Goal: Information Seeking & Learning: Learn about a topic

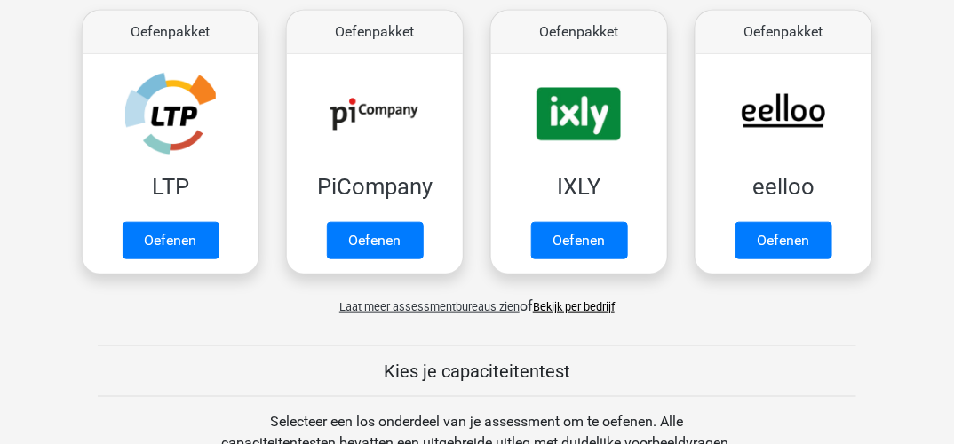
scroll to position [178, 0]
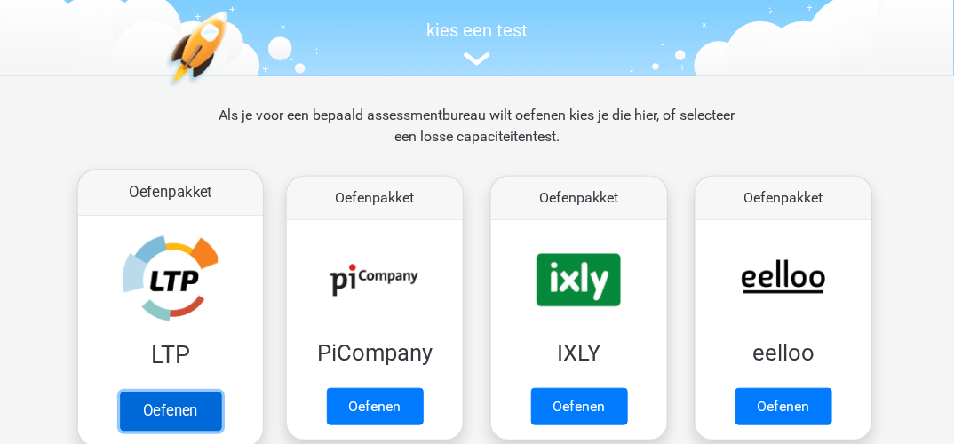
click at [156, 409] on link "Oefenen" at bounding box center [170, 411] width 101 height 39
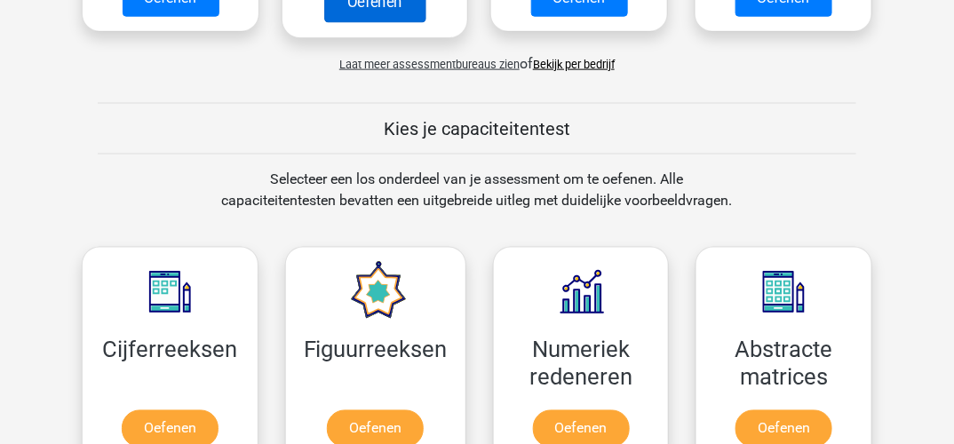
scroll to position [621, 0]
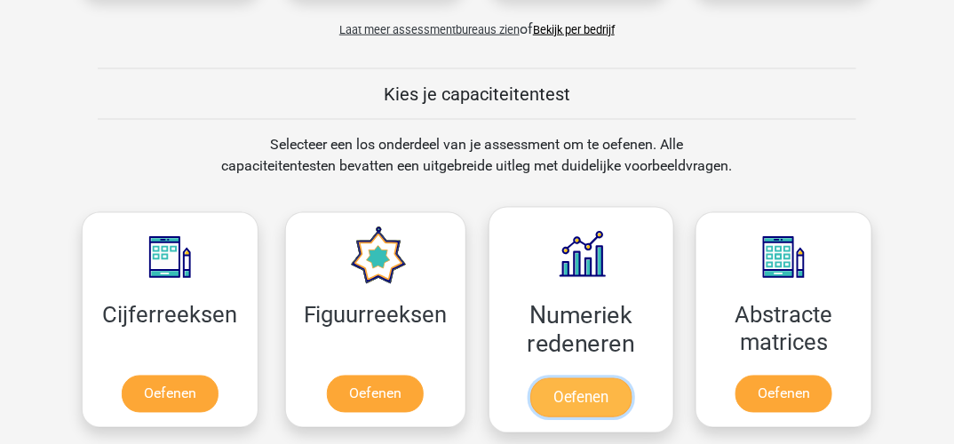
click at [589, 385] on link "Oefenen" at bounding box center [580, 397] width 101 height 39
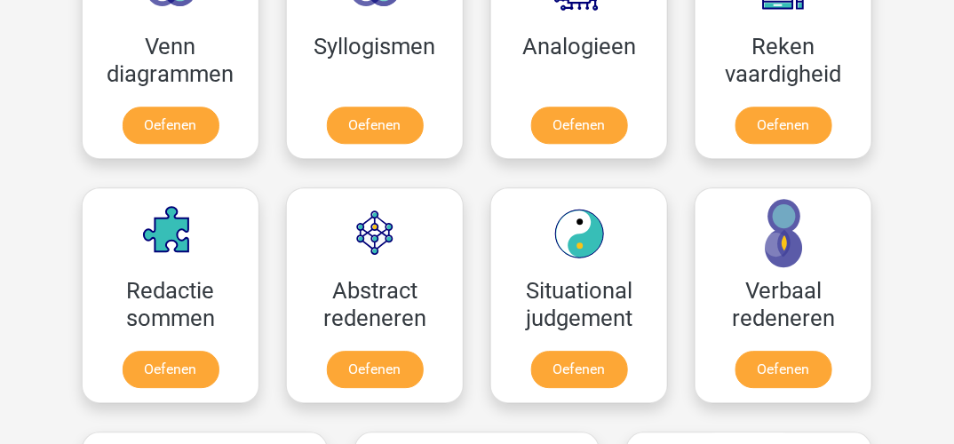
scroll to position [1155, 0]
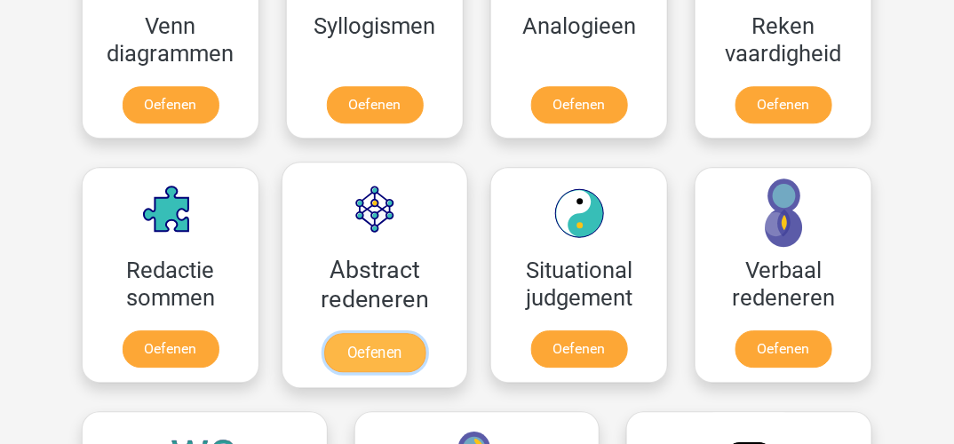
click at [391, 333] on link "Oefenen" at bounding box center [374, 352] width 101 height 39
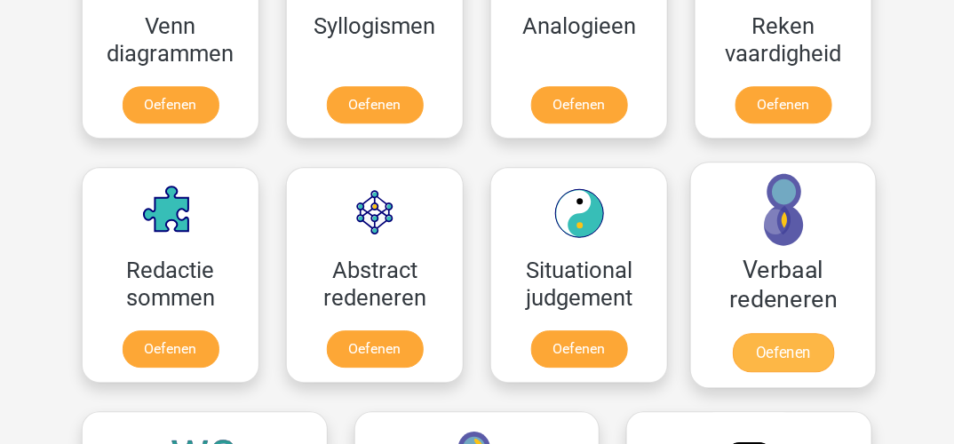
scroll to position [1066, 0]
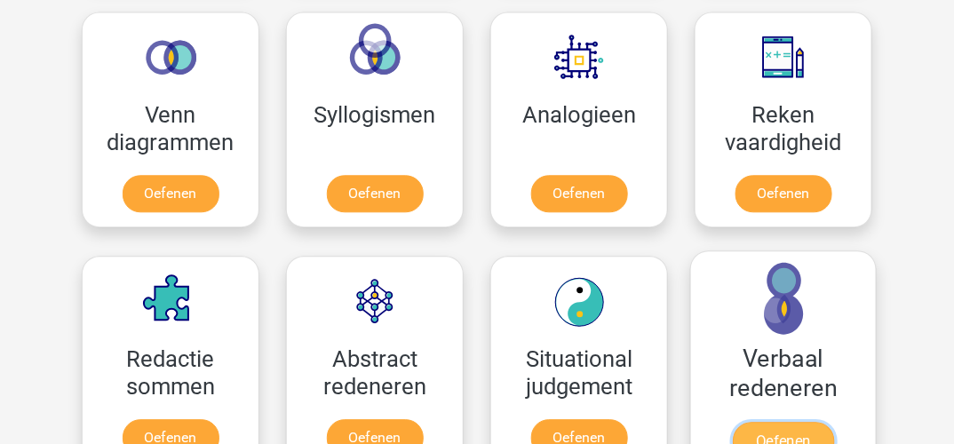
click at [780, 428] on link "Oefenen" at bounding box center [783, 441] width 101 height 39
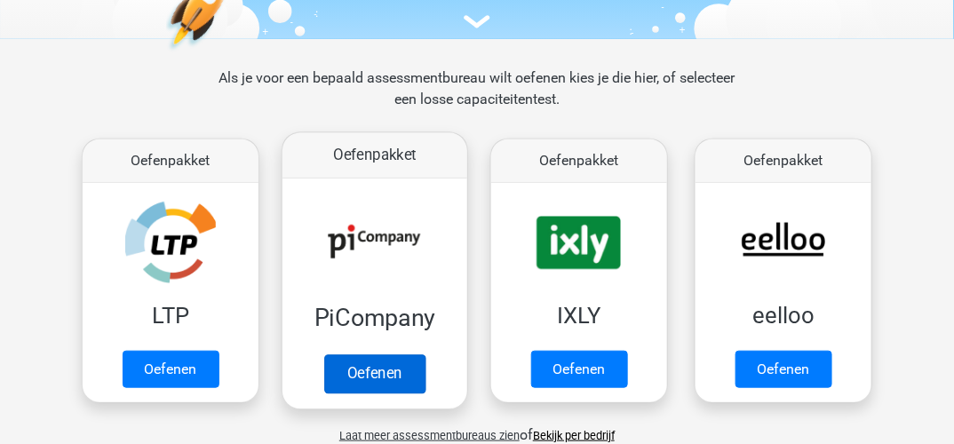
scroll to position [266, 0]
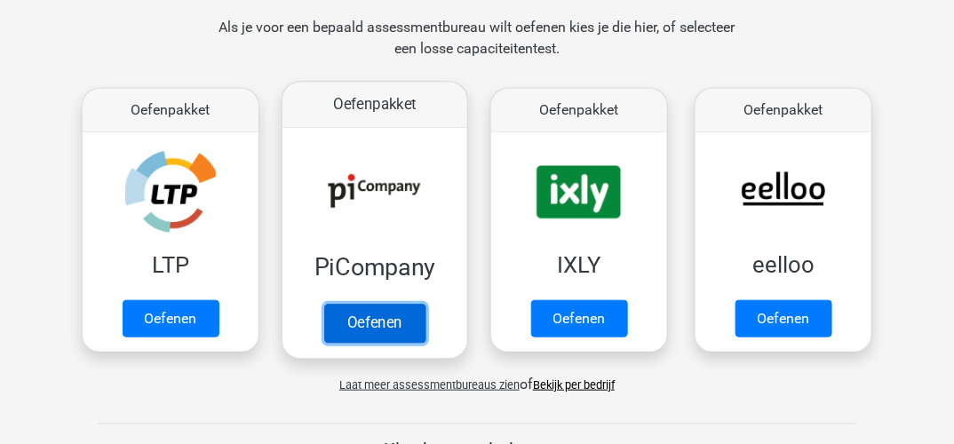
click at [386, 325] on link "Oefenen" at bounding box center [374, 323] width 101 height 39
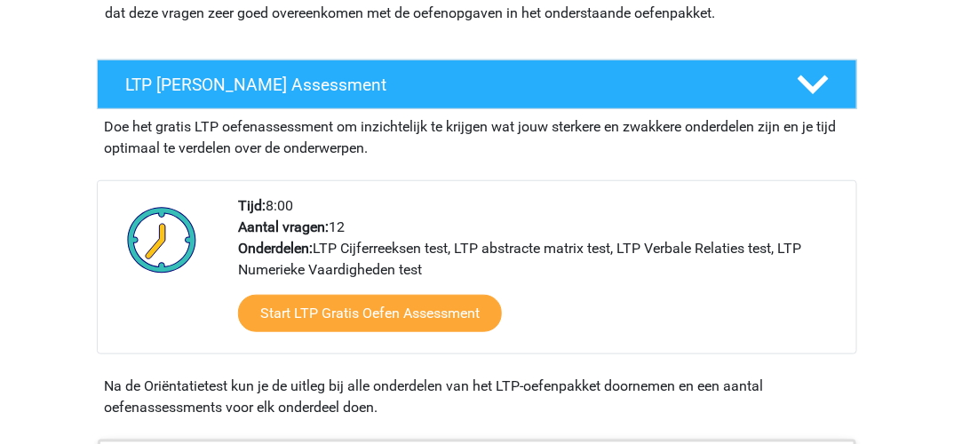
scroll to position [266, 0]
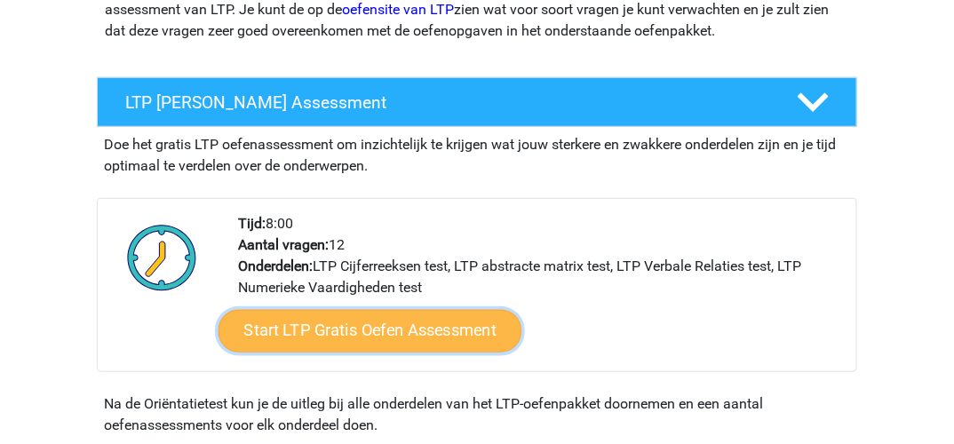
click at [421, 325] on link "Start LTP Gratis Oefen Assessment" at bounding box center [371, 331] width 304 height 43
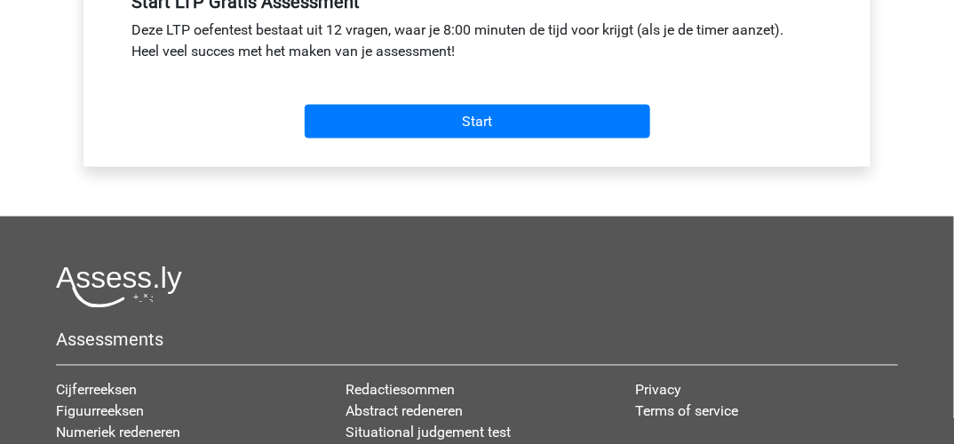
scroll to position [444, 0]
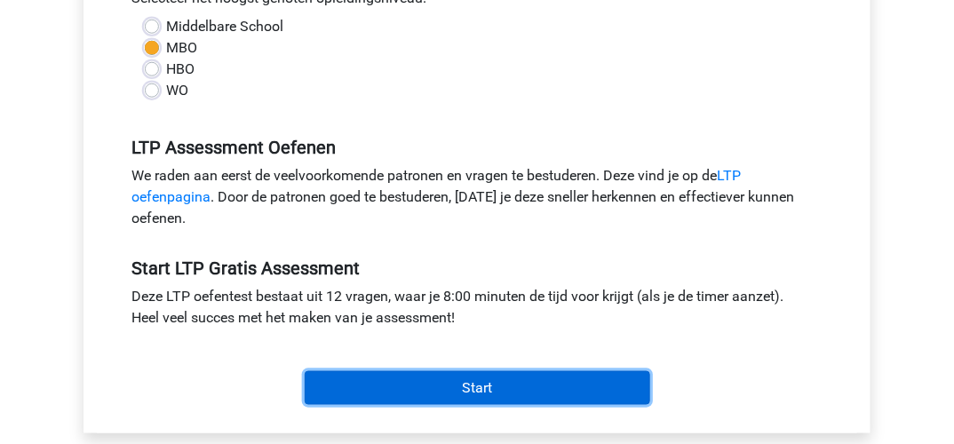
click at [467, 384] on input "Start" at bounding box center [478, 388] width 346 height 34
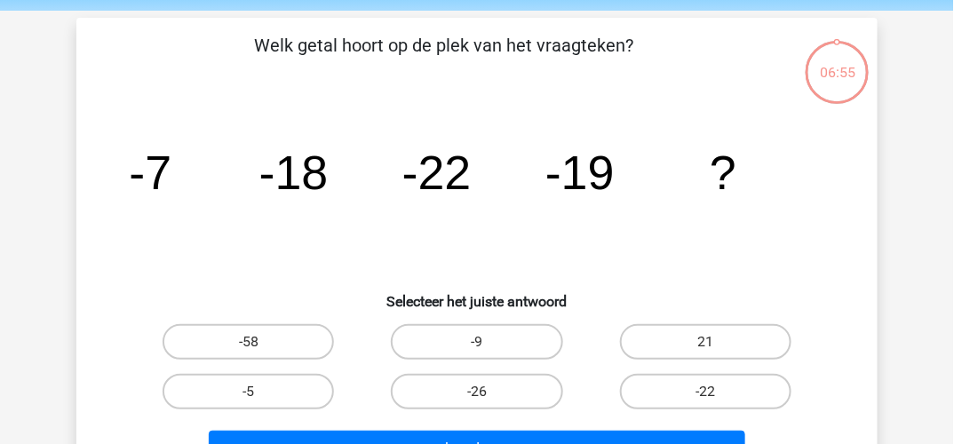
scroll to position [89, 0]
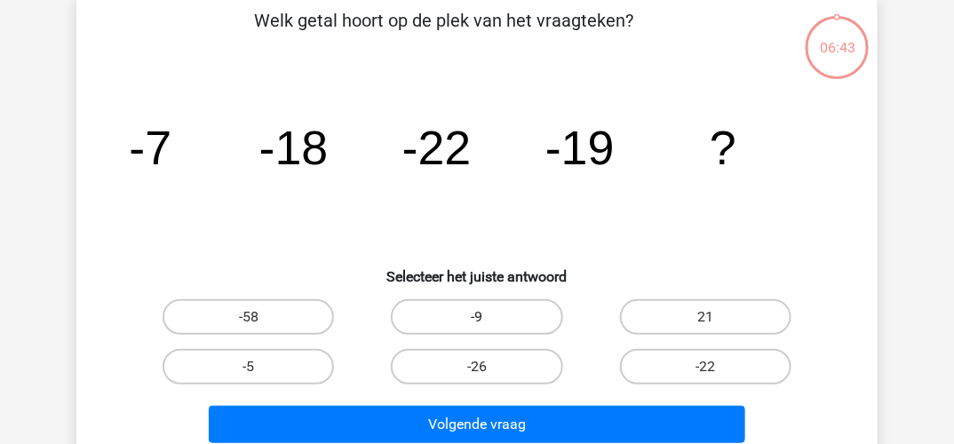
click at [451, 319] on label "-9" at bounding box center [476, 317] width 171 height 36
click at [477, 319] on input "-9" at bounding box center [483, 323] width 12 height 12
radio input "true"
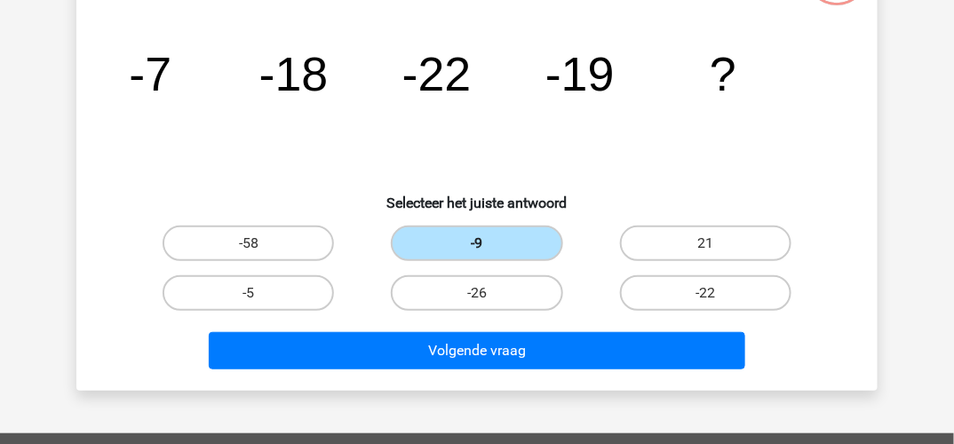
scroll to position [266, 0]
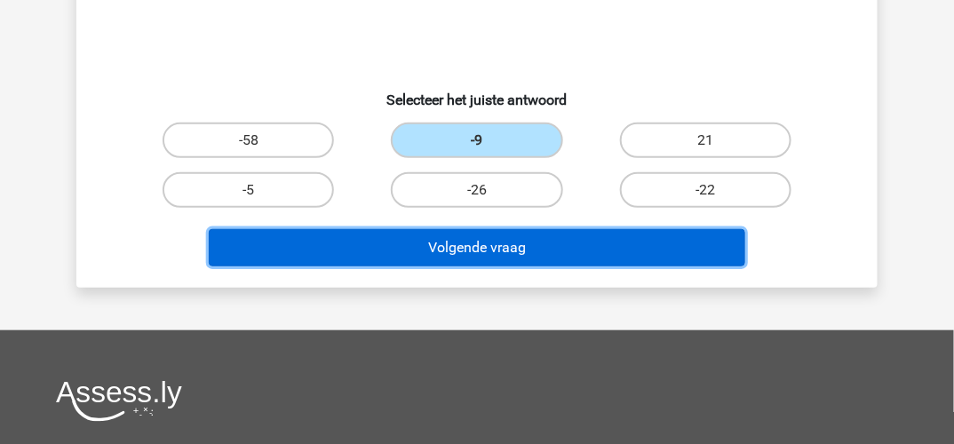
click at [494, 244] on button "Volgende vraag" at bounding box center [477, 247] width 537 height 37
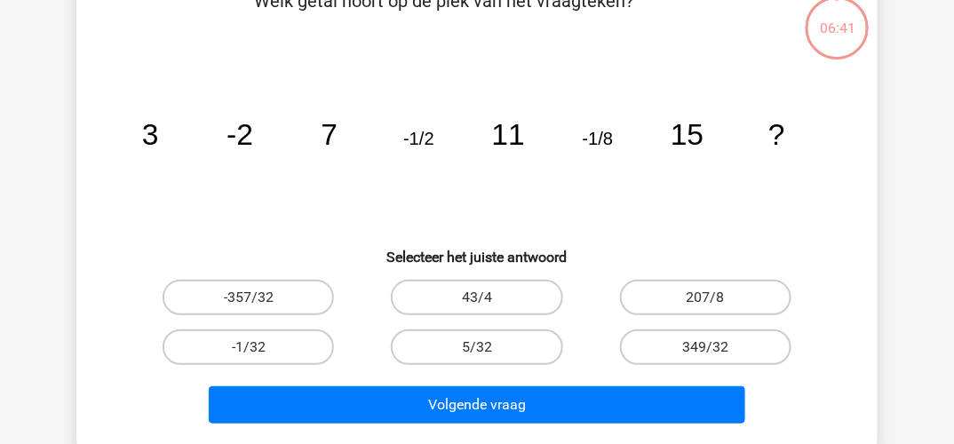
scroll to position [82, 0]
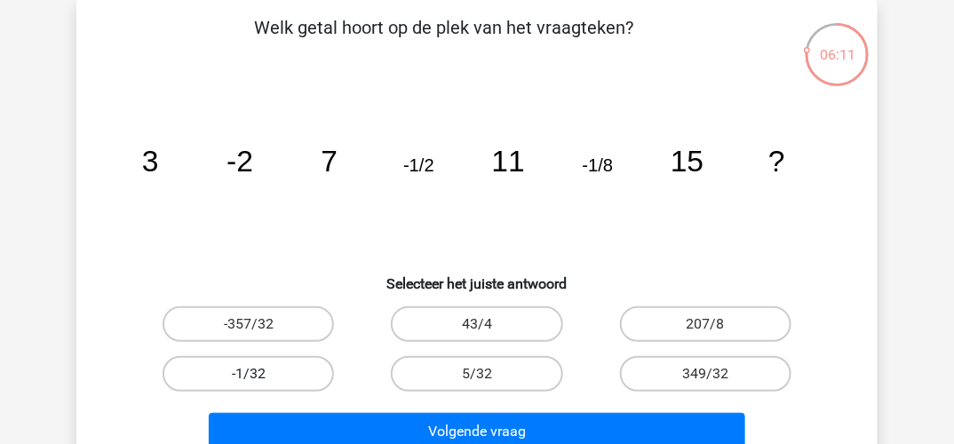
click at [244, 376] on label "-1/32" at bounding box center [248, 374] width 171 height 36
click at [249, 376] on input "-1/32" at bounding box center [255, 380] width 12 height 12
radio input "true"
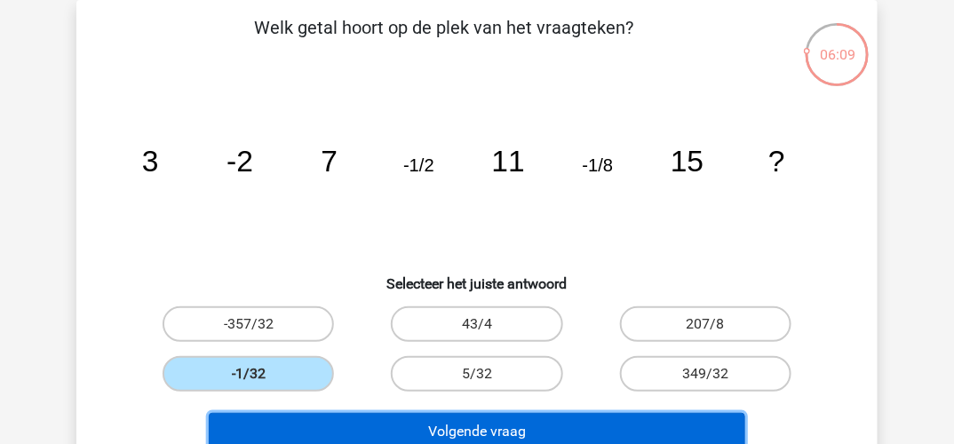
click at [377, 427] on button "Volgende vraag" at bounding box center [477, 431] width 537 height 37
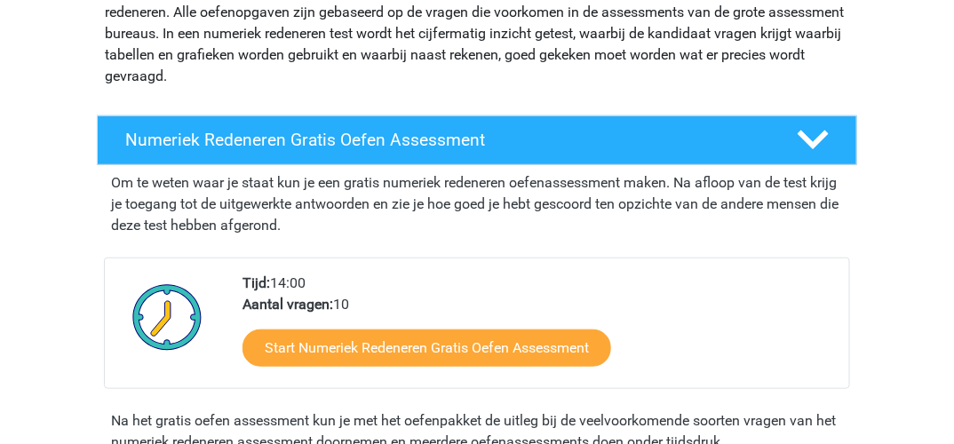
scroll to position [266, 0]
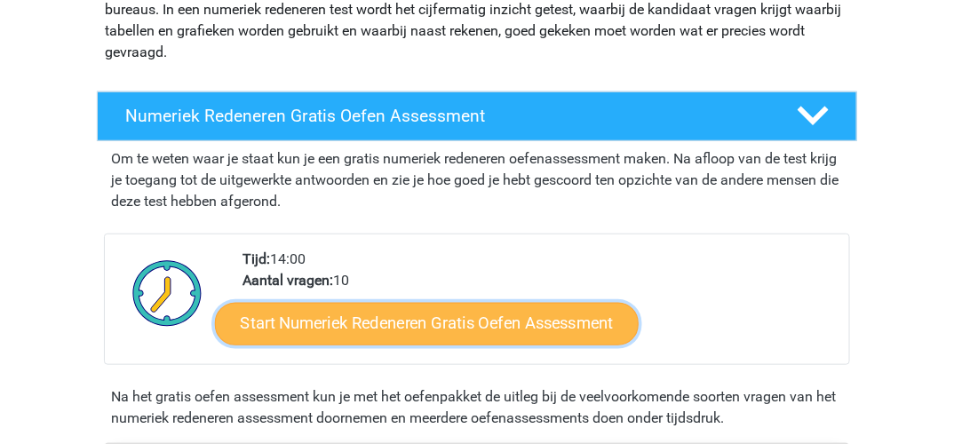
click at [501, 326] on link "Start Numeriek Redeneren Gratis Oefen Assessment" at bounding box center [427, 323] width 424 height 43
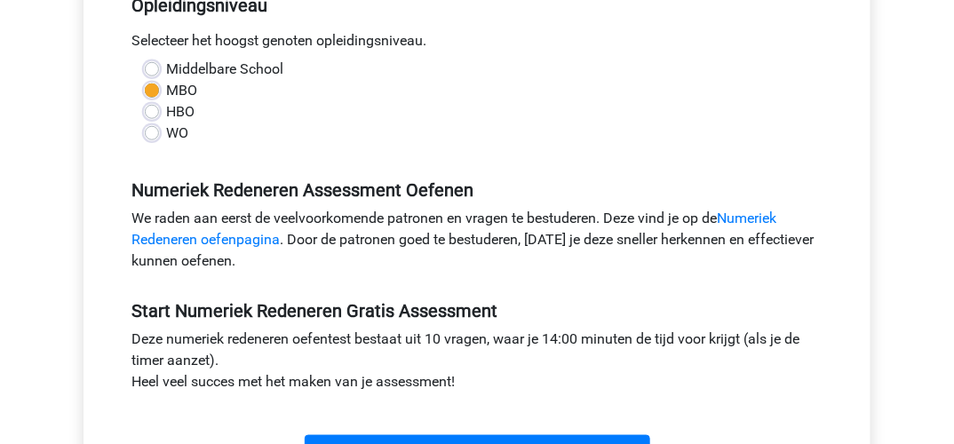
scroll to position [533, 0]
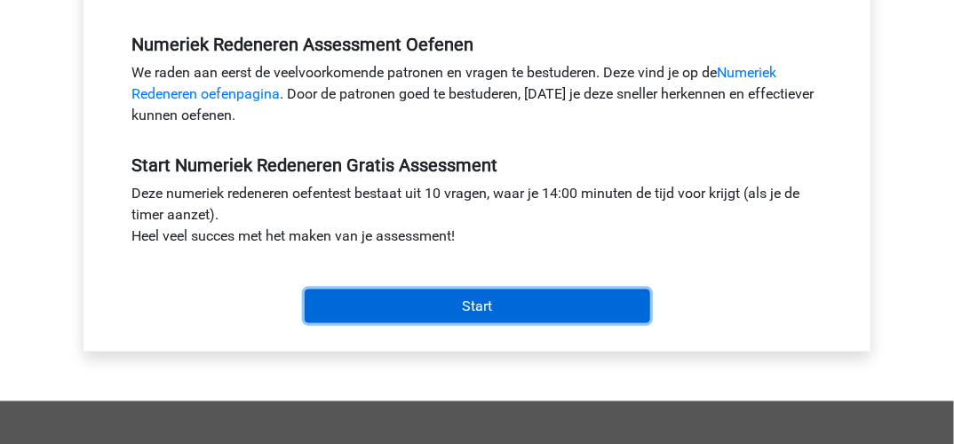
click at [499, 303] on input "Start" at bounding box center [478, 307] width 346 height 34
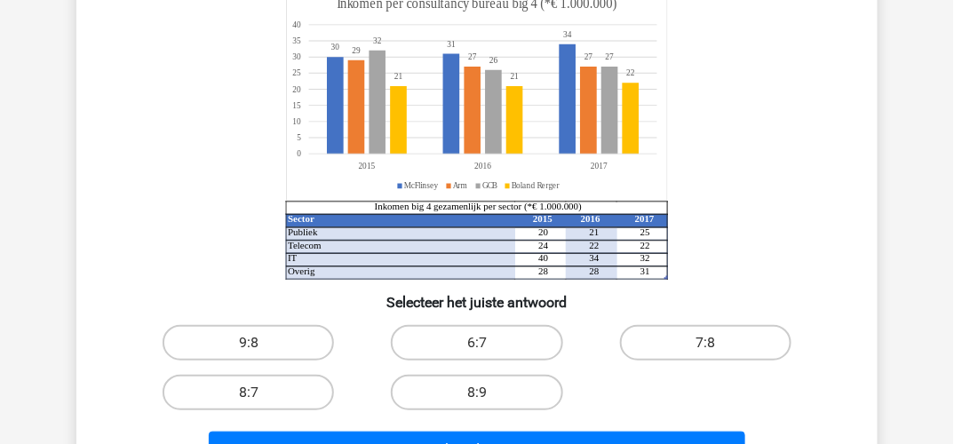
scroll to position [178, 0]
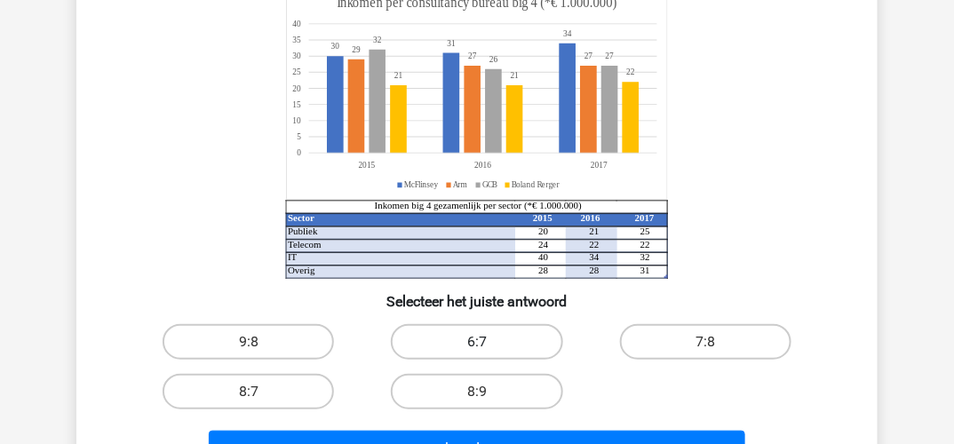
click at [488, 338] on label "6:7" at bounding box center [476, 342] width 171 height 36
click at [488, 342] on input "6:7" at bounding box center [483, 348] width 12 height 12
radio input "true"
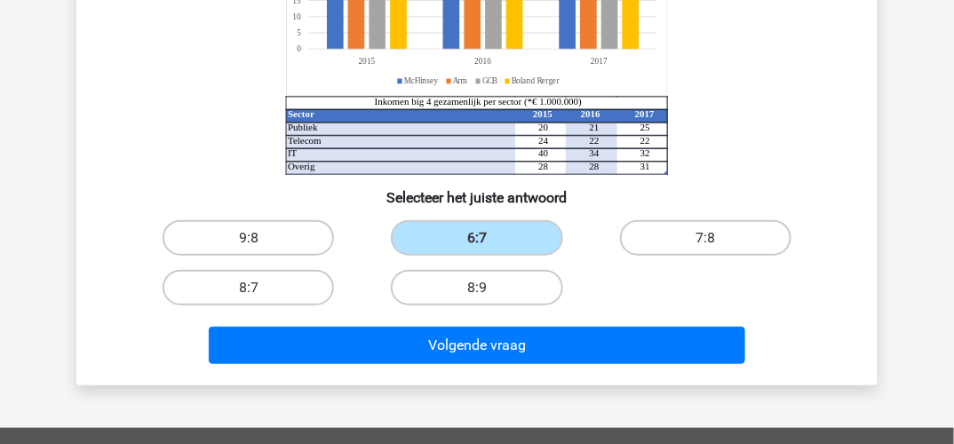
scroll to position [355, 0]
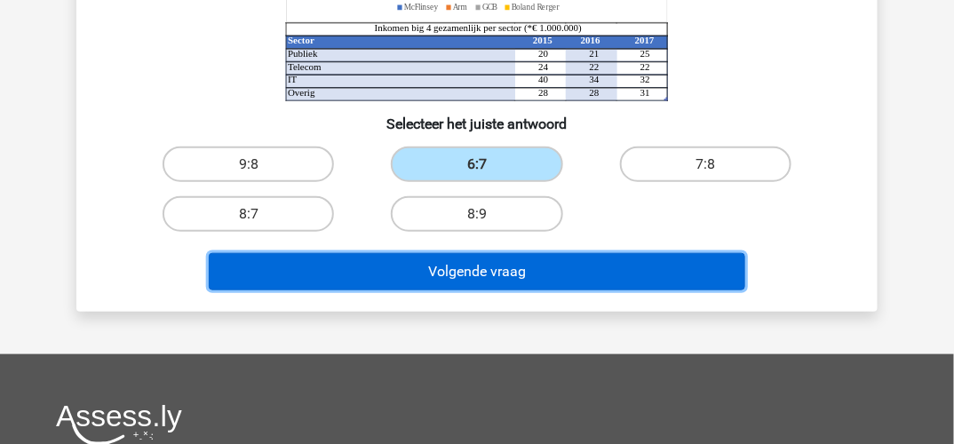
click at [496, 274] on button "Volgende vraag" at bounding box center [477, 271] width 537 height 37
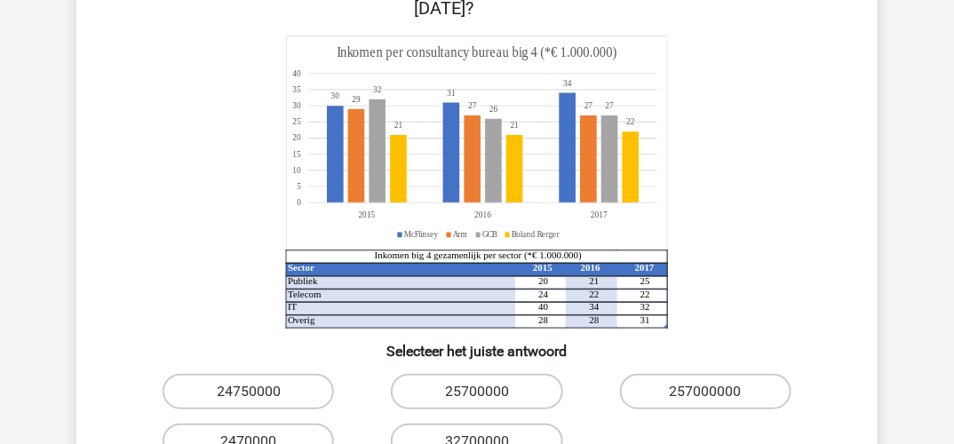
scroll to position [259, 0]
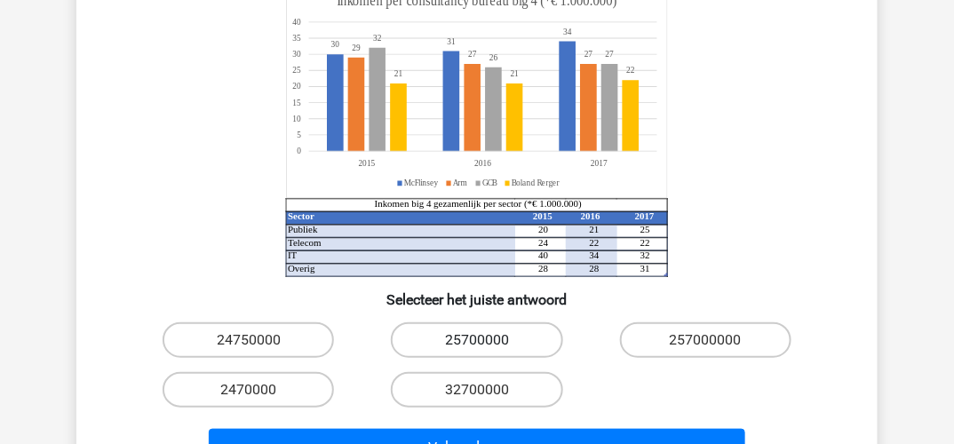
click at [439, 322] on label "25700000" at bounding box center [476, 340] width 171 height 36
click at [477, 340] on input "25700000" at bounding box center [483, 346] width 12 height 12
radio input "true"
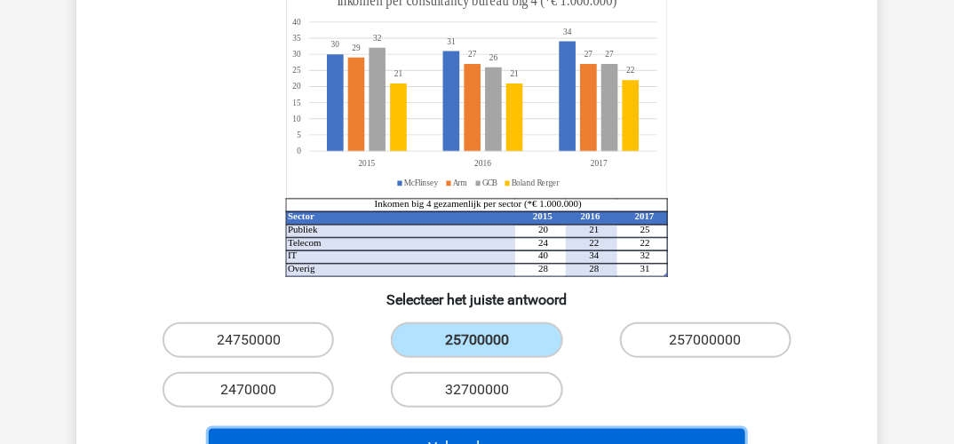
click at [425, 429] on button "Volgende vraag" at bounding box center [477, 447] width 537 height 37
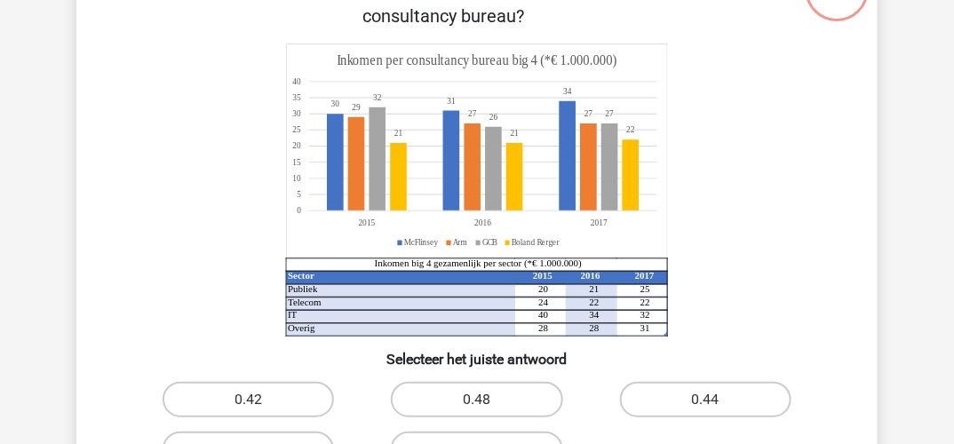
scroll to position [171, 0]
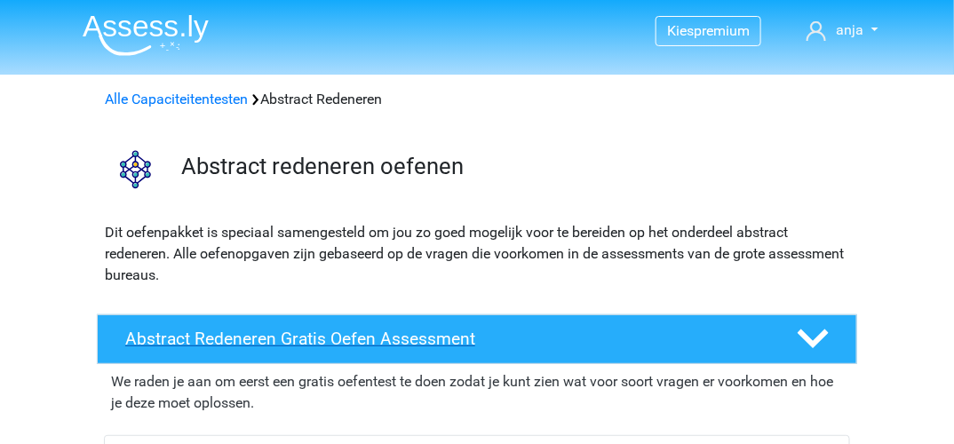
click at [394, 340] on h4 "Abstract Redeneren Gratis Oefen Assessment" at bounding box center [446, 339] width 643 height 20
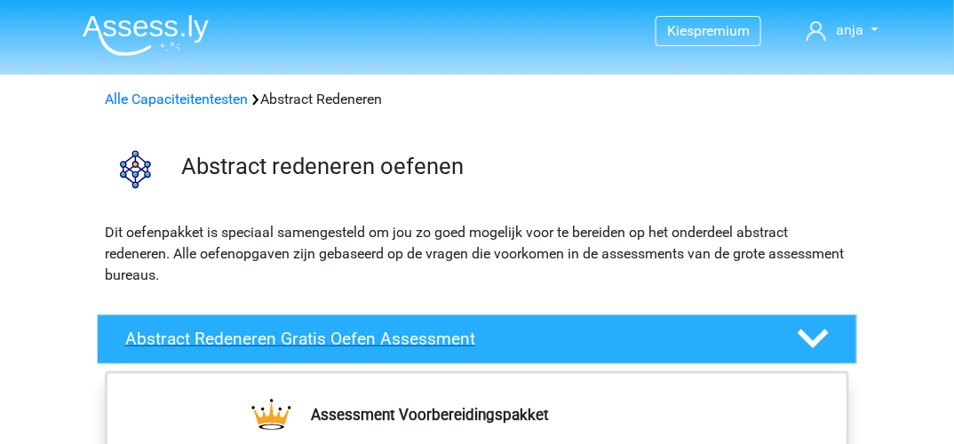
click at [407, 335] on h4 "Abstract Redeneren Gratis Oefen Assessment" at bounding box center [446, 339] width 643 height 20
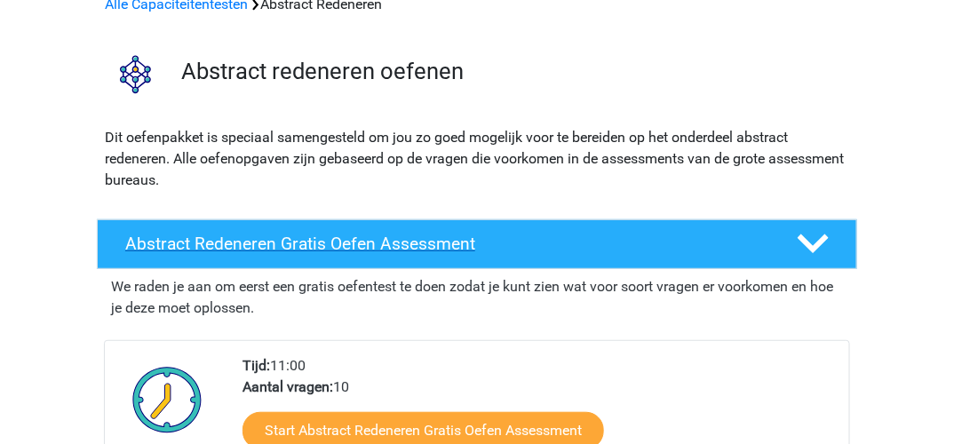
scroll to position [178, 0]
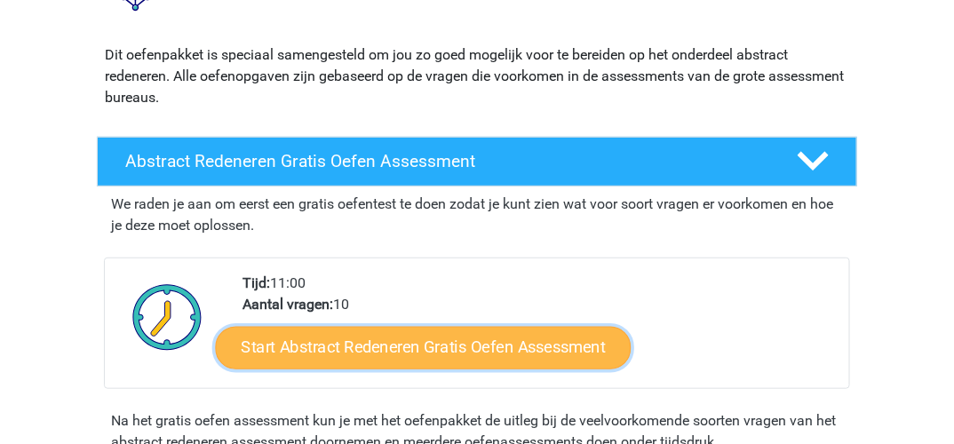
click at [419, 346] on link "Start Abstract Redeneren Gratis Oefen Assessment" at bounding box center [424, 347] width 416 height 43
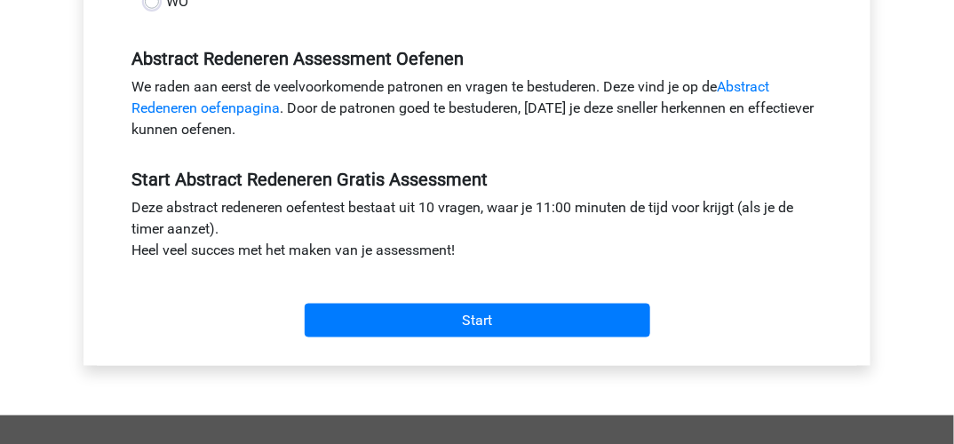
scroll to position [533, 0]
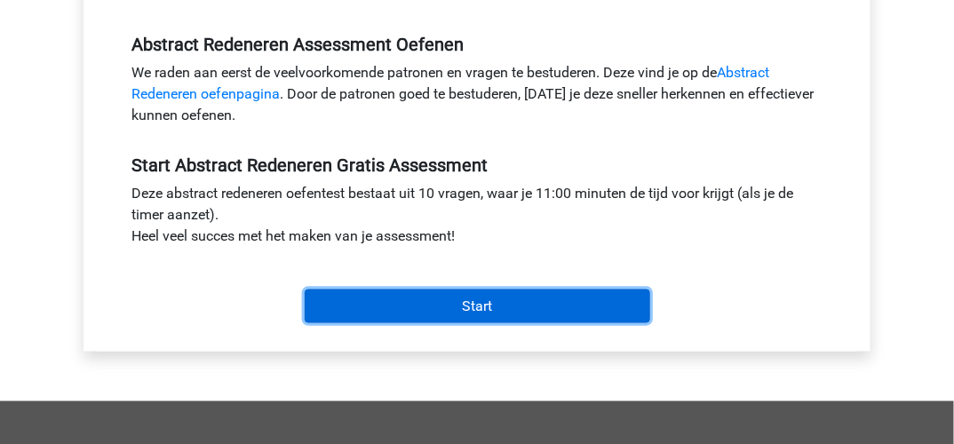
click at [481, 304] on input "Start" at bounding box center [478, 307] width 346 height 34
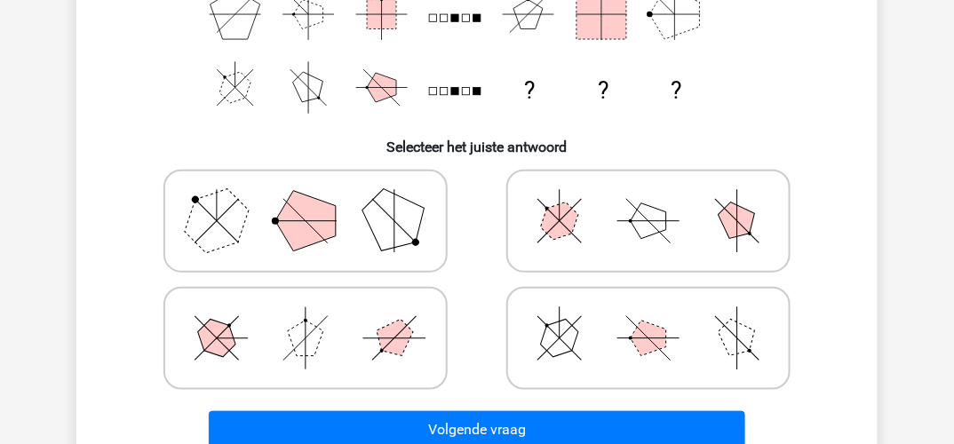
scroll to position [355, 0]
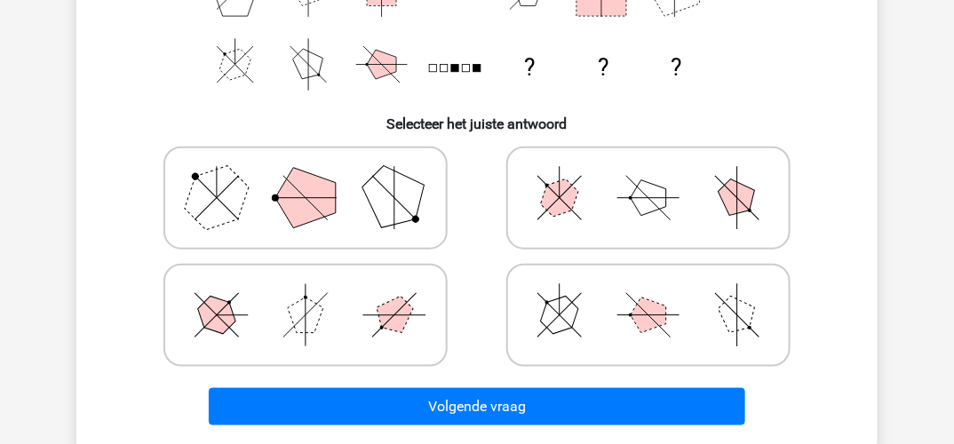
click at [370, 331] on icon at bounding box center [305, 315] width 266 height 89
click at [317, 293] on input "radio" at bounding box center [312, 288] width 12 height 12
radio input "true"
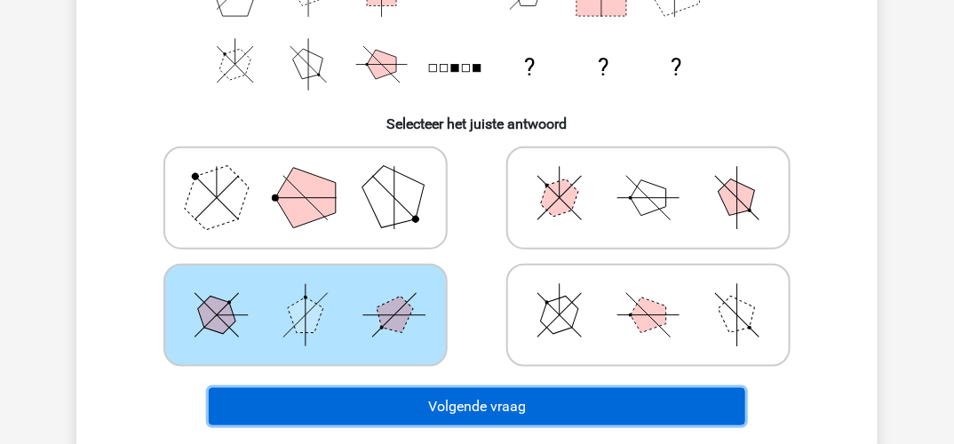
click at [455, 402] on button "Volgende vraag" at bounding box center [477, 406] width 537 height 37
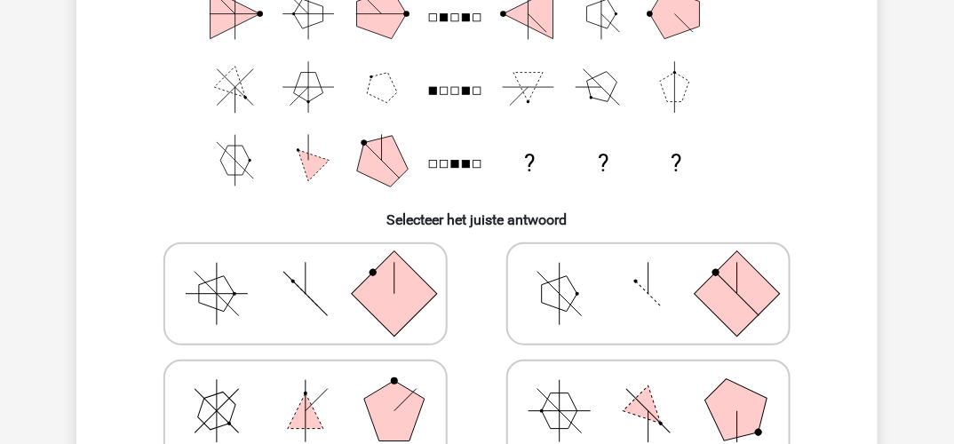
scroll to position [347, 0]
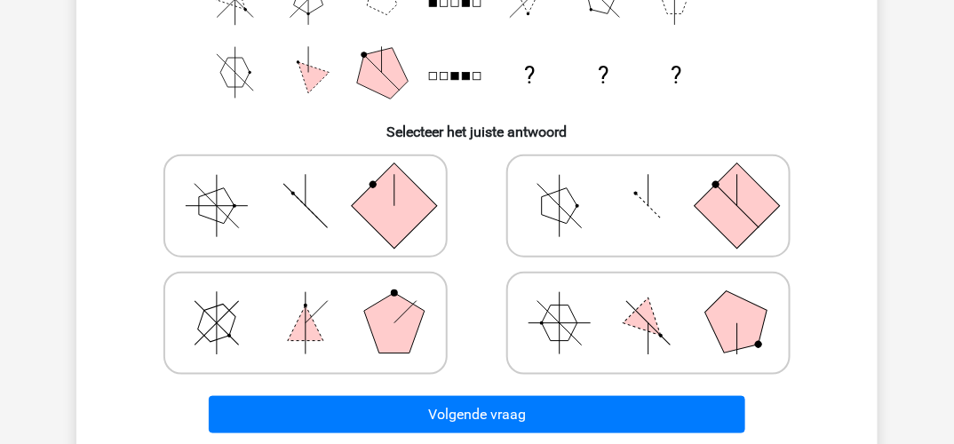
click at [375, 325] on polygon at bounding box center [394, 323] width 60 height 60
click at [317, 301] on input "radio" at bounding box center [312, 296] width 12 height 12
radio input "true"
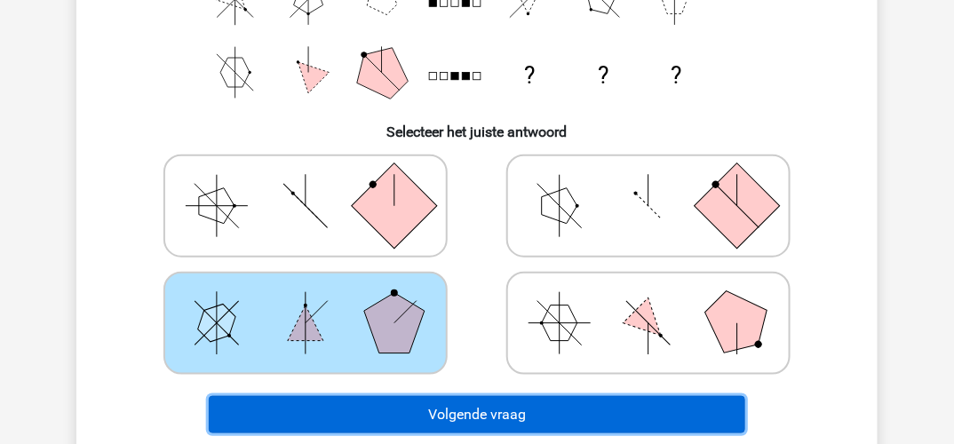
click at [404, 416] on button "Volgende vraag" at bounding box center [477, 414] width 537 height 37
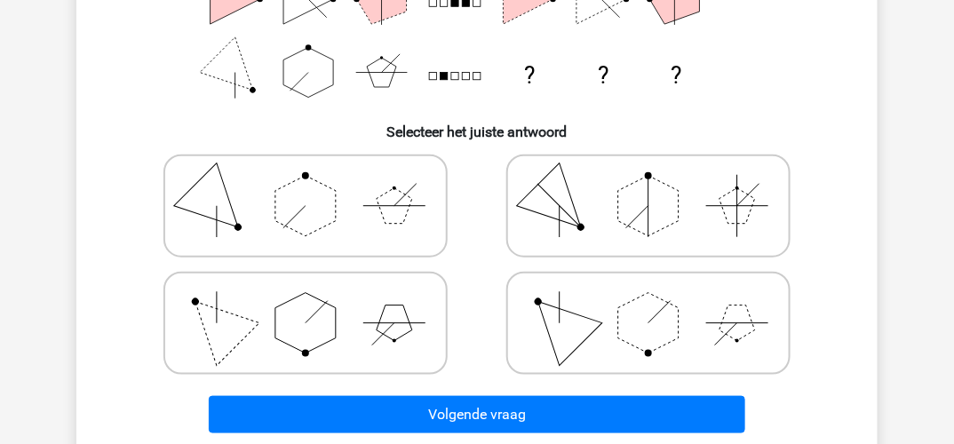
scroll to position [259, 0]
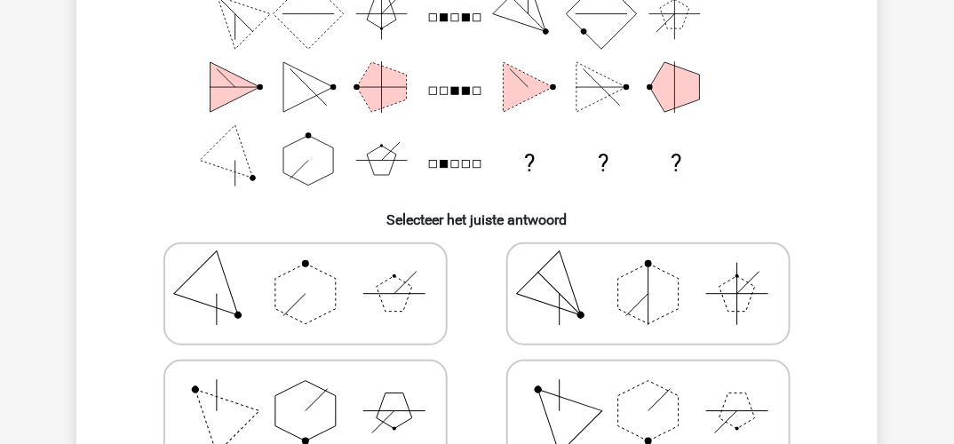
click at [704, 411] on icon at bounding box center [648, 411] width 266 height 89
click at [660, 389] on input "radio" at bounding box center [654, 384] width 12 height 12
radio input "true"
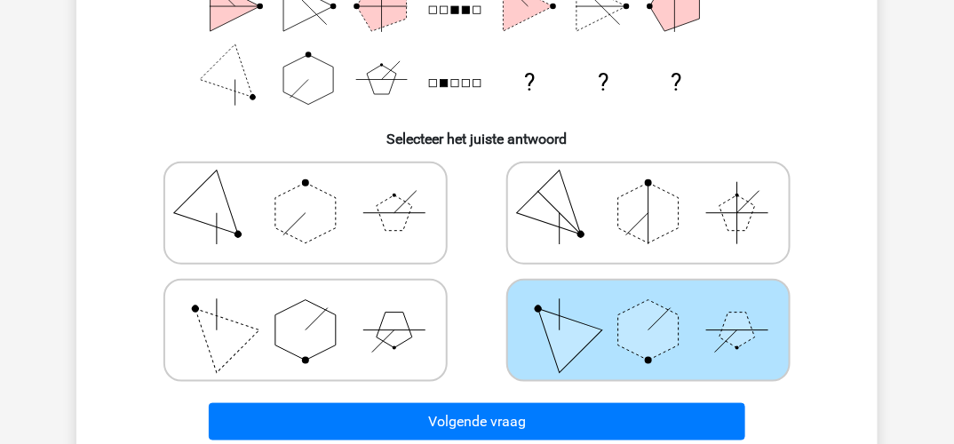
scroll to position [437, 0]
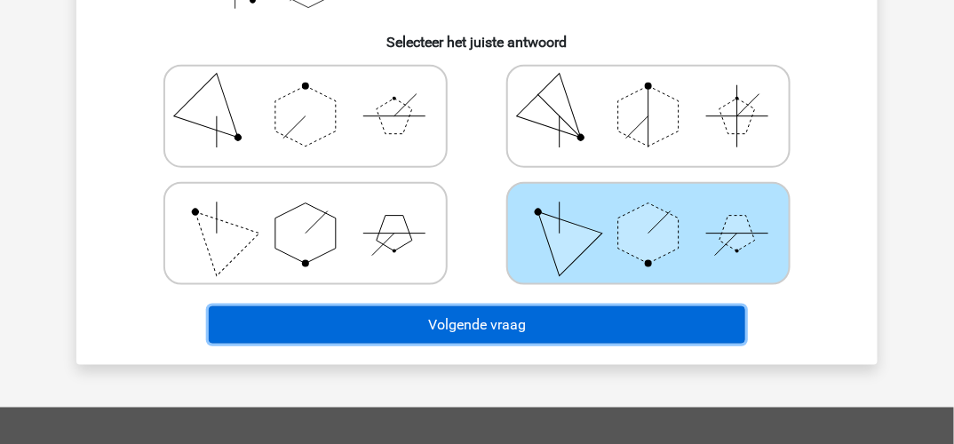
click at [512, 328] on button "Volgende vraag" at bounding box center [477, 324] width 537 height 37
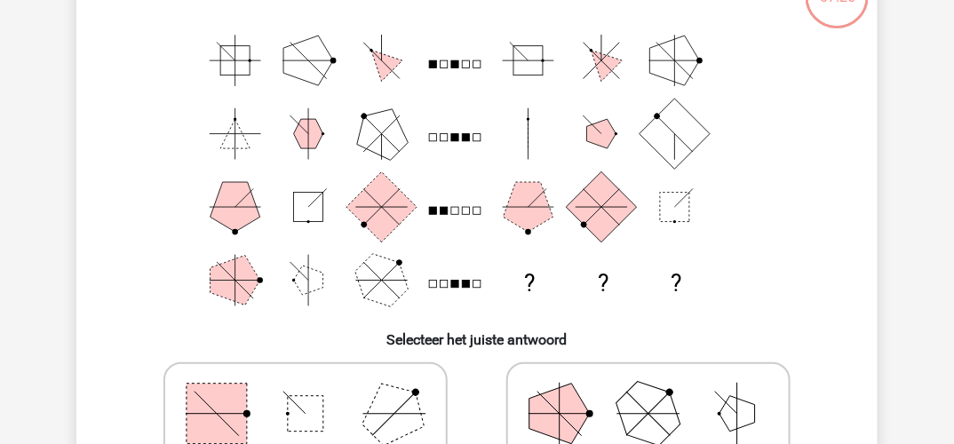
scroll to position [82, 0]
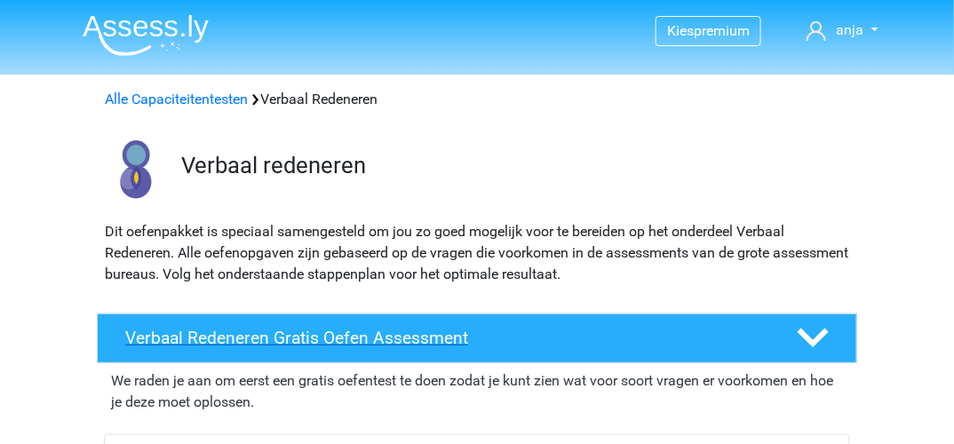
click at [441, 332] on h4 "Verbaal Redeneren Gratis Oefen Assessment" at bounding box center [446, 338] width 643 height 20
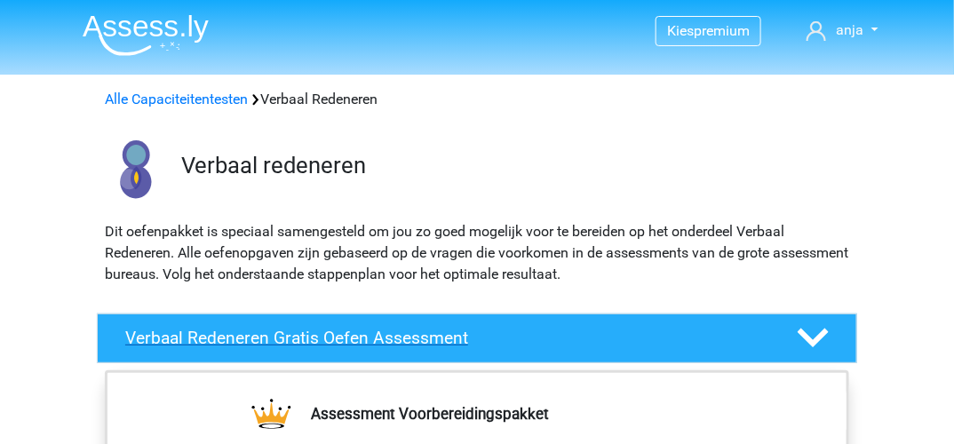
click at [452, 330] on h4 "Verbaal Redeneren Gratis Oefen Assessment" at bounding box center [446, 338] width 643 height 20
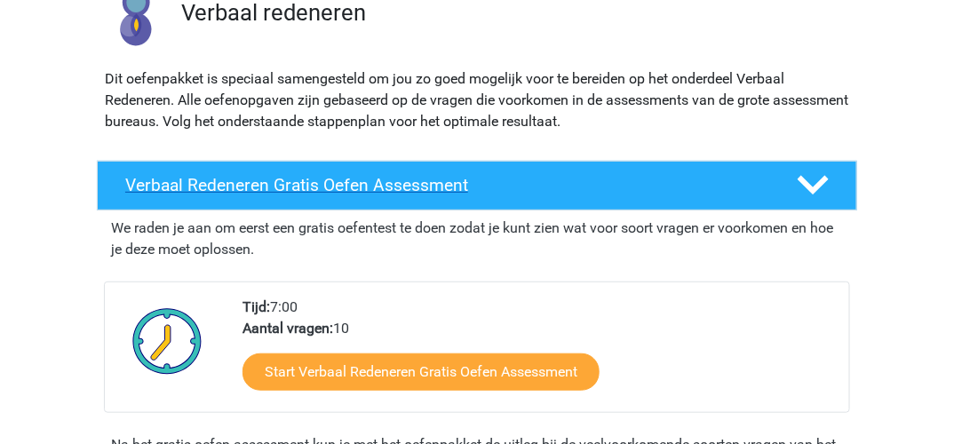
scroll to position [178, 0]
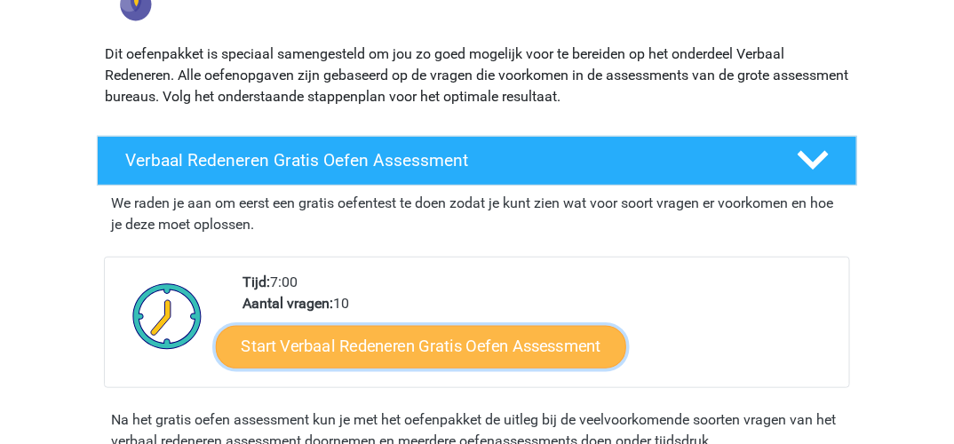
click at [469, 341] on link "Start Verbaal Redeneren Gratis Oefen Assessment" at bounding box center [421, 347] width 410 height 43
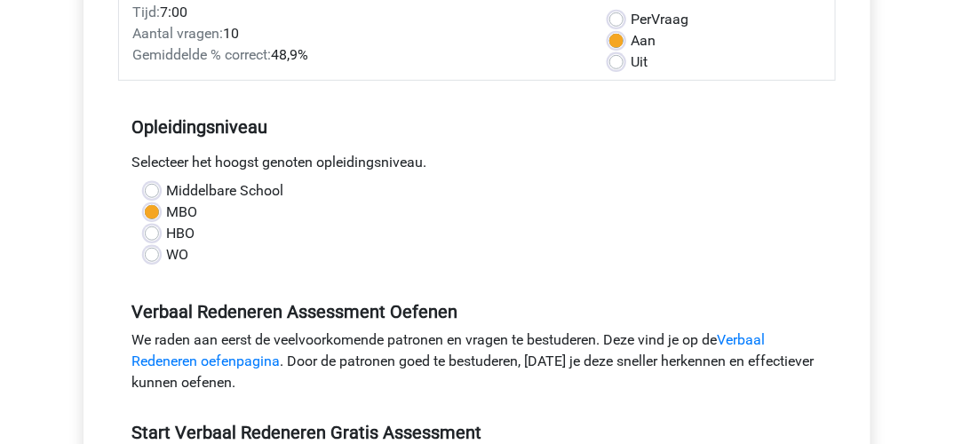
scroll to position [444, 0]
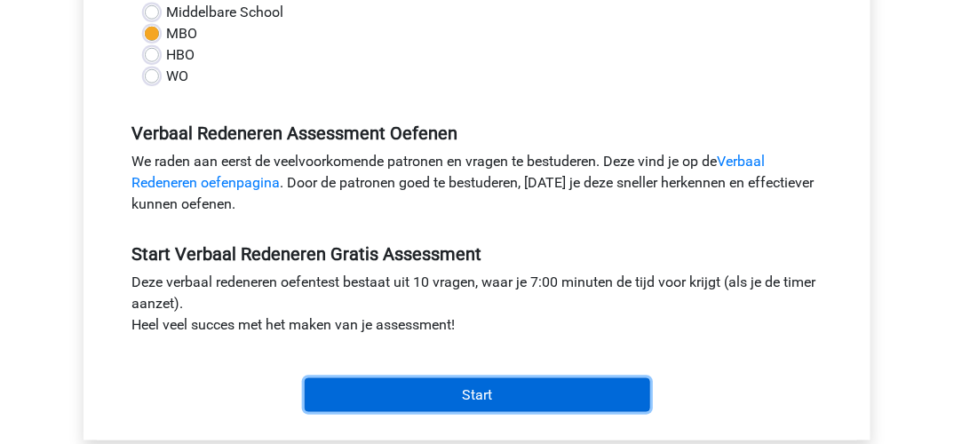
click at [497, 389] on input "Start" at bounding box center [478, 395] width 346 height 34
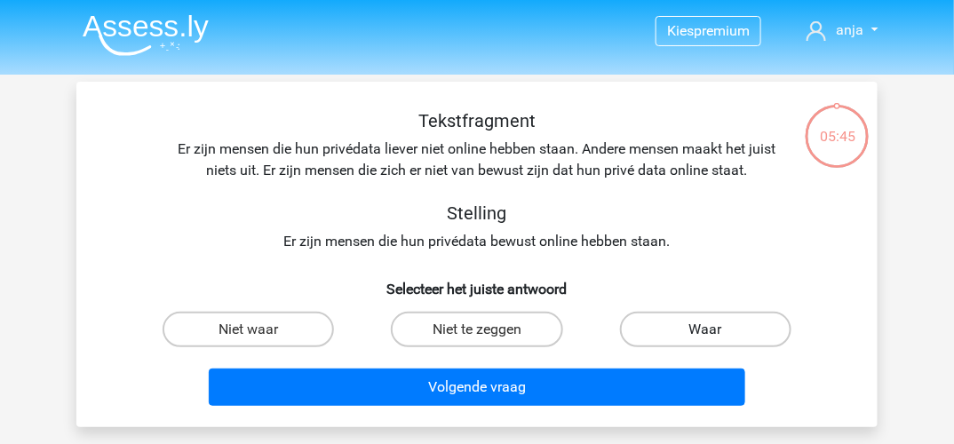
click at [685, 322] on label "Waar" at bounding box center [705, 330] width 171 height 36
click at [705, 330] on input "Waar" at bounding box center [711, 336] width 12 height 12
radio input "true"
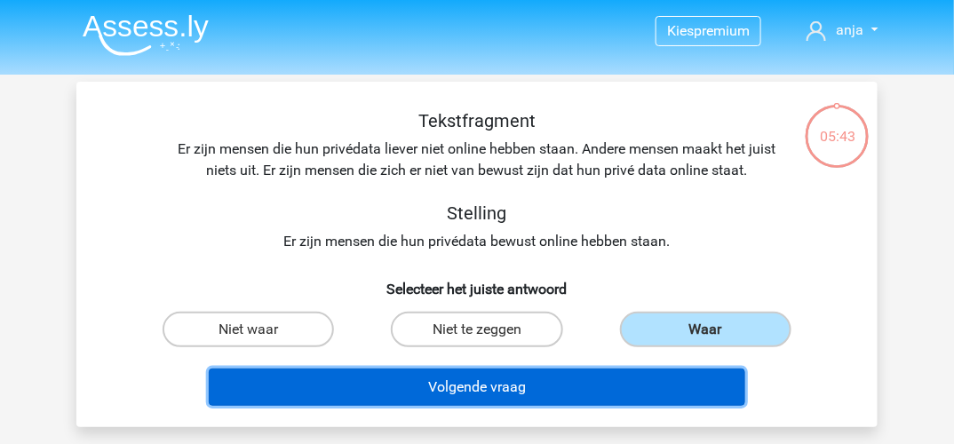
click at [534, 394] on button "Volgende vraag" at bounding box center [477, 387] width 537 height 37
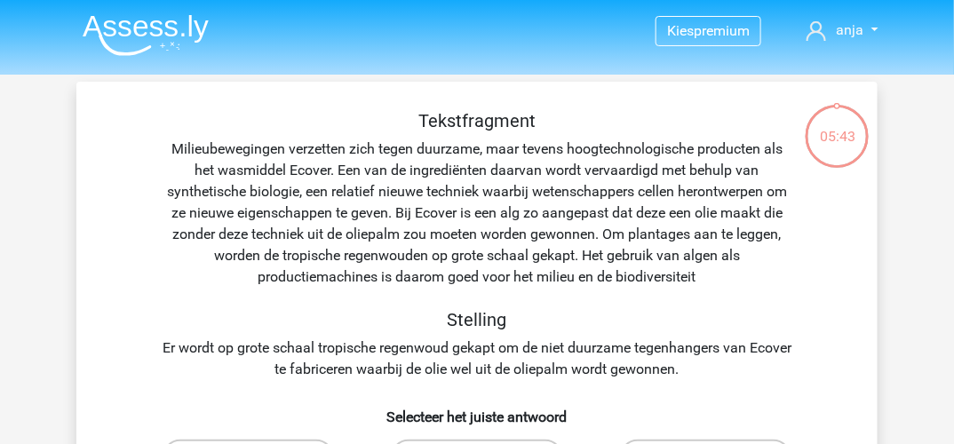
scroll to position [82, 0]
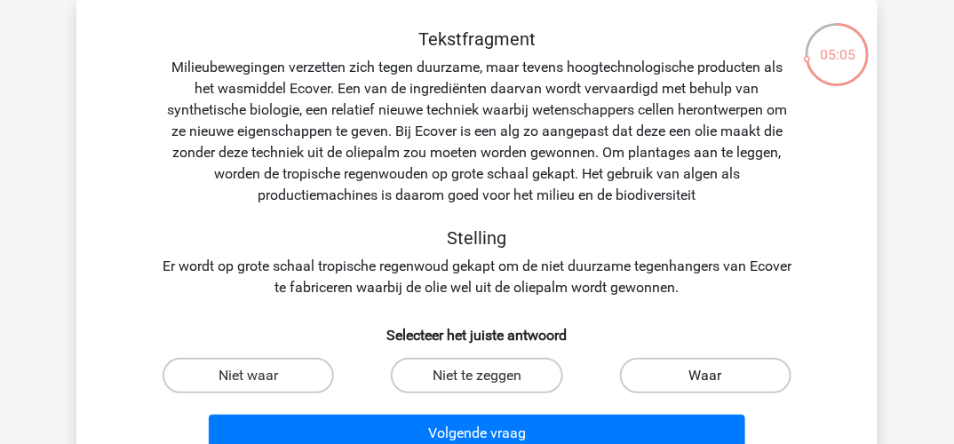
click at [699, 372] on label "Waar" at bounding box center [705, 376] width 171 height 36
click at [705, 376] on input "Waar" at bounding box center [711, 382] width 12 height 12
radio input "true"
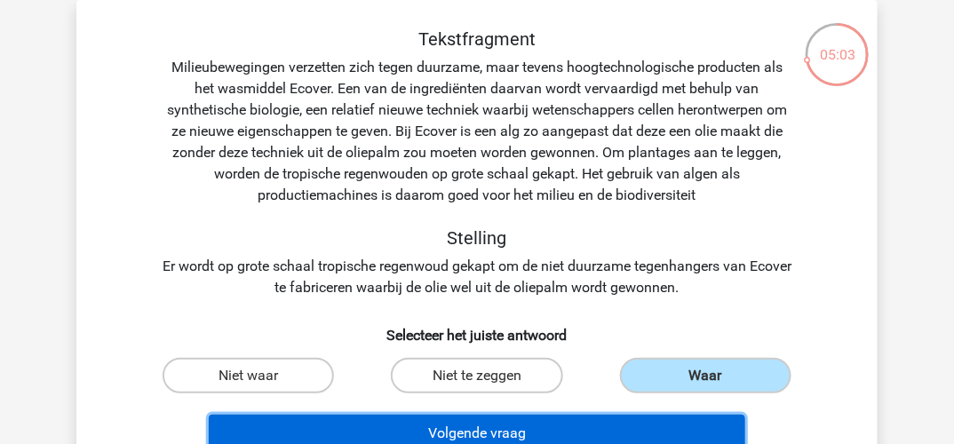
click at [532, 433] on button "Volgende vraag" at bounding box center [477, 433] width 537 height 37
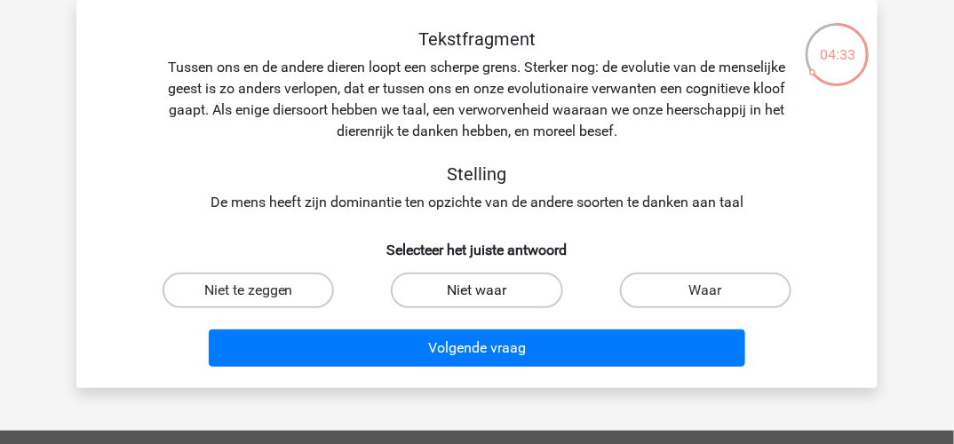
click at [497, 290] on label "Niet waar" at bounding box center [476, 291] width 171 height 36
click at [489, 290] on input "Niet waar" at bounding box center [483, 296] width 12 height 12
radio input "true"
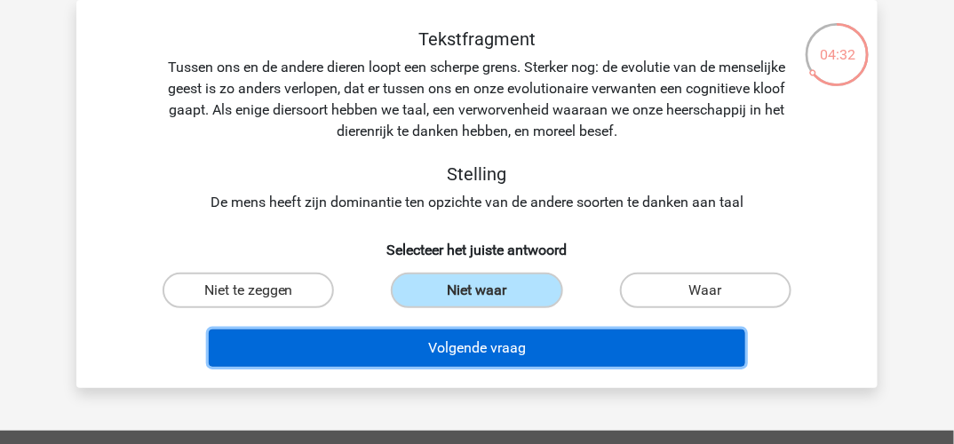
click at [513, 345] on button "Volgende vraag" at bounding box center [477, 348] width 537 height 37
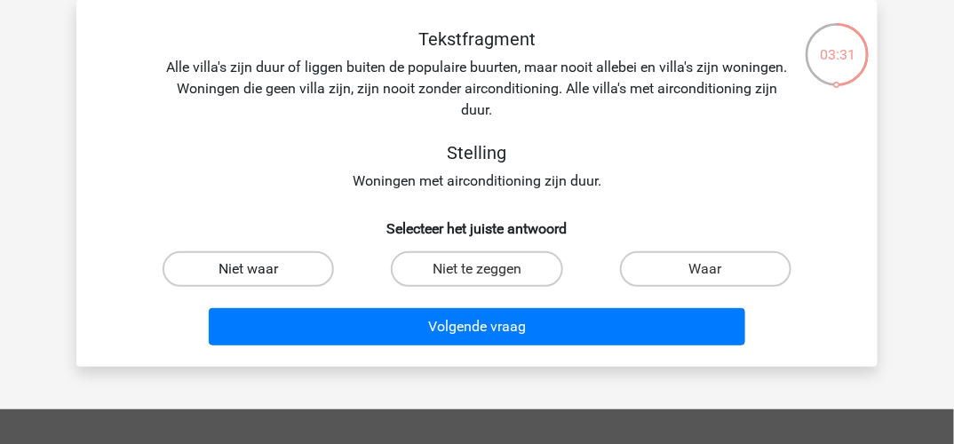
click at [272, 274] on label "Niet waar" at bounding box center [248, 269] width 171 height 36
click at [260, 274] on input "Niet waar" at bounding box center [255, 275] width 12 height 12
radio input "true"
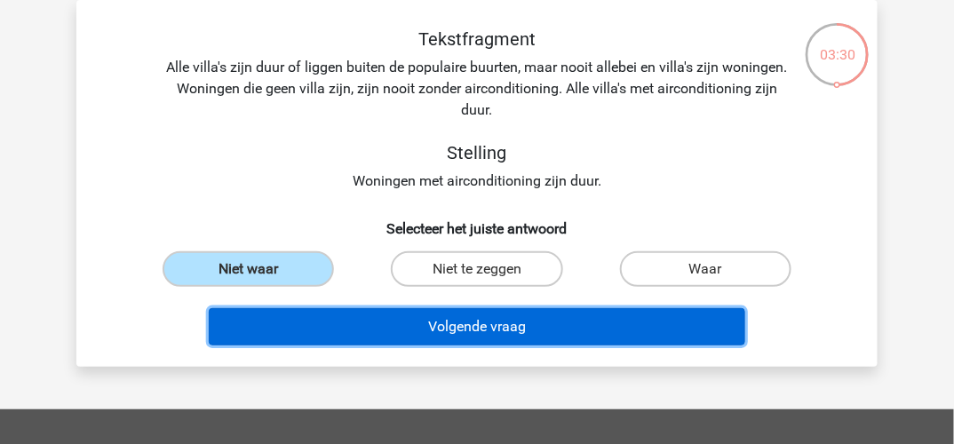
click at [333, 330] on button "Volgende vraag" at bounding box center [477, 326] width 537 height 37
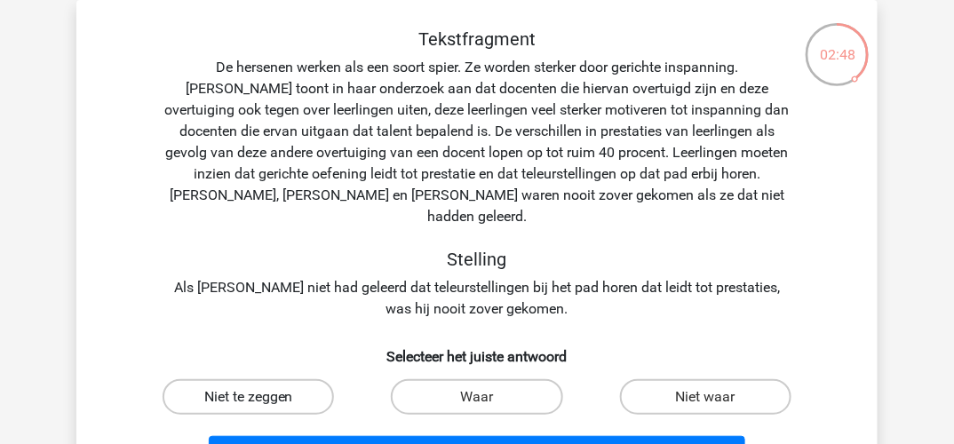
click at [276, 379] on label "Niet te zeggen" at bounding box center [248, 397] width 171 height 36
click at [260, 397] on input "Niet te zeggen" at bounding box center [255, 403] width 12 height 12
radio input "true"
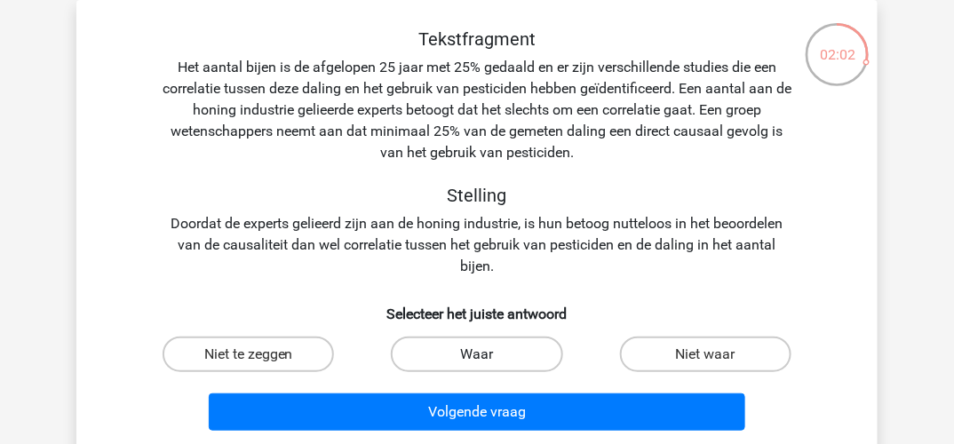
click at [489, 345] on label "Waar" at bounding box center [476, 355] width 171 height 36
click at [489, 354] on input "Waar" at bounding box center [483, 360] width 12 height 12
radio input "true"
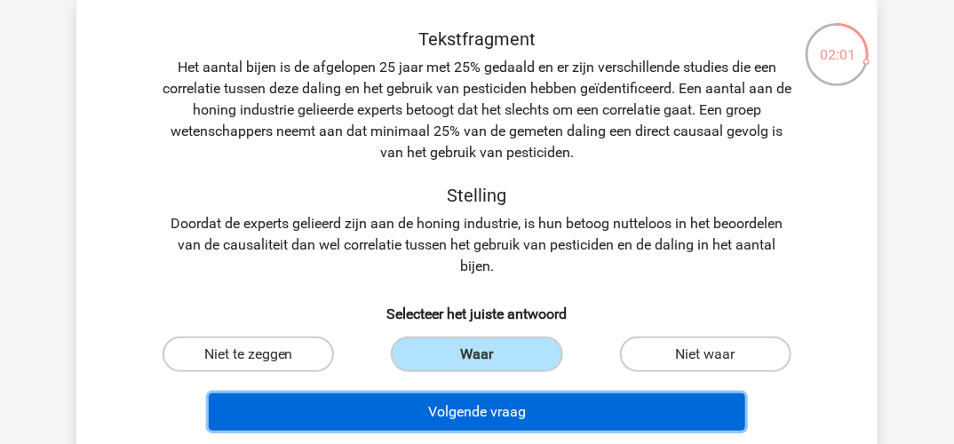
click at [487, 409] on button "Volgende vraag" at bounding box center [477, 412] width 537 height 37
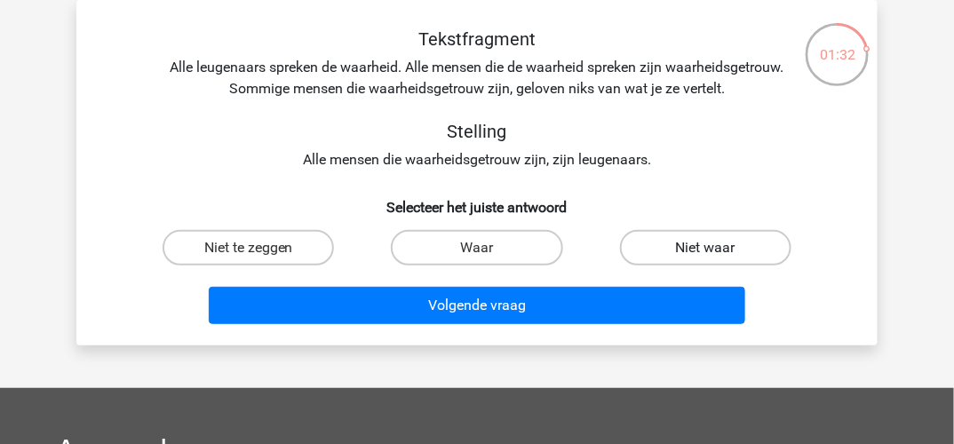
click at [685, 248] on label "Niet waar" at bounding box center [705, 248] width 171 height 36
click at [705, 248] on input "Niet waar" at bounding box center [711, 254] width 12 height 12
radio input "true"
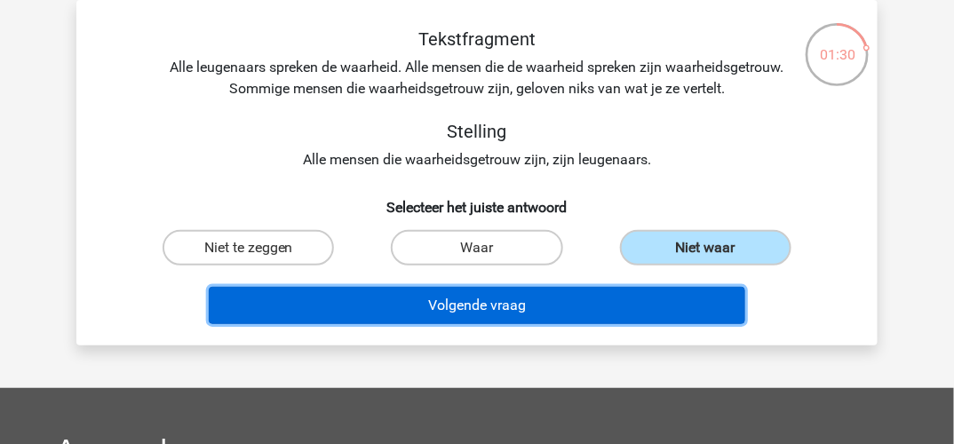
click at [537, 309] on button "Volgende vraag" at bounding box center [477, 305] width 537 height 37
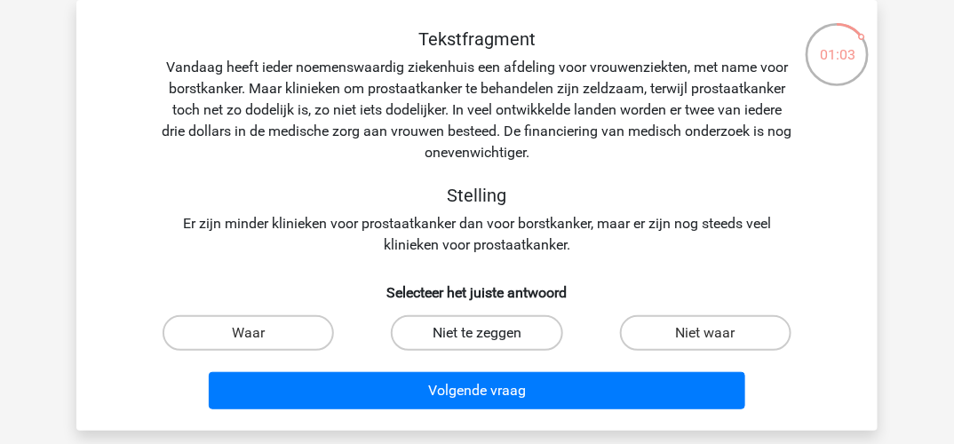
click at [437, 326] on label "Niet te zeggen" at bounding box center [476, 333] width 171 height 36
click at [477, 333] on input "Niet te zeggen" at bounding box center [483, 339] width 12 height 12
radio input "true"
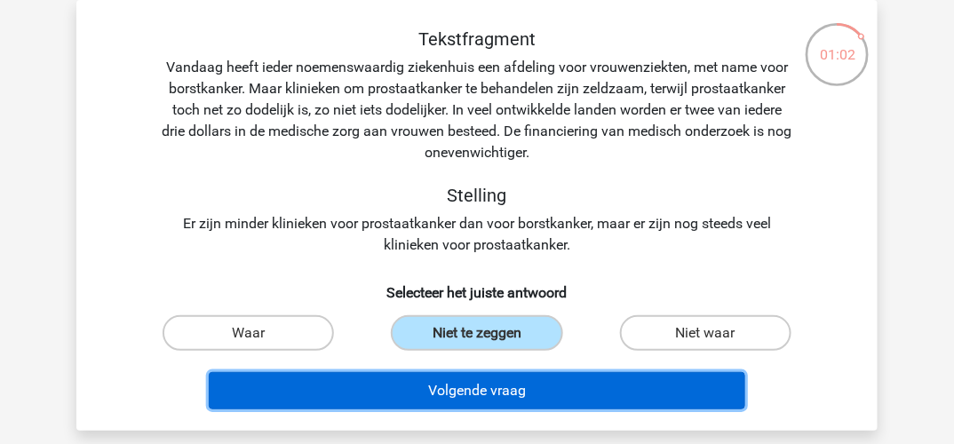
click at [433, 390] on button "Volgende vraag" at bounding box center [477, 390] width 537 height 37
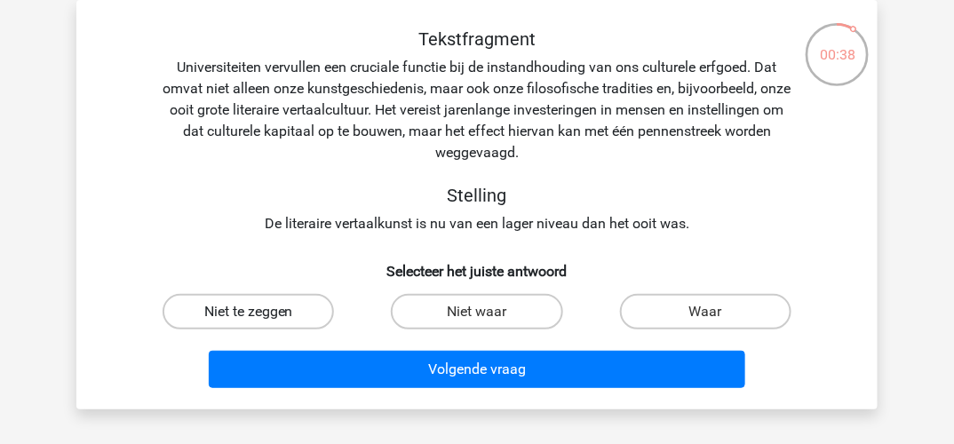
click at [270, 309] on label "Niet te zeggen" at bounding box center [248, 312] width 171 height 36
click at [260, 312] on input "Niet te zeggen" at bounding box center [255, 318] width 12 height 12
radio input "true"
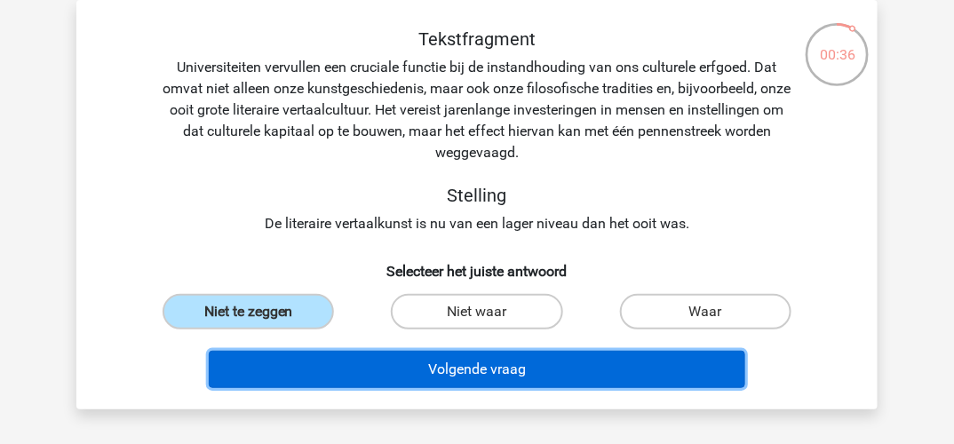
click at [386, 371] on button "Volgende vraag" at bounding box center [477, 369] width 537 height 37
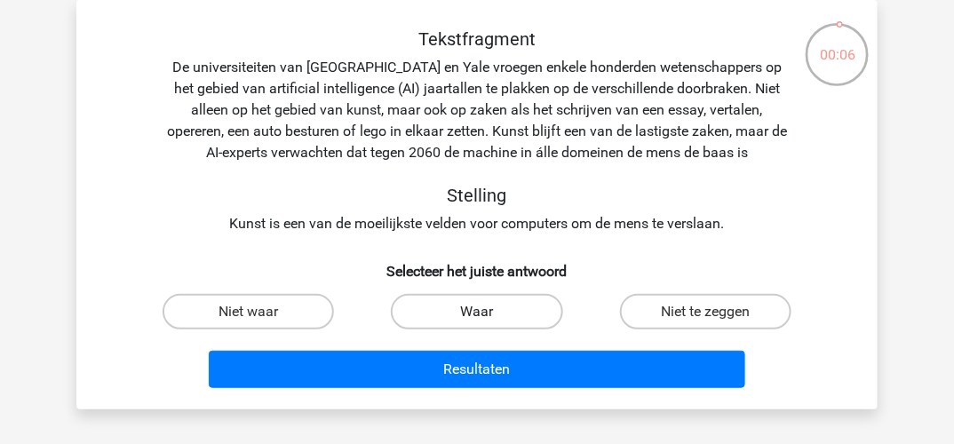
click at [476, 302] on label "Waar" at bounding box center [476, 312] width 171 height 36
click at [477, 312] on input "Waar" at bounding box center [483, 318] width 12 height 12
radio input "true"
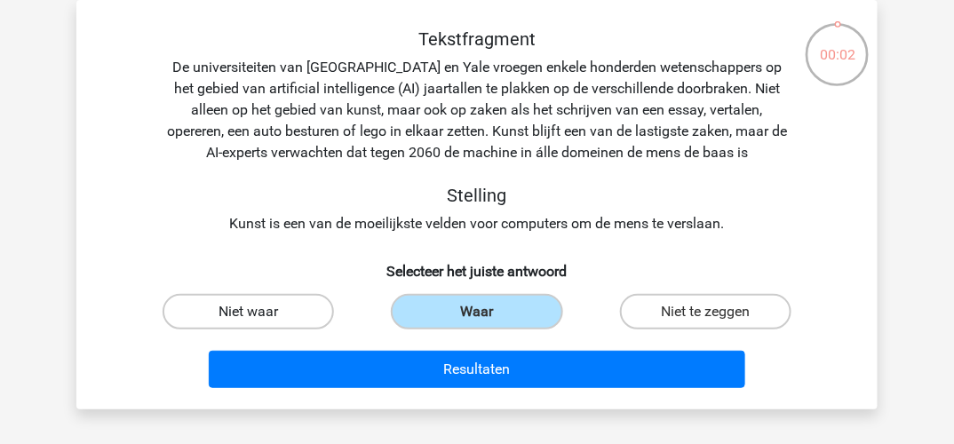
click at [269, 307] on label "Niet waar" at bounding box center [248, 312] width 171 height 36
click at [260, 312] on input "Niet waar" at bounding box center [255, 318] width 12 height 12
radio input "true"
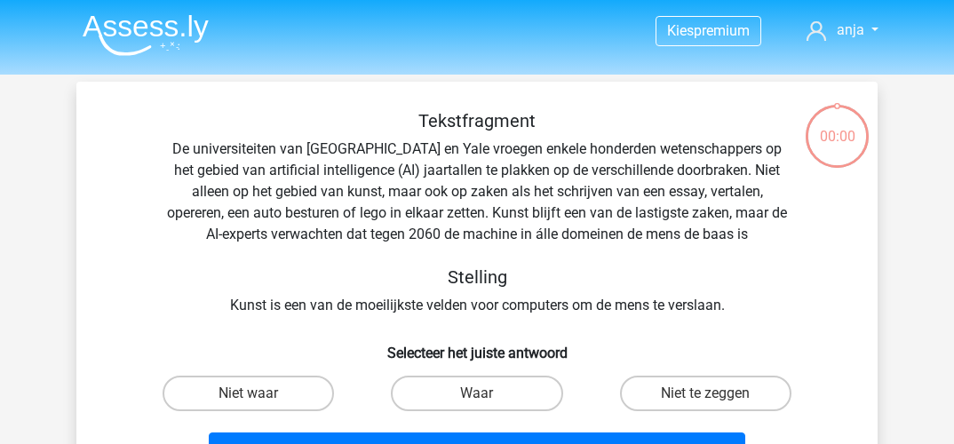
scroll to position [82, 0]
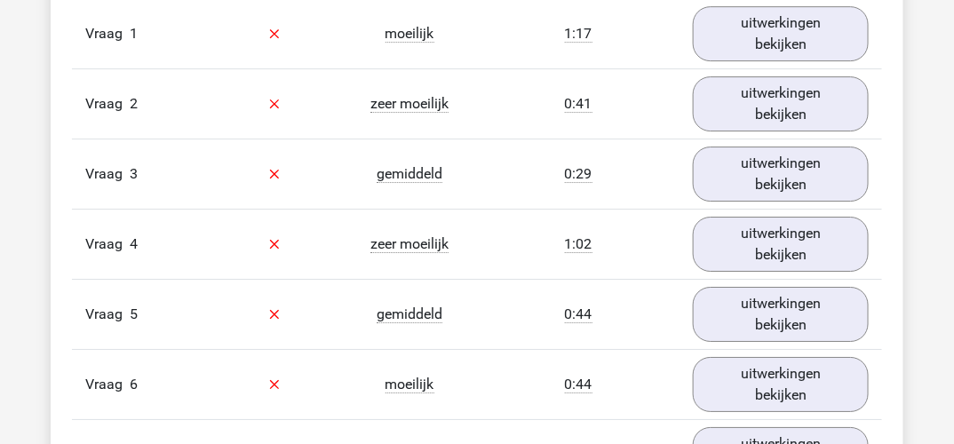
scroll to position [1421, 0]
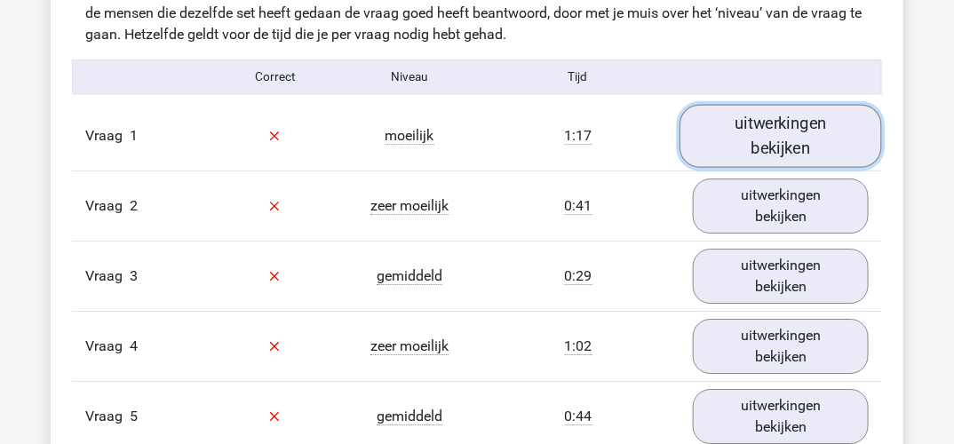
click at [767, 133] on link "uitwerkingen bekijken" at bounding box center [781, 135] width 203 height 63
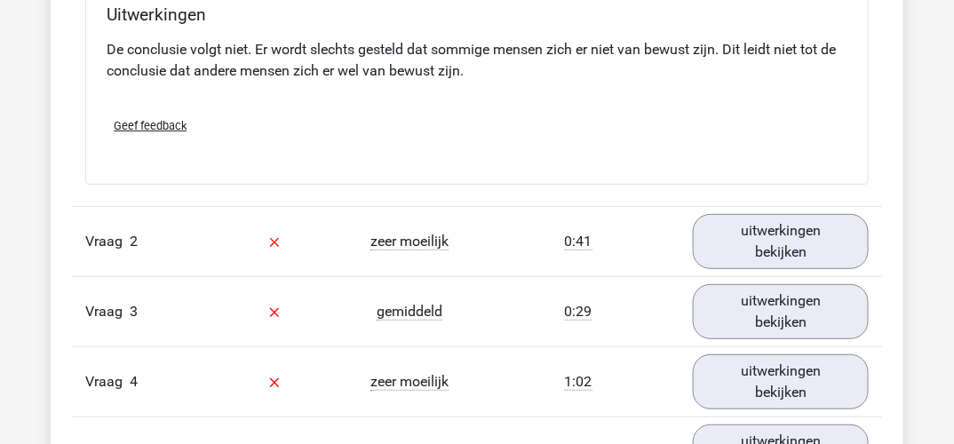
scroll to position [1954, 0]
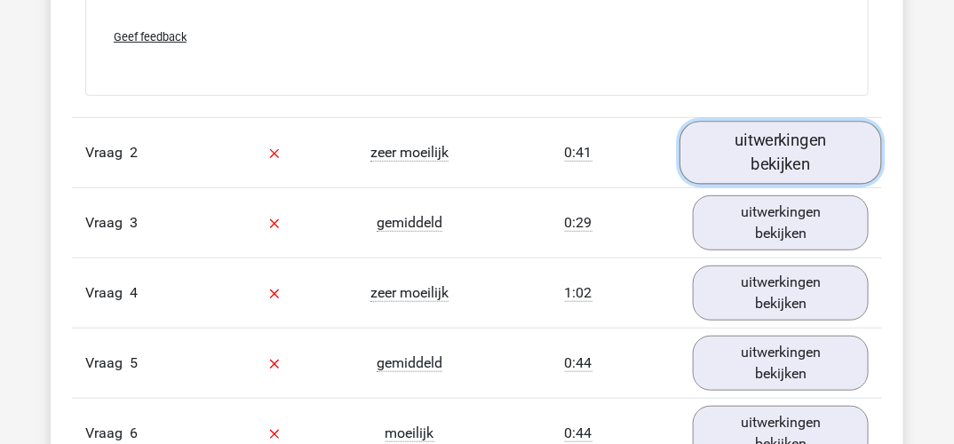
click at [820, 142] on link "uitwerkingen bekijken" at bounding box center [781, 152] width 203 height 63
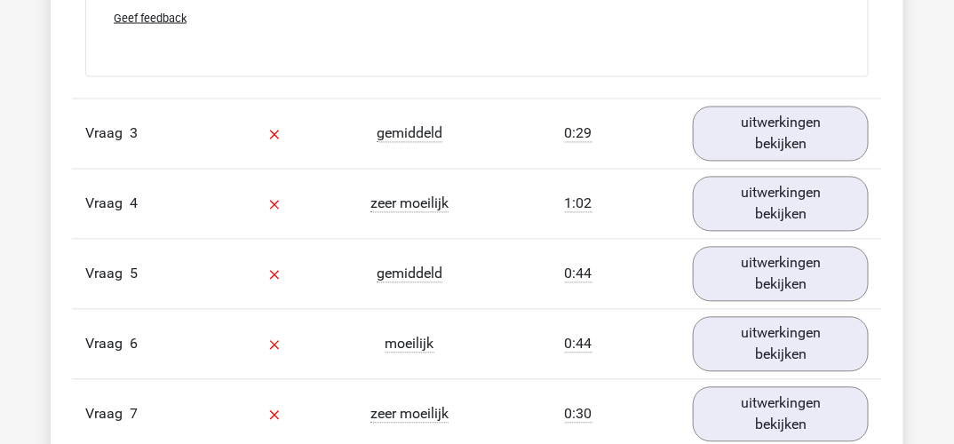
scroll to position [2665, 0]
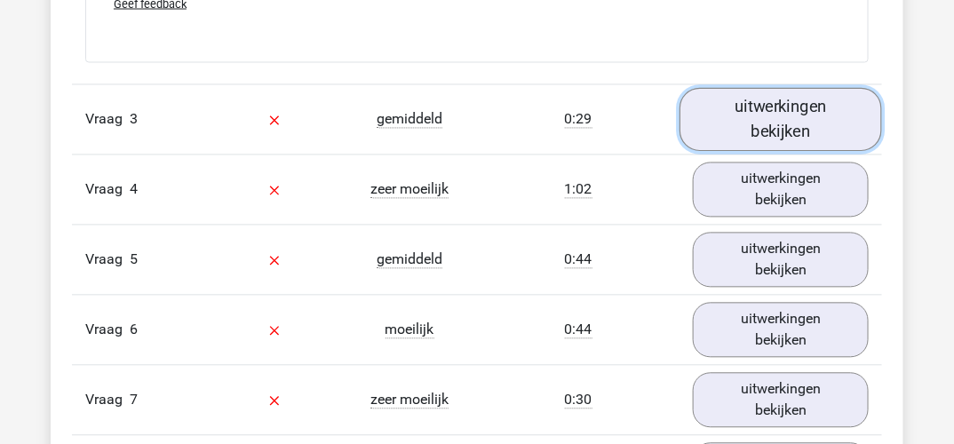
click at [803, 120] on link "uitwerkingen bekijken" at bounding box center [781, 119] width 203 height 63
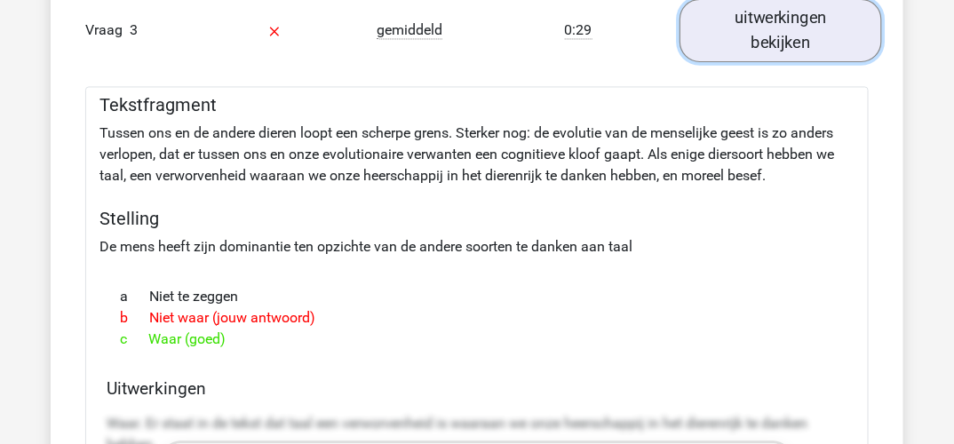
scroll to position [2842, 0]
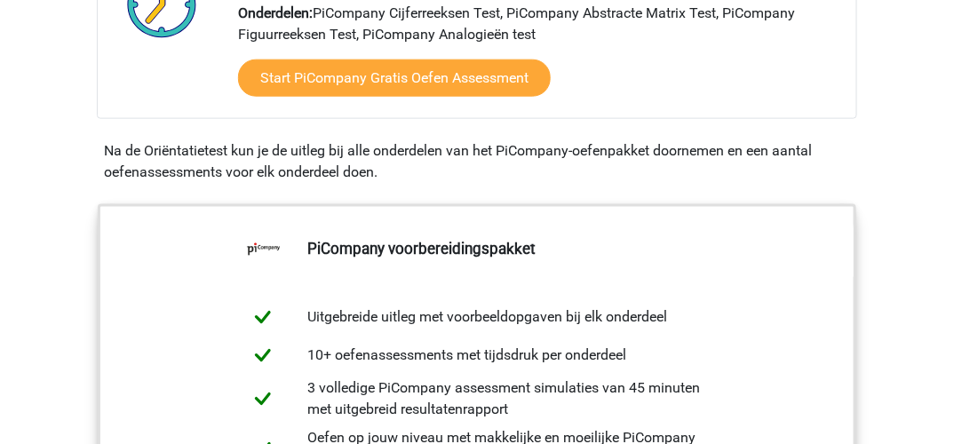
scroll to position [444, 0]
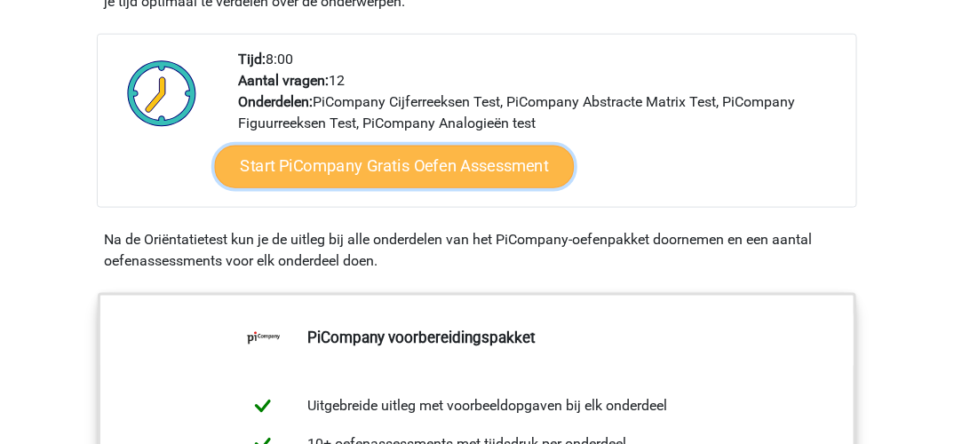
click at [444, 188] on link "Start PiCompany Gratis Oefen Assessment" at bounding box center [395, 167] width 360 height 43
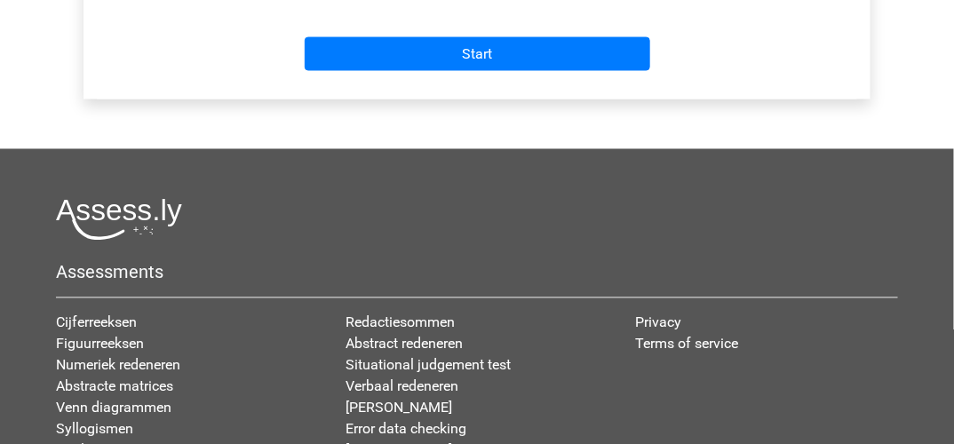
scroll to position [533, 0]
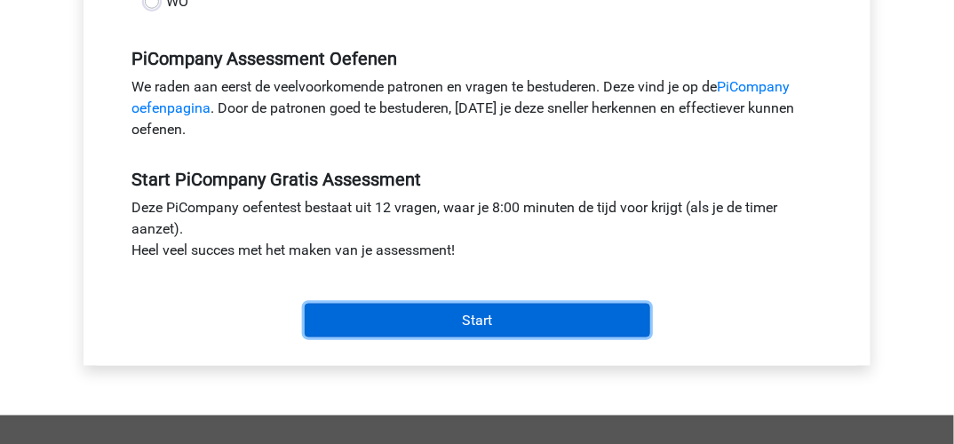
click at [462, 337] on input "Start" at bounding box center [478, 321] width 346 height 34
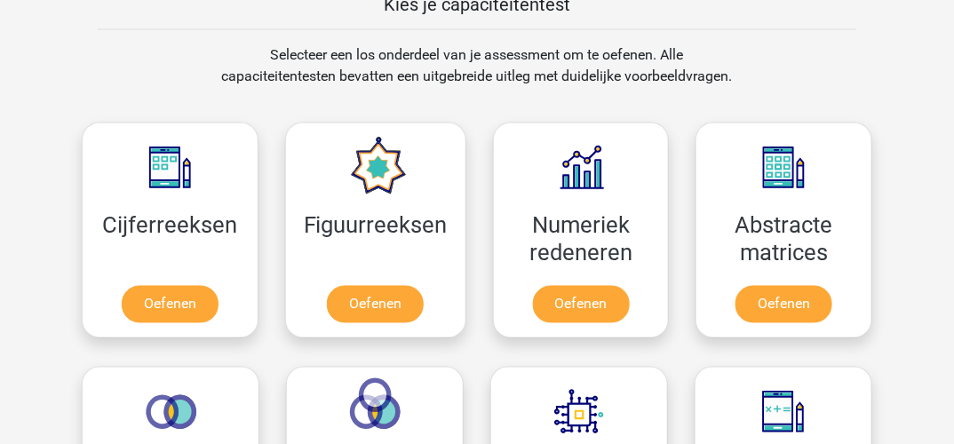
scroll to position [444, 0]
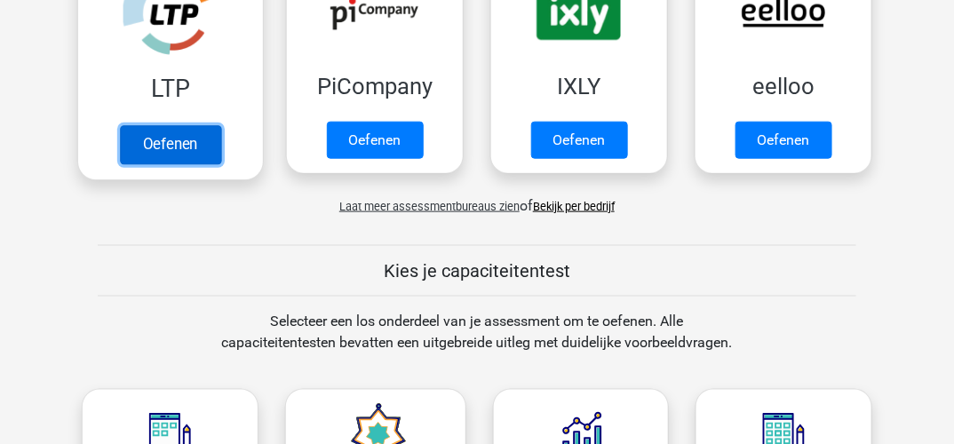
click at [157, 149] on link "Oefenen" at bounding box center [170, 144] width 101 height 39
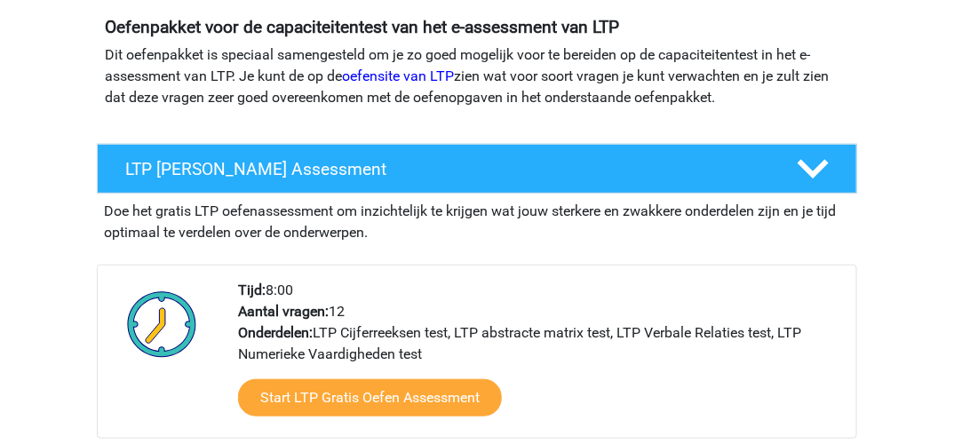
scroll to position [355, 0]
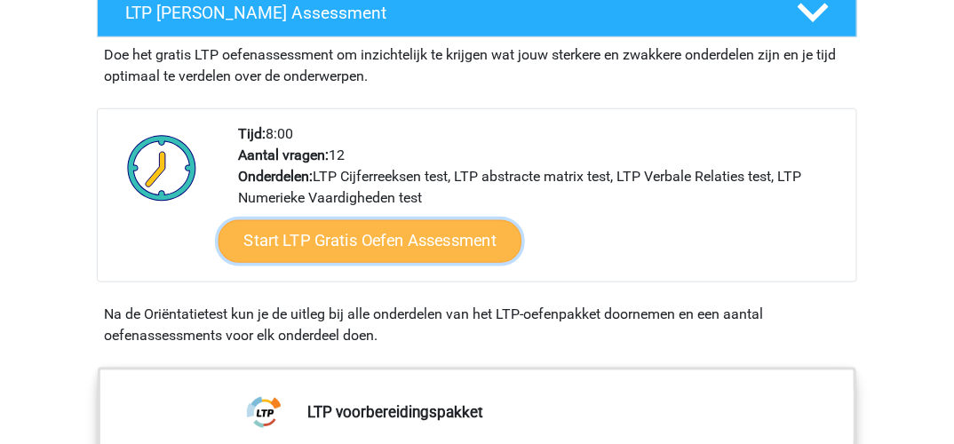
click at [445, 235] on link "Start LTP Gratis Oefen Assessment" at bounding box center [371, 241] width 304 height 43
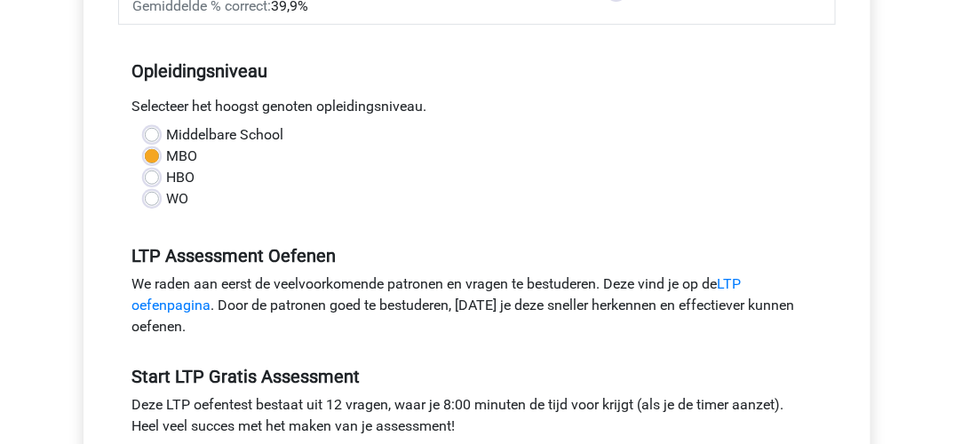
scroll to position [444, 0]
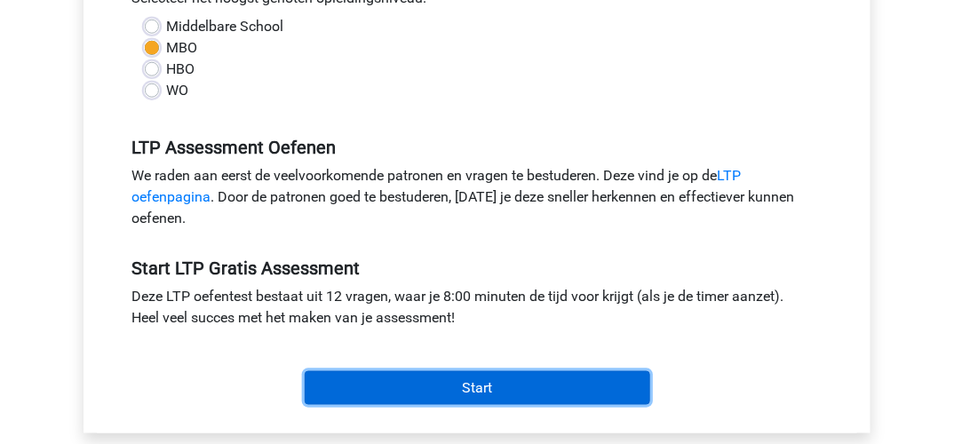
click at [465, 386] on input "Start" at bounding box center [478, 388] width 346 height 34
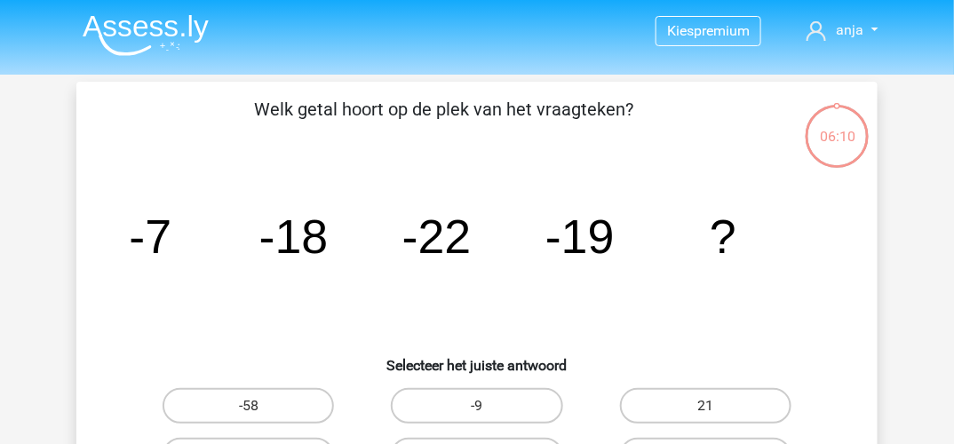
scroll to position [89, 0]
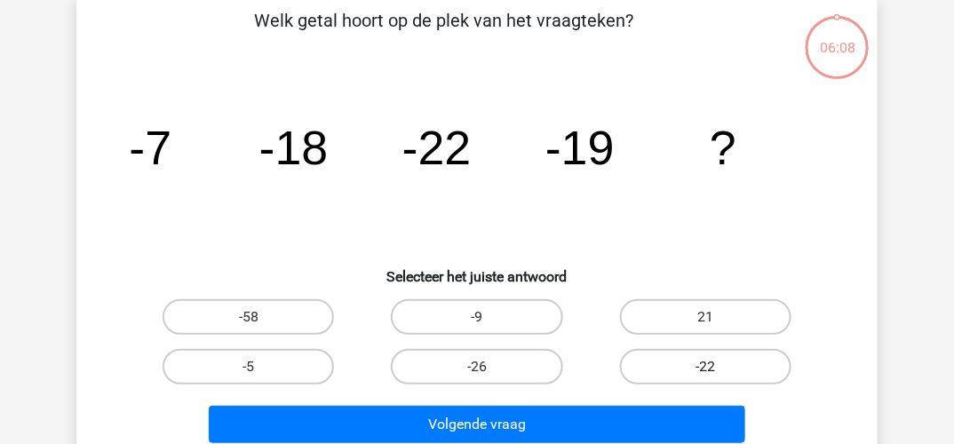
click at [703, 363] on label "-22" at bounding box center [705, 367] width 171 height 36
click at [705, 367] on input "-22" at bounding box center [711, 373] width 12 height 12
radio input "true"
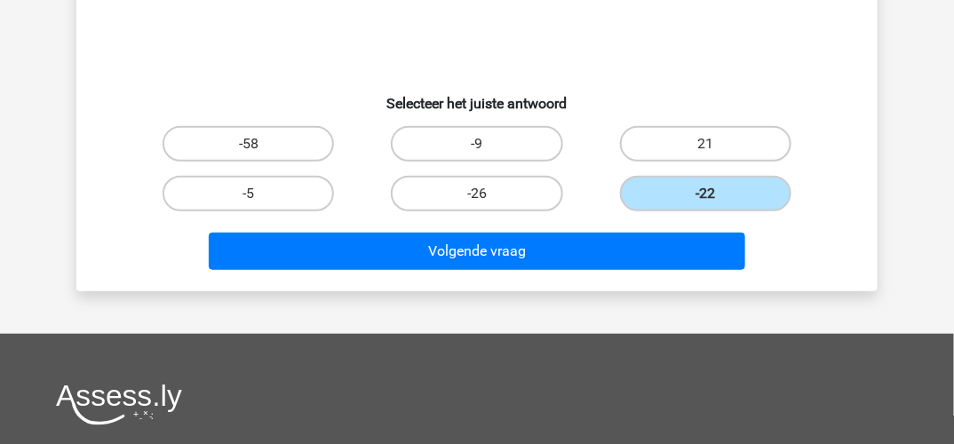
scroll to position [266, 0]
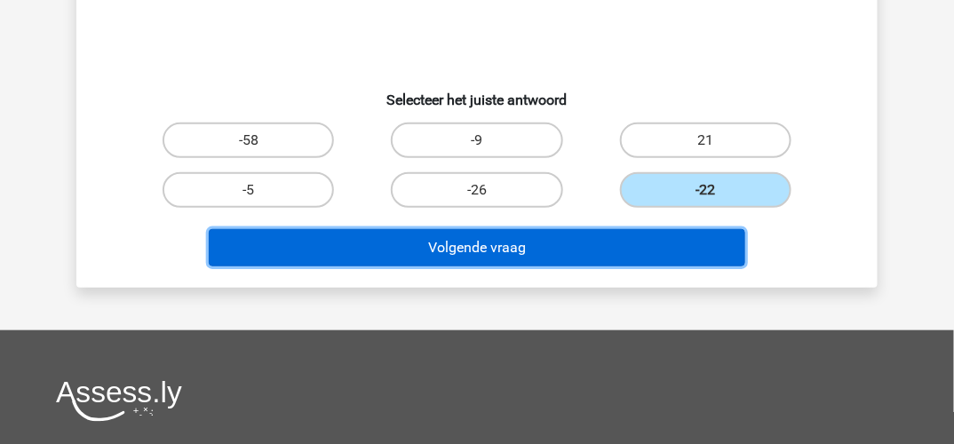
click at [510, 246] on button "Volgende vraag" at bounding box center [477, 247] width 537 height 37
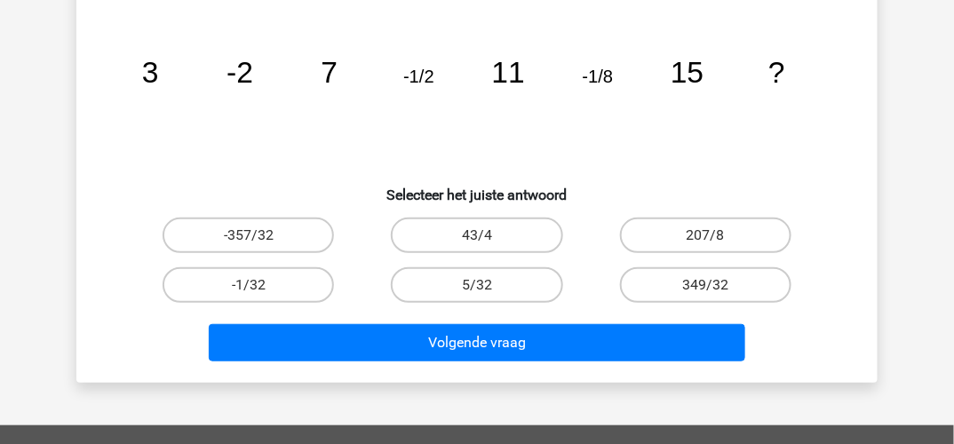
scroll to position [82, 0]
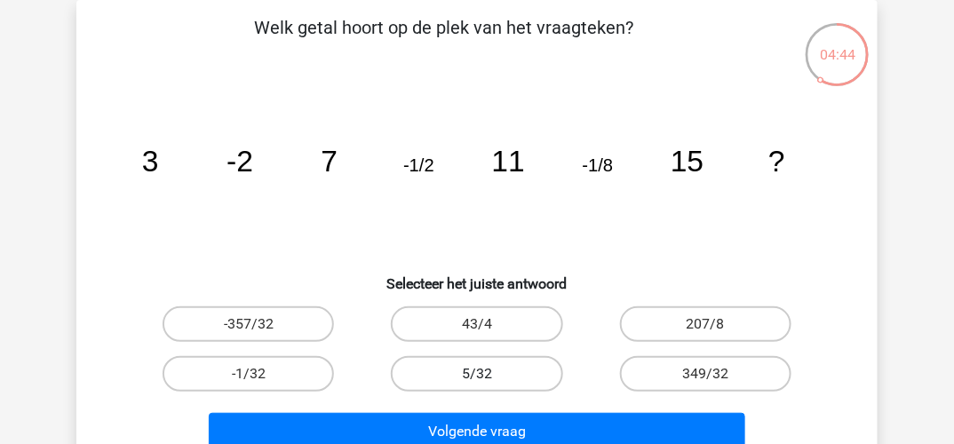
click at [506, 373] on label "5/32" at bounding box center [476, 374] width 171 height 36
click at [489, 374] on input "5/32" at bounding box center [483, 380] width 12 height 12
radio input "true"
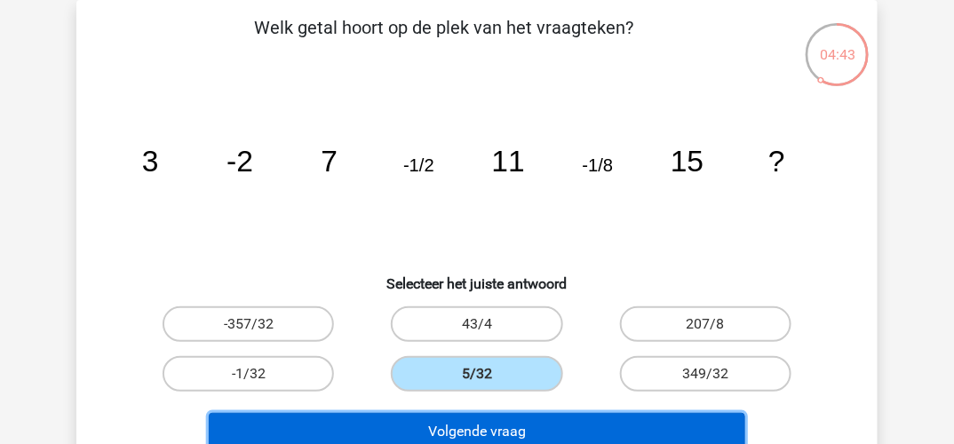
click at [494, 423] on button "Volgende vraag" at bounding box center [477, 431] width 537 height 37
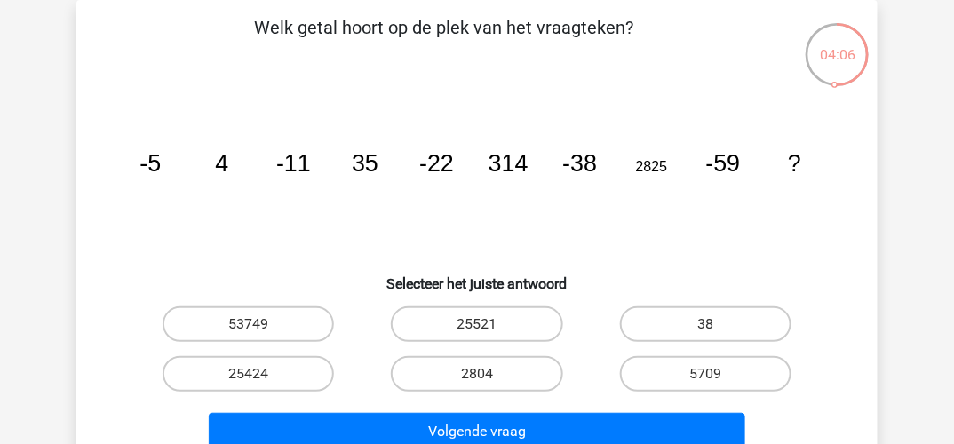
click at [485, 324] on input "25521" at bounding box center [483, 330] width 12 height 12
radio input "true"
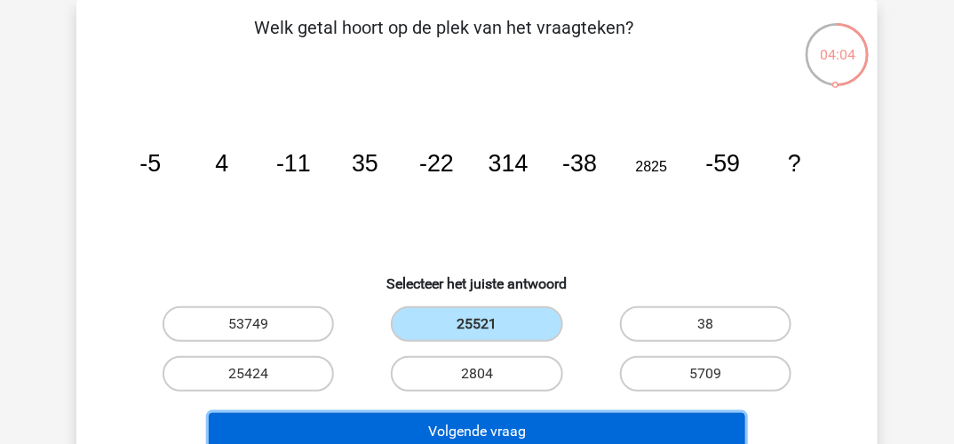
click at [479, 433] on button "Volgende vraag" at bounding box center [477, 431] width 537 height 37
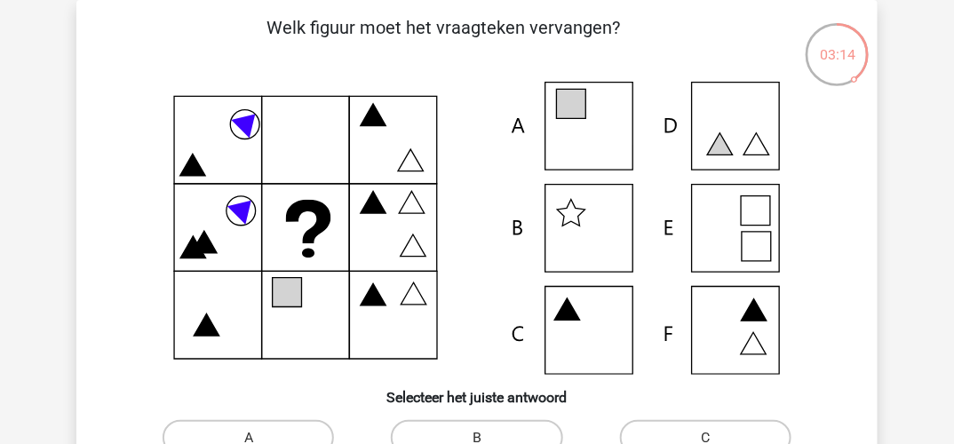
click at [577, 115] on icon at bounding box center [571, 104] width 29 height 29
click at [607, 115] on icon at bounding box center [477, 228] width 716 height 293
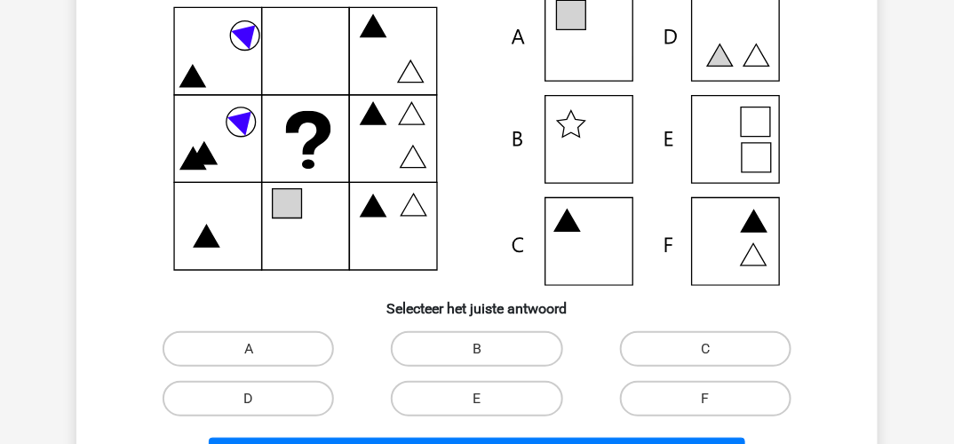
click at [251, 352] on input "A" at bounding box center [255, 355] width 12 height 12
radio input "true"
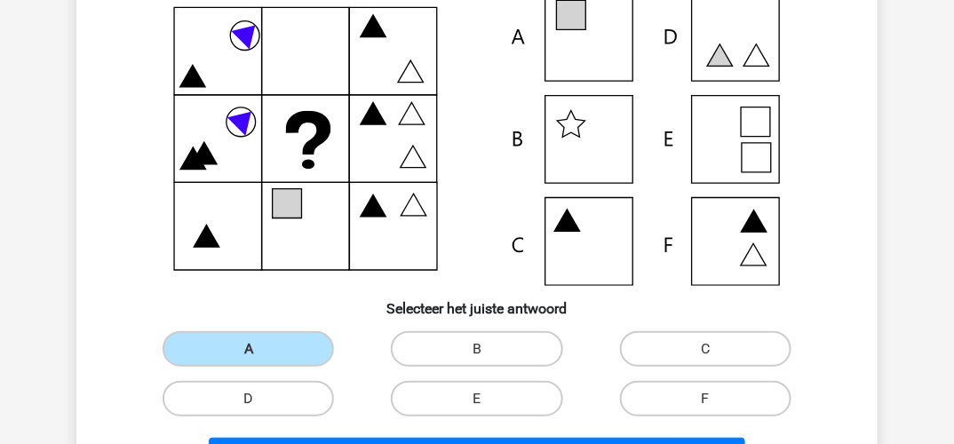
scroll to position [259, 0]
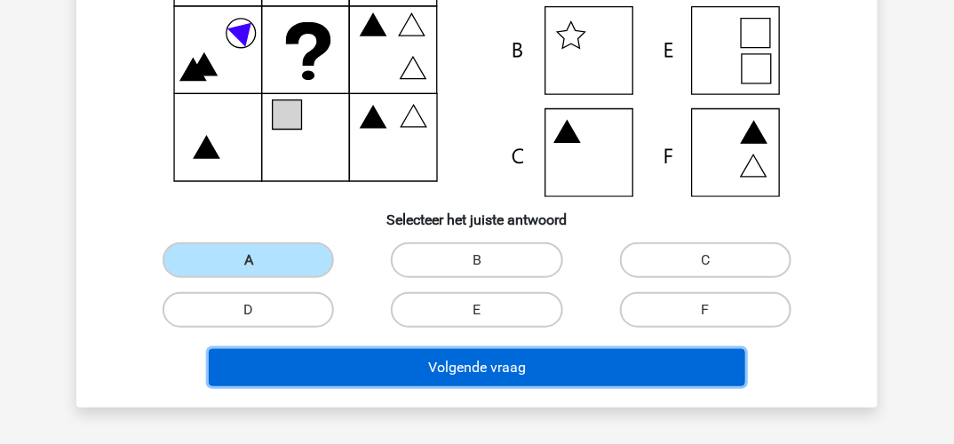
click at [373, 362] on button "Volgende vraag" at bounding box center [477, 367] width 537 height 37
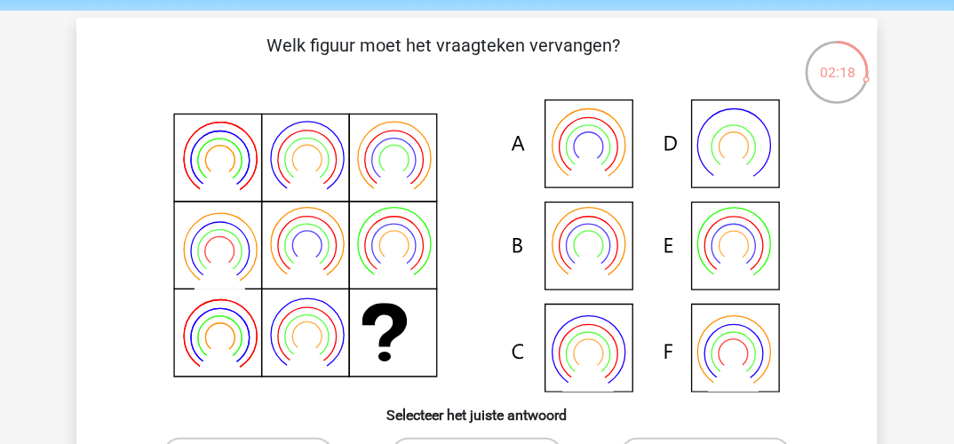
scroll to position [89, 0]
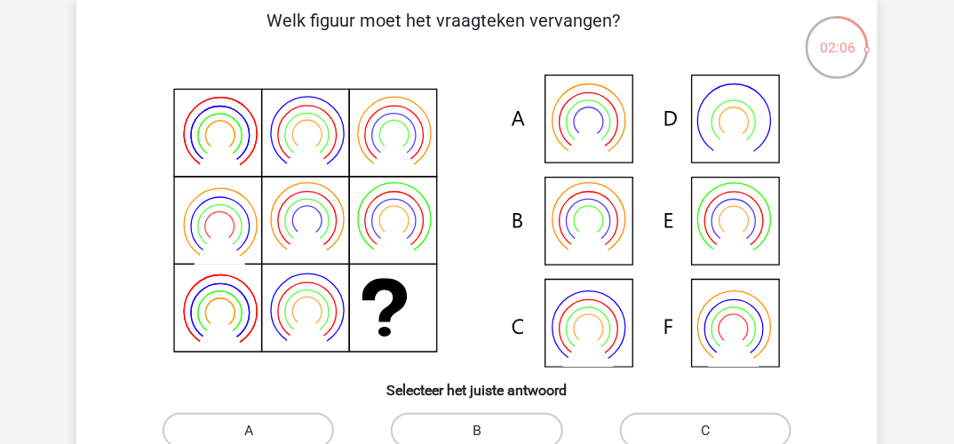
click at [719, 321] on icon at bounding box center [477, 221] width 716 height 293
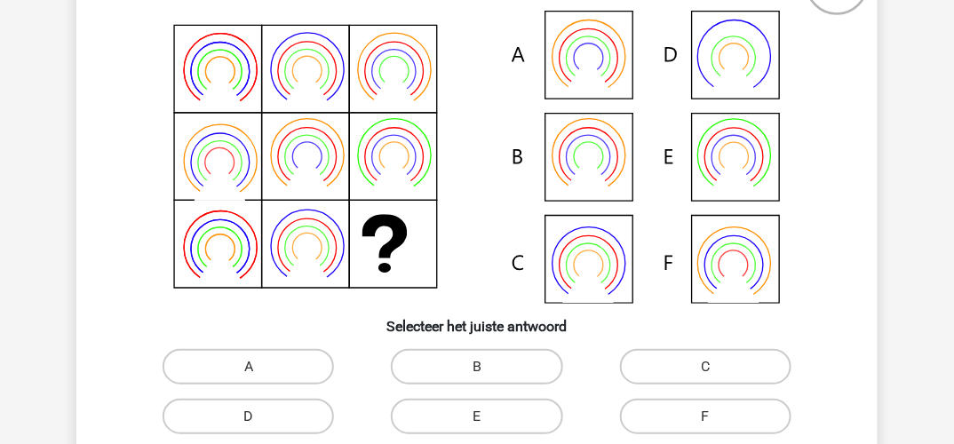
scroll to position [178, 0]
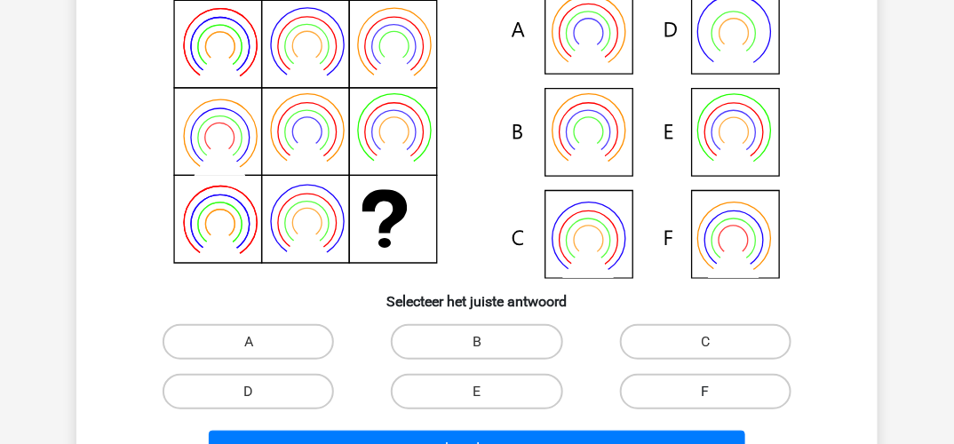
click at [718, 394] on label "F" at bounding box center [705, 392] width 171 height 36
click at [717, 394] on input "F" at bounding box center [711, 398] width 12 height 12
radio input "true"
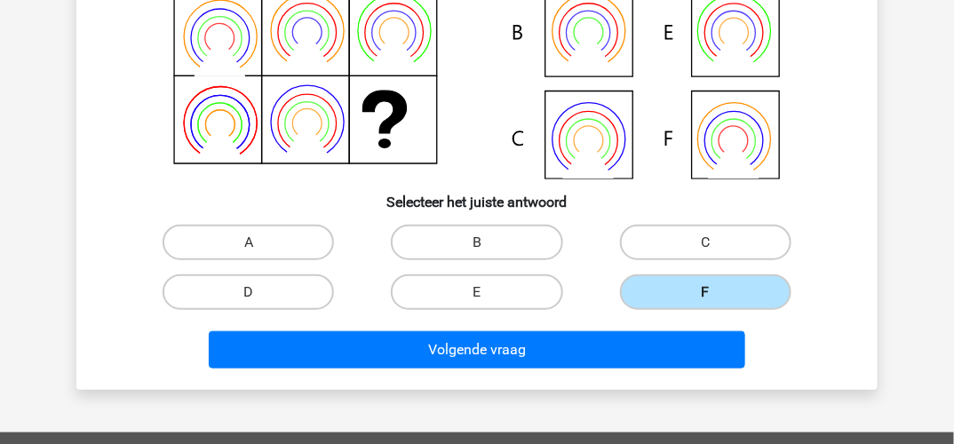
scroll to position [355, 0]
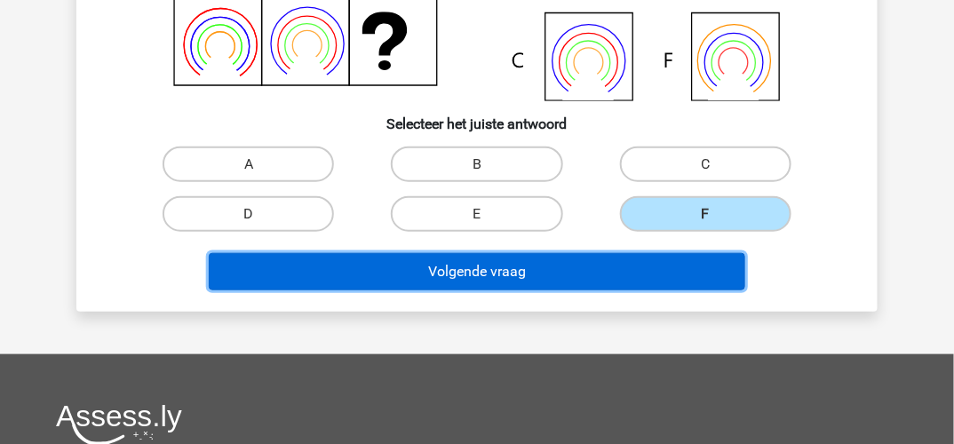
click at [487, 270] on button "Volgende vraag" at bounding box center [477, 271] width 537 height 37
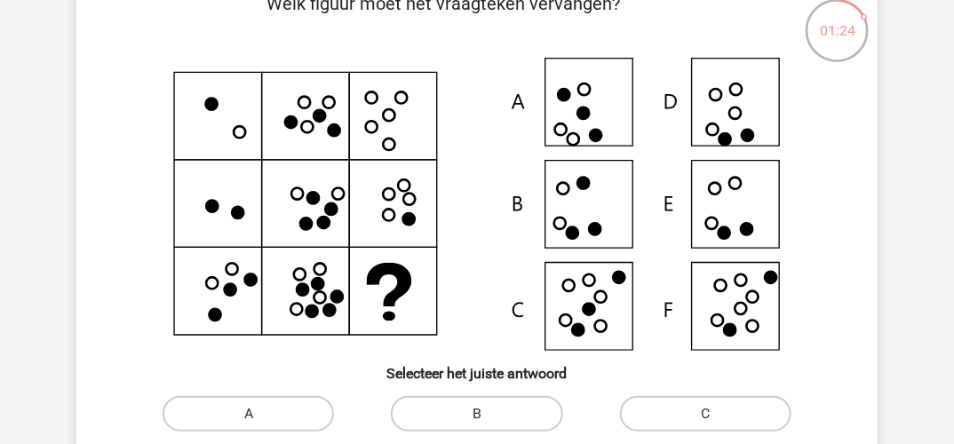
scroll to position [82, 0]
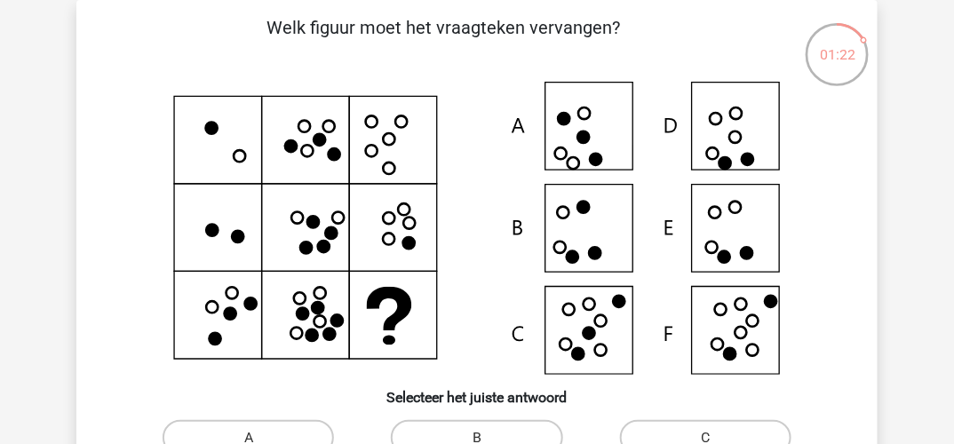
click at [611, 104] on icon at bounding box center [477, 228] width 716 height 293
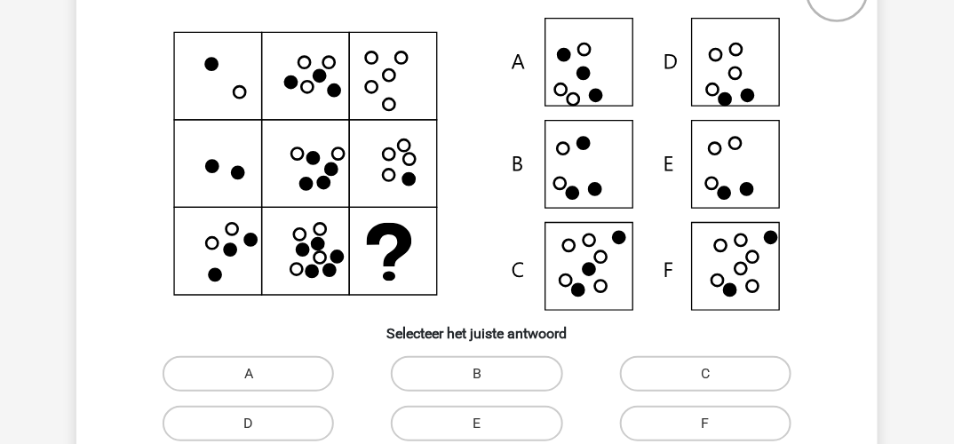
scroll to position [171, 0]
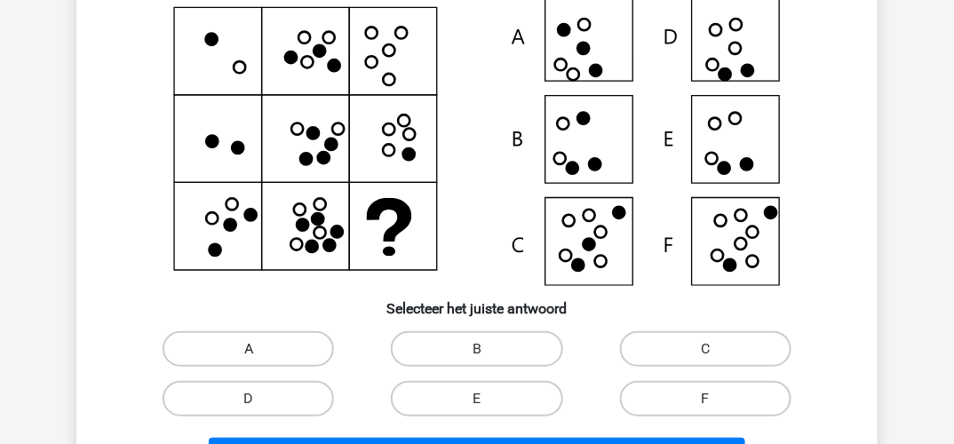
click at [266, 348] on label "A" at bounding box center [248, 349] width 171 height 36
click at [260, 349] on input "A" at bounding box center [255, 355] width 12 height 12
radio input "true"
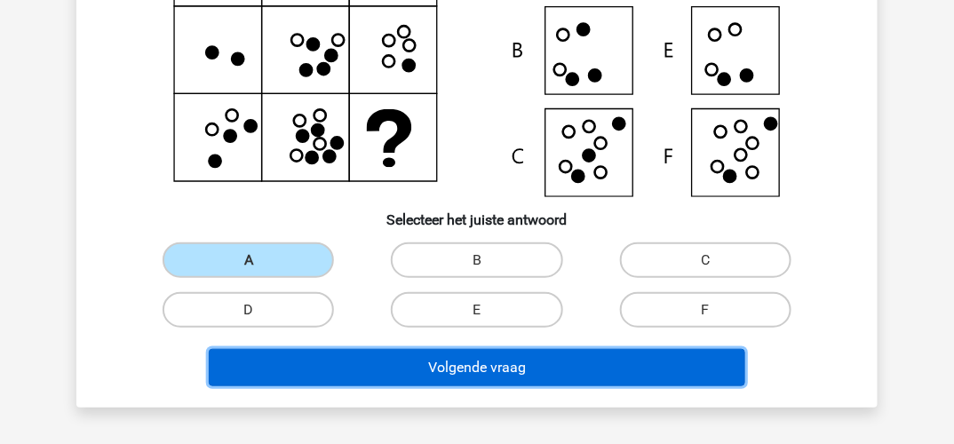
click at [398, 360] on button "Volgende vraag" at bounding box center [477, 367] width 537 height 37
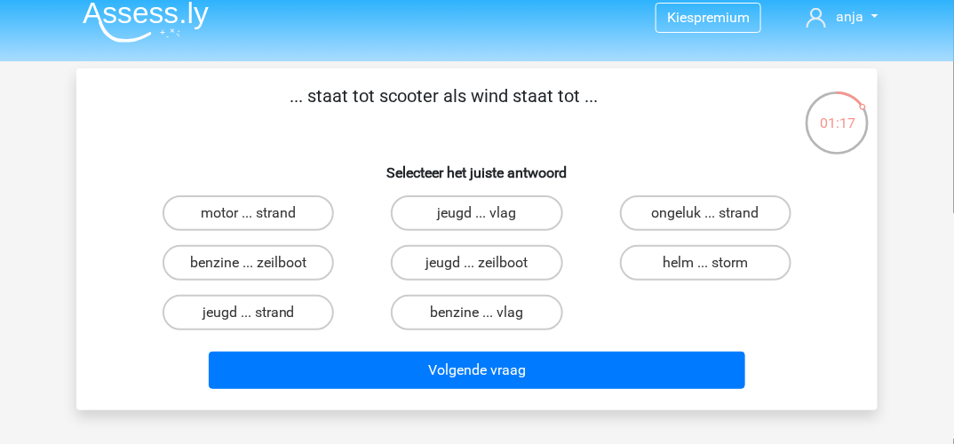
scroll to position [0, 0]
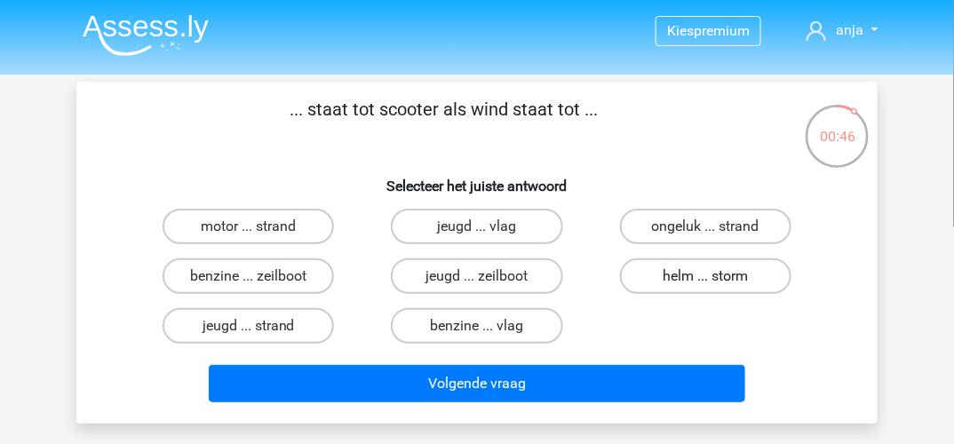
click at [721, 279] on label "helm ... storm" at bounding box center [705, 276] width 171 height 36
click at [717, 279] on input "helm ... storm" at bounding box center [711, 282] width 12 height 12
radio input "true"
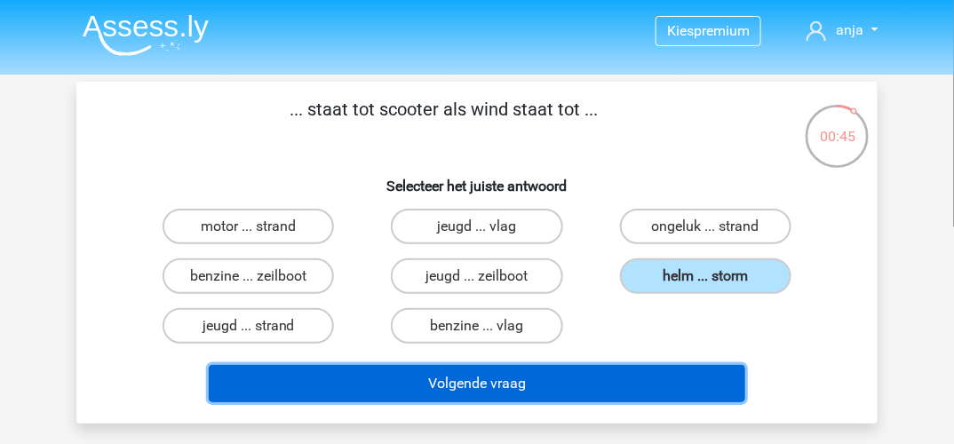
click at [473, 393] on button "Volgende vraag" at bounding box center [477, 383] width 537 height 37
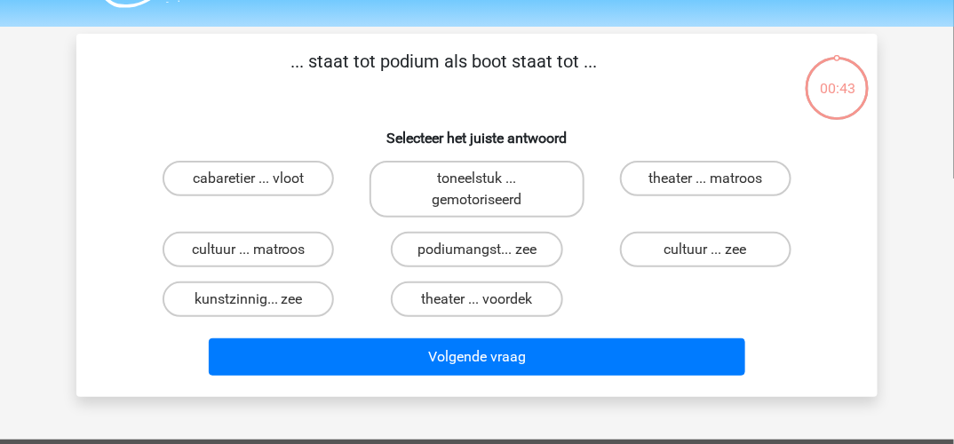
scroll to position [82, 0]
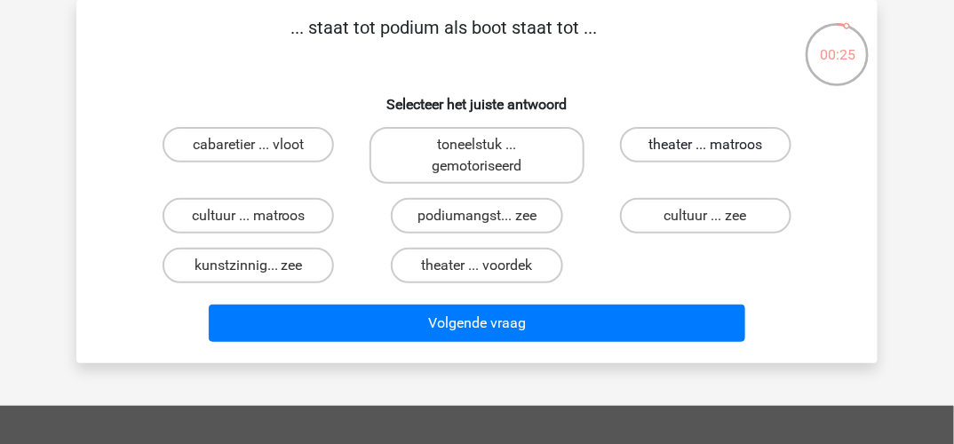
click at [747, 143] on label "theater ... matroos" at bounding box center [705, 145] width 171 height 36
click at [717, 145] on input "theater ... matroos" at bounding box center [711, 151] width 12 height 12
radio input "true"
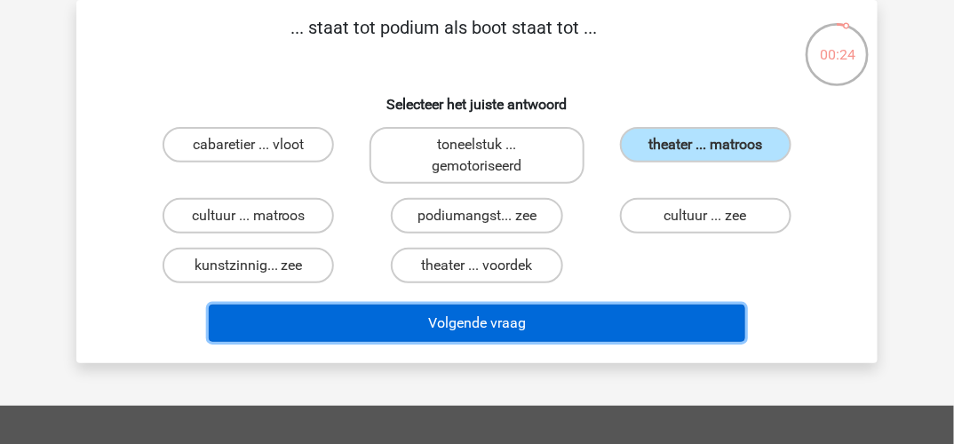
click at [529, 327] on button "Volgende vraag" at bounding box center [477, 323] width 537 height 37
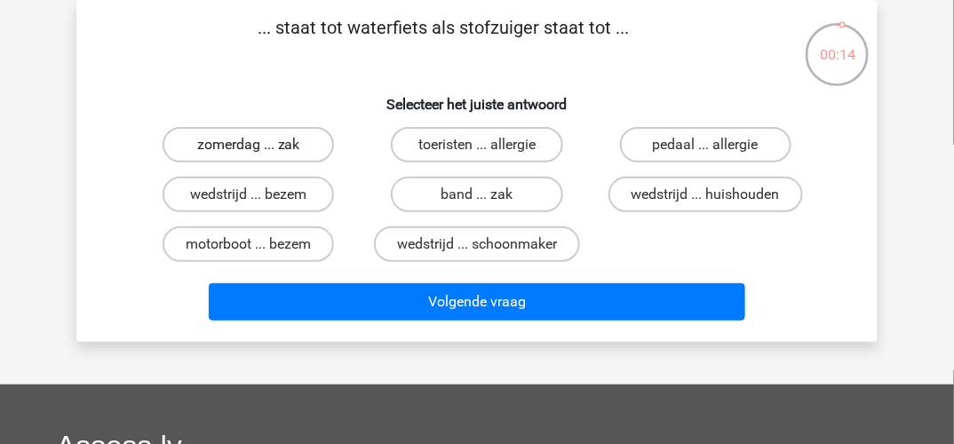
click at [247, 146] on label "zomerdag ... zak" at bounding box center [248, 145] width 171 height 36
click at [249, 146] on input "zomerdag ... zak" at bounding box center [255, 151] width 12 height 12
radio input "true"
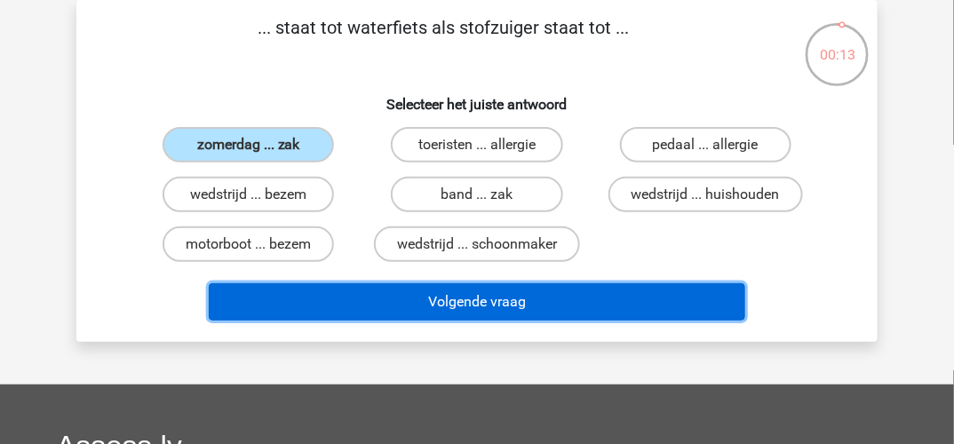
click at [420, 293] on button "Volgende vraag" at bounding box center [477, 301] width 537 height 37
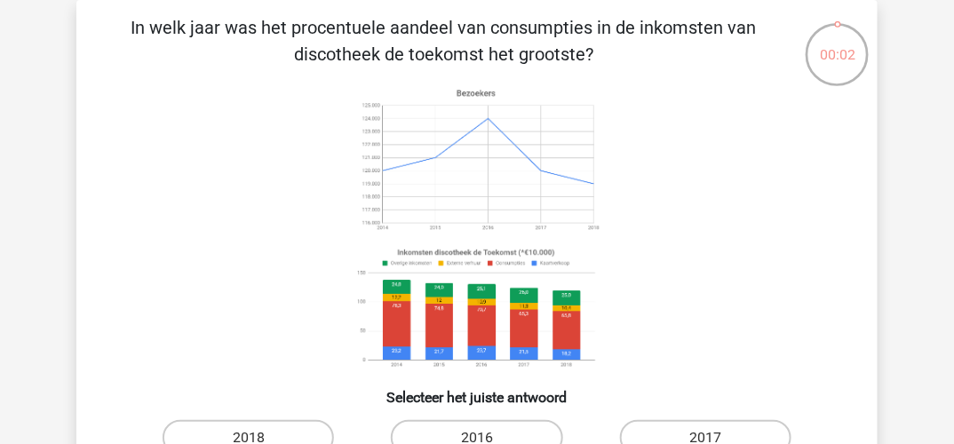
scroll to position [171, 0]
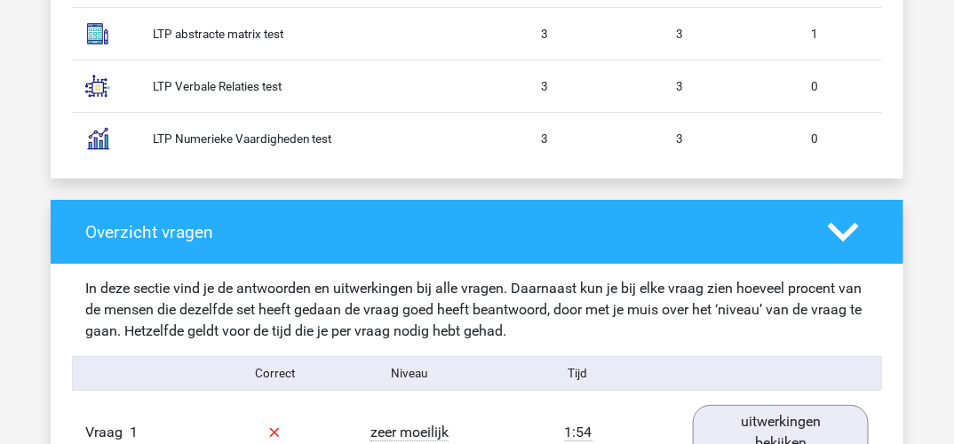
scroll to position [1777, 0]
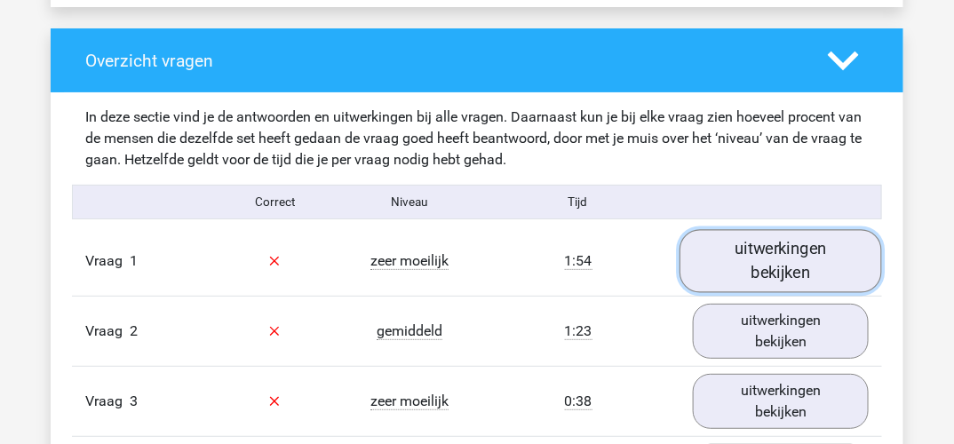
click at [812, 253] on link "uitwerkingen bekijken" at bounding box center [781, 260] width 203 height 63
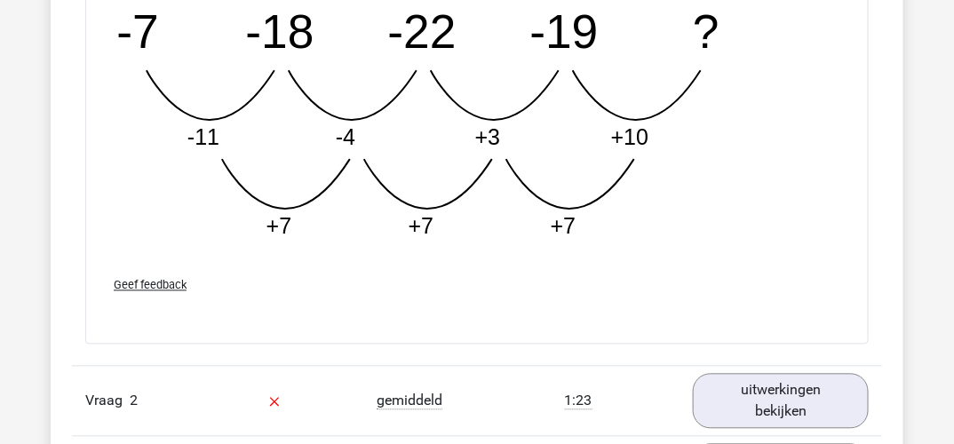
scroll to position [2753, 0]
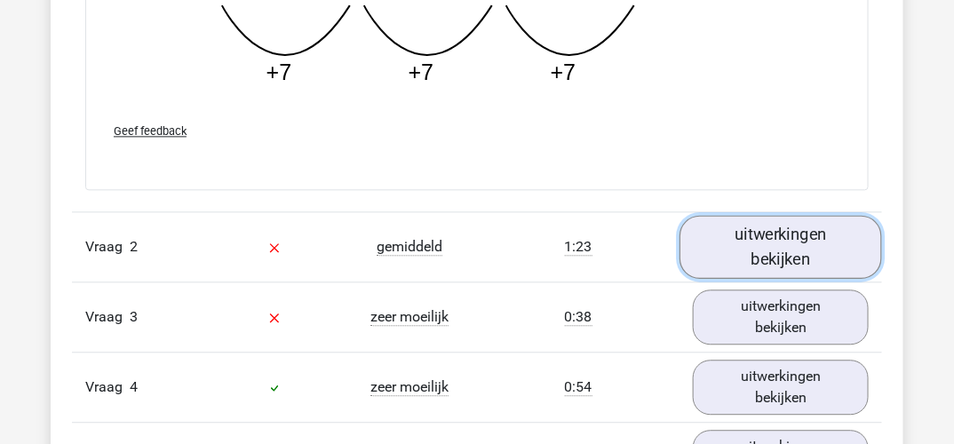
click at [783, 233] on link "uitwerkingen bekijken" at bounding box center [781, 247] width 203 height 63
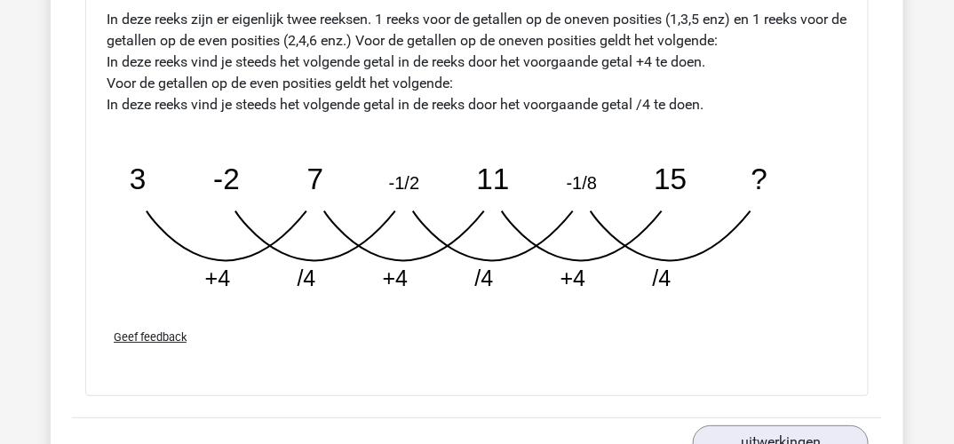
scroll to position [3553, 0]
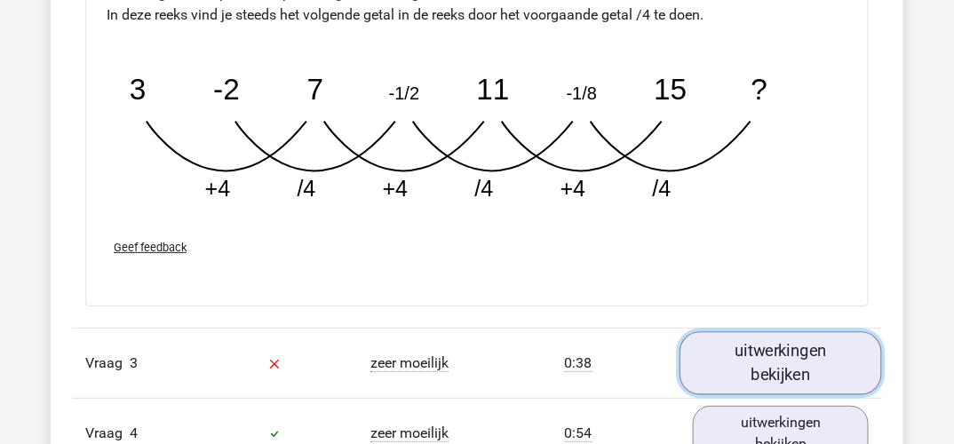
click at [769, 354] on link "uitwerkingen bekijken" at bounding box center [781, 362] width 203 height 63
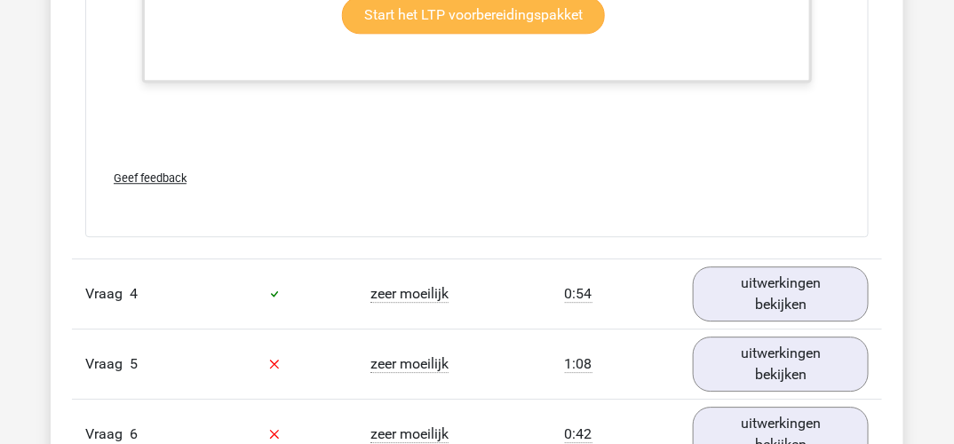
scroll to position [4797, 0]
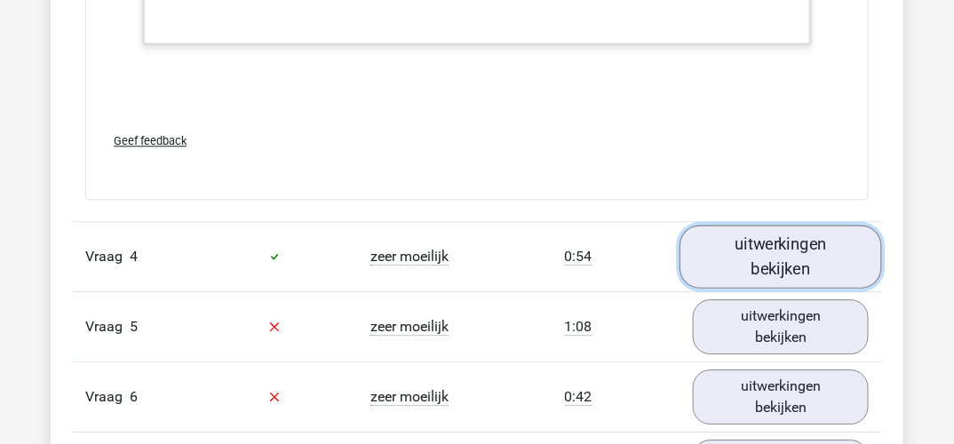
click at [772, 244] on link "uitwerkingen bekijken" at bounding box center [781, 256] width 203 height 63
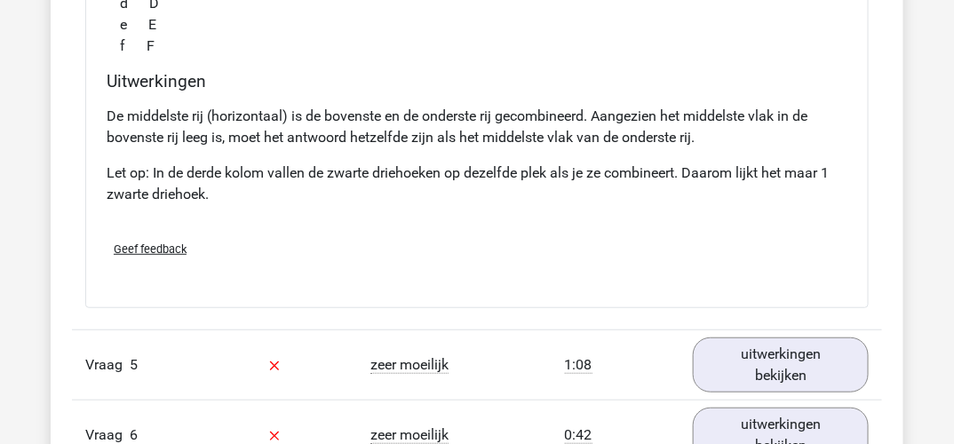
scroll to position [5507, 0]
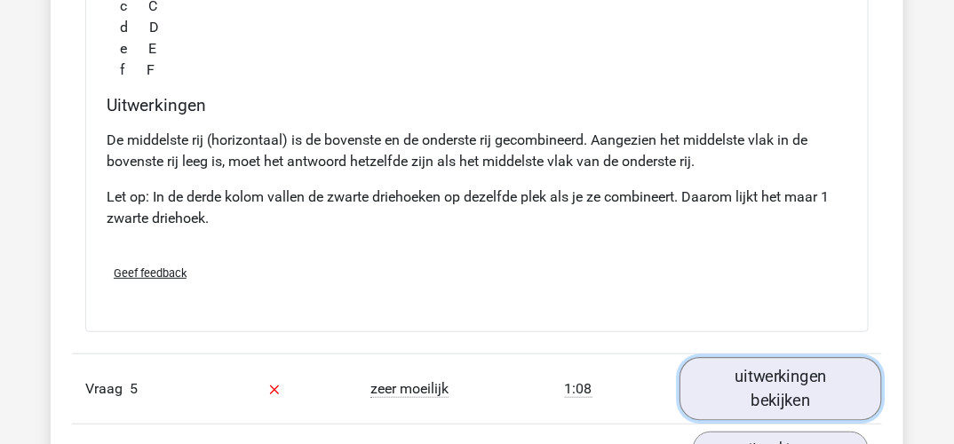
click at [750, 370] on link "uitwerkingen bekijken" at bounding box center [781, 388] width 203 height 63
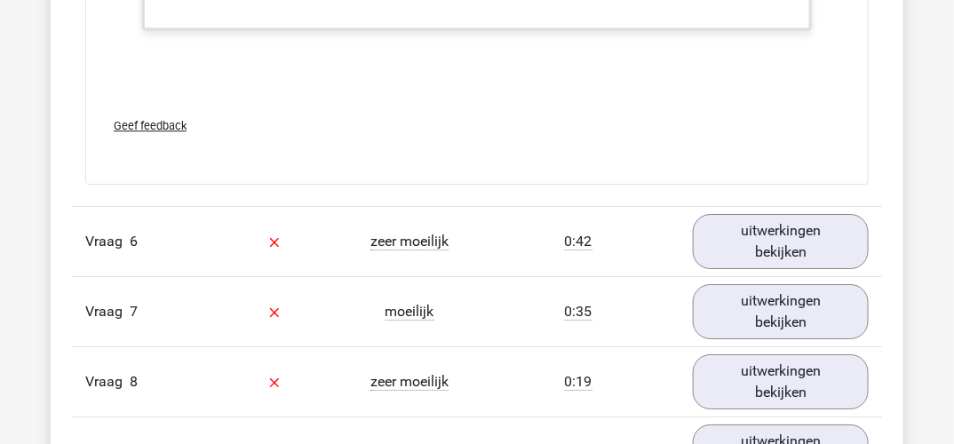
scroll to position [6929, 0]
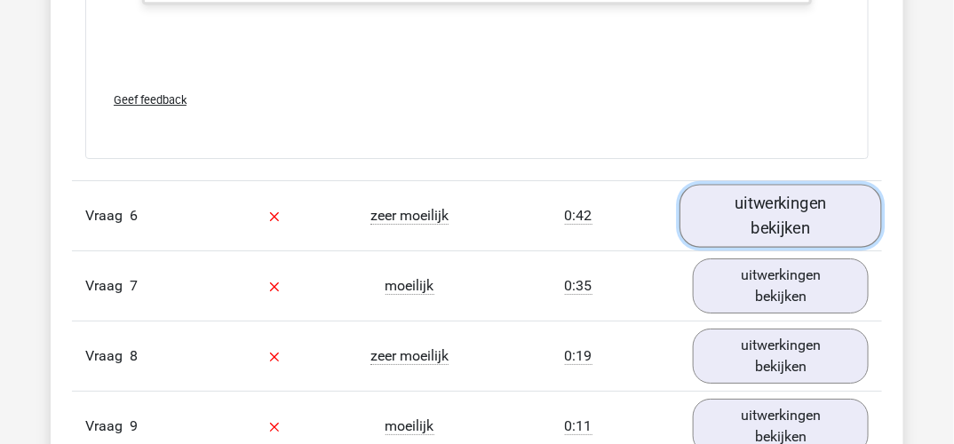
click at [788, 206] on link "uitwerkingen bekijken" at bounding box center [781, 216] width 203 height 63
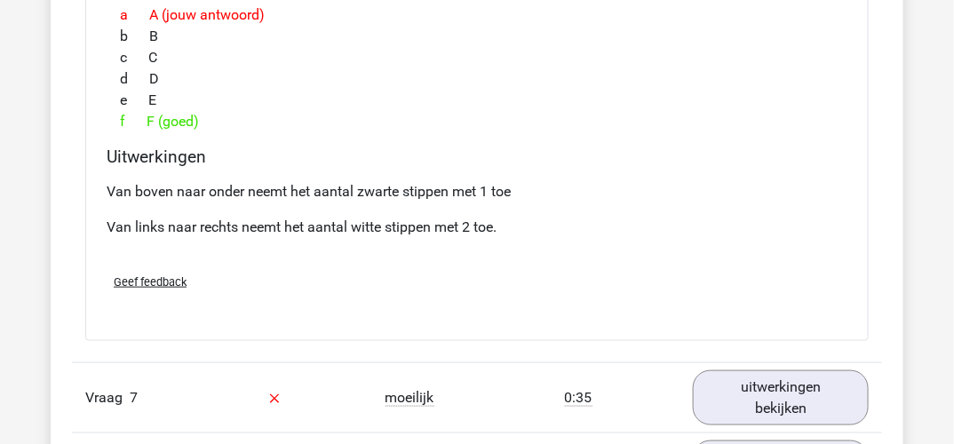
scroll to position [7639, 0]
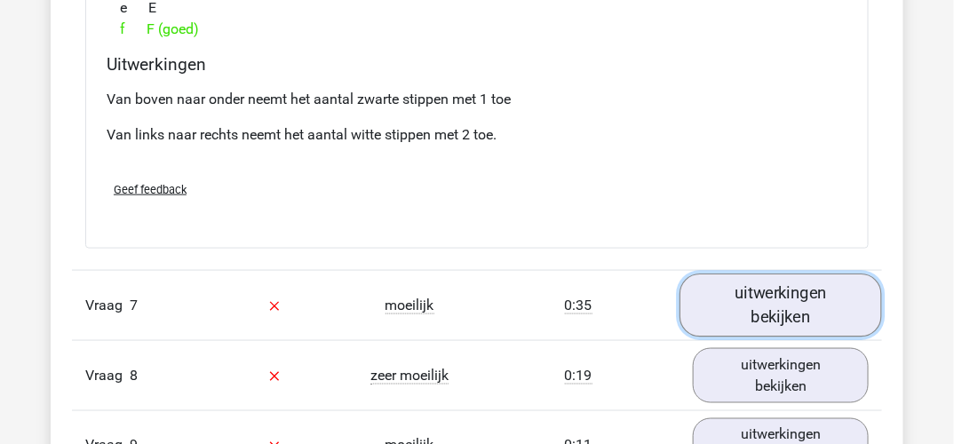
click at [805, 282] on link "uitwerkingen bekijken" at bounding box center [781, 305] width 203 height 63
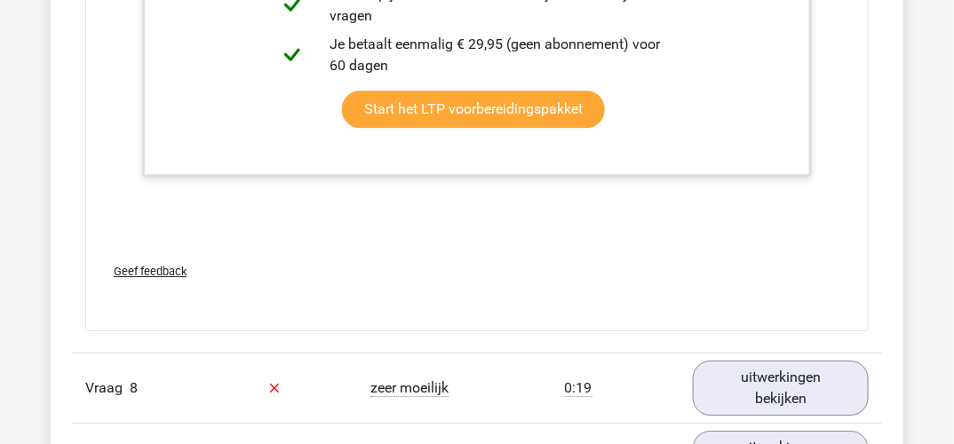
scroll to position [8705, 0]
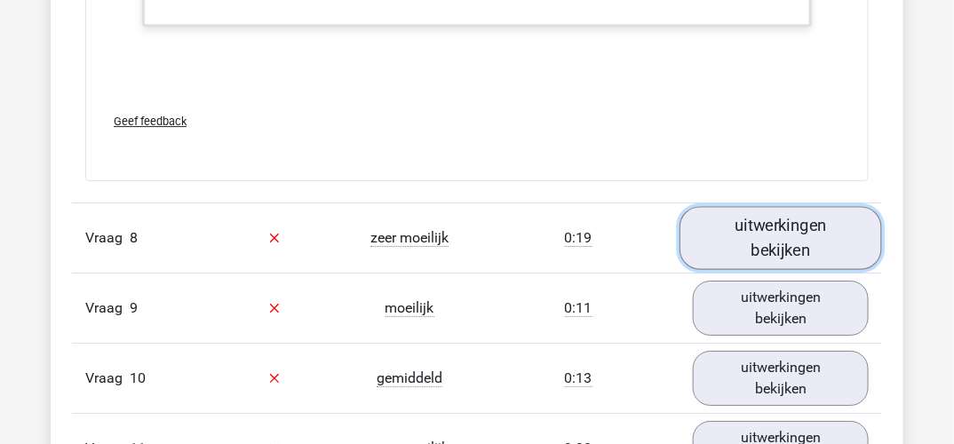
click at [807, 227] on link "uitwerkingen bekijken" at bounding box center [781, 237] width 203 height 63
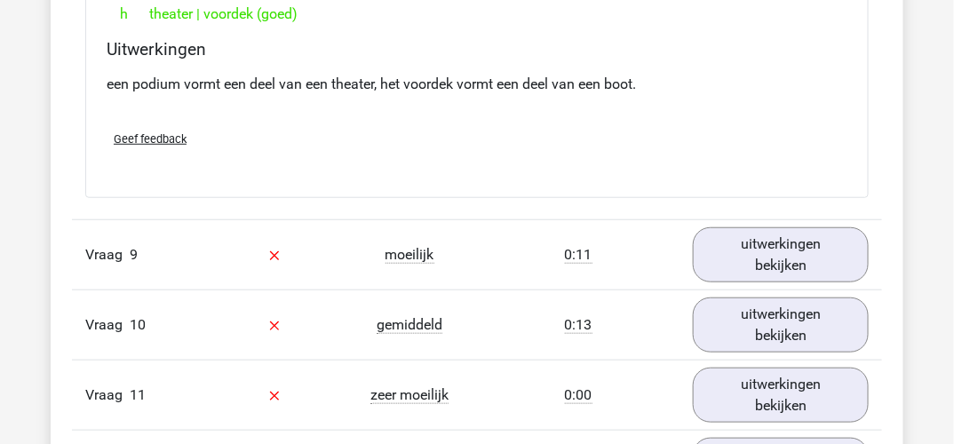
scroll to position [9238, 0]
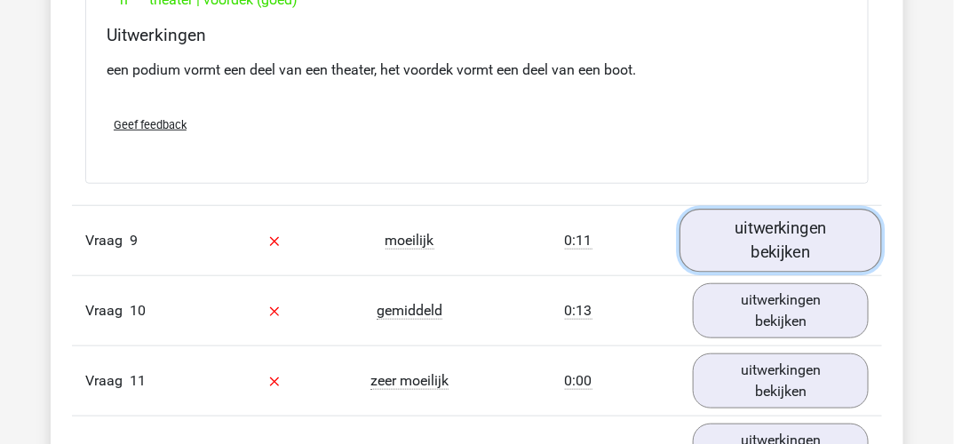
click at [809, 225] on link "uitwerkingen bekijken" at bounding box center [781, 240] width 203 height 63
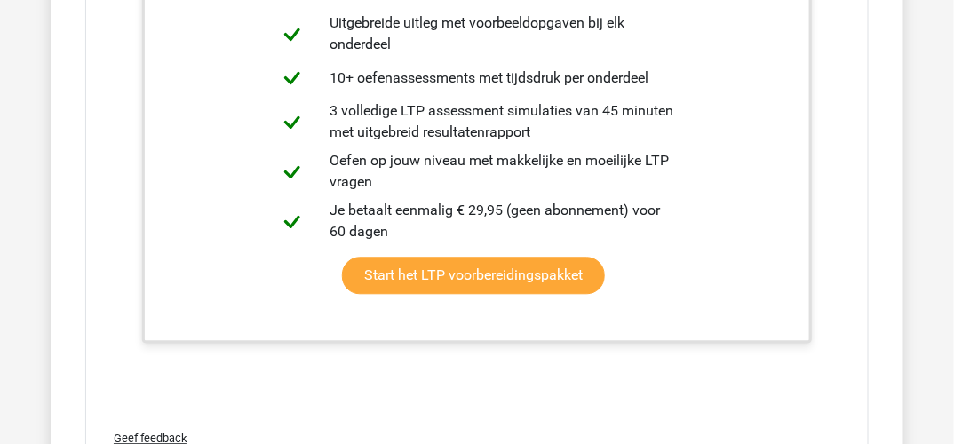
scroll to position [10126, 0]
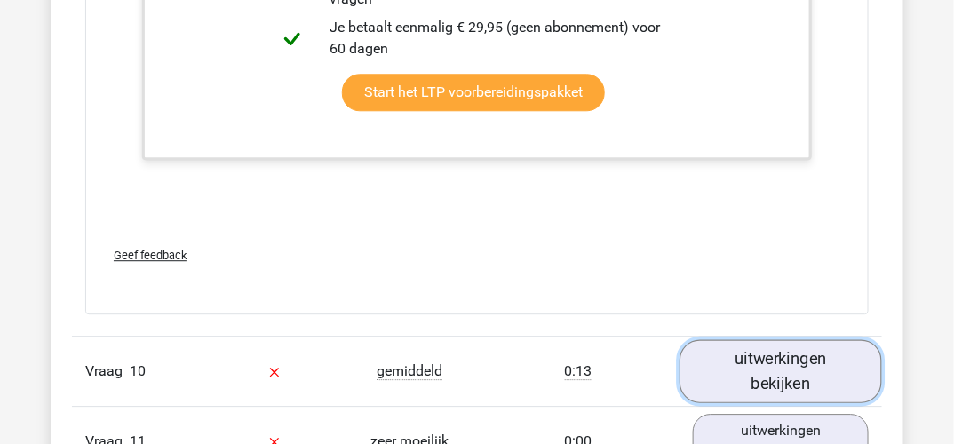
click at [815, 340] on link "uitwerkingen bekijken" at bounding box center [781, 370] width 203 height 63
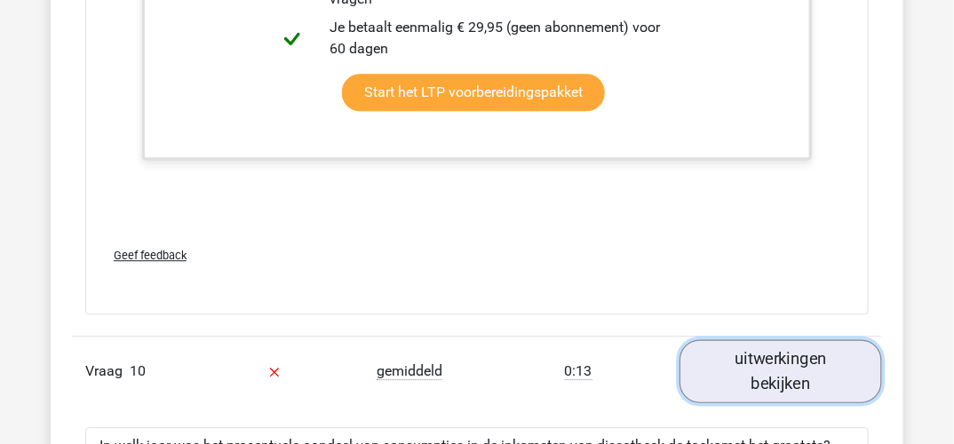
click at [775, 340] on link "uitwerkingen bekijken" at bounding box center [781, 370] width 203 height 63
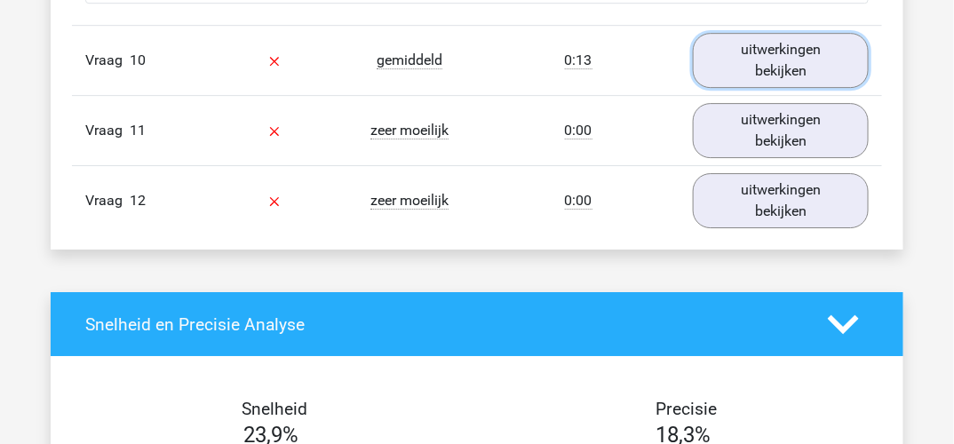
scroll to position [9949, 0]
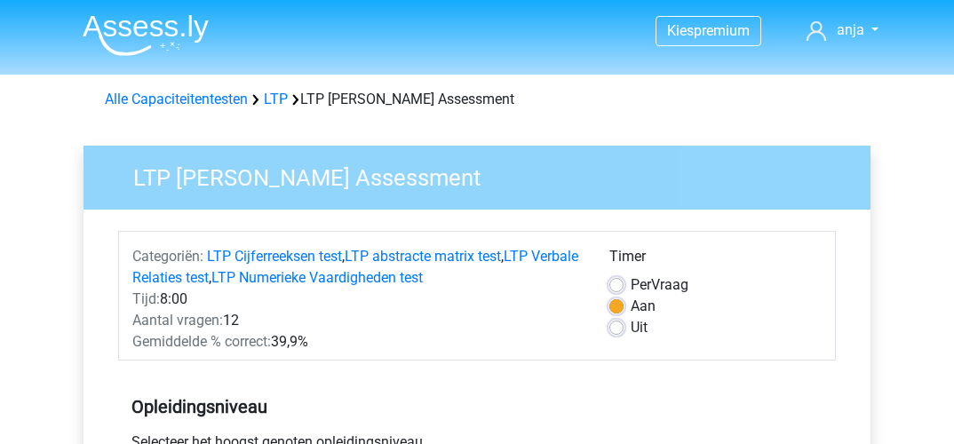
scroll to position [444, 0]
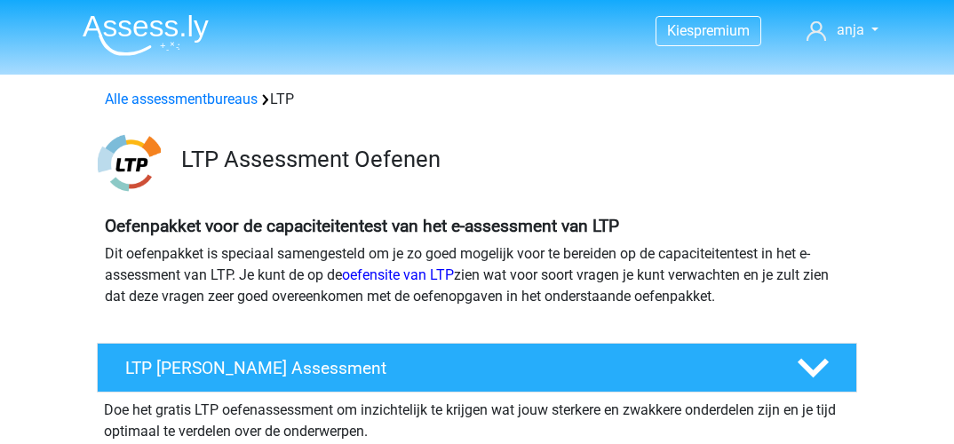
scroll to position [355, 0]
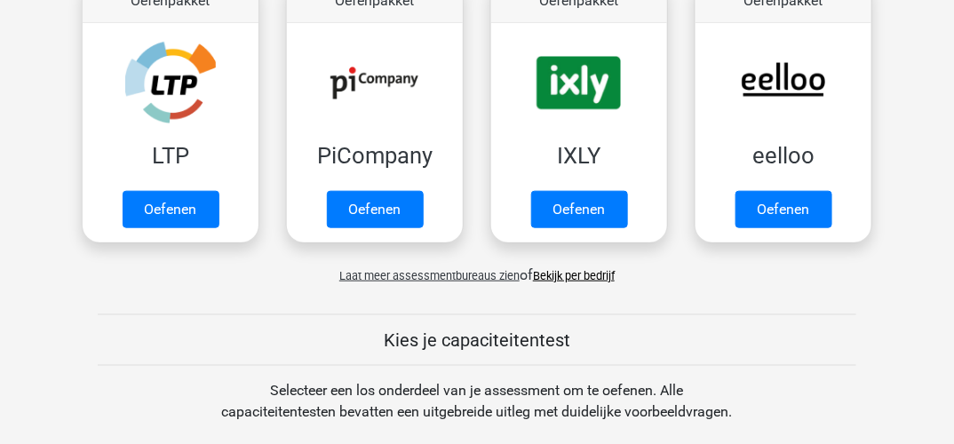
scroll to position [355, 0]
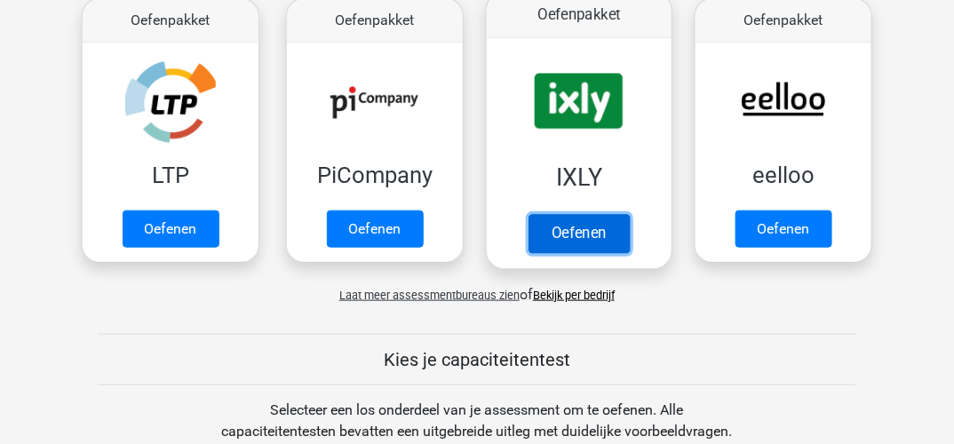
click at [584, 234] on link "Oefenen" at bounding box center [579, 233] width 101 height 39
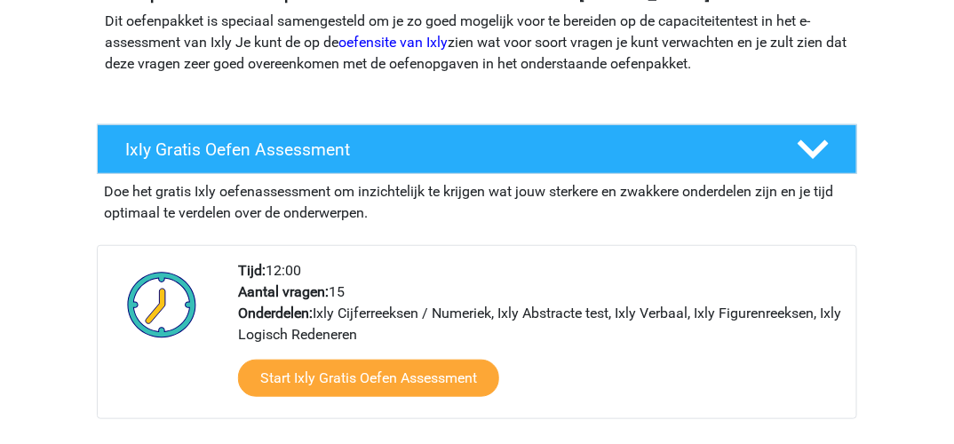
scroll to position [266, 0]
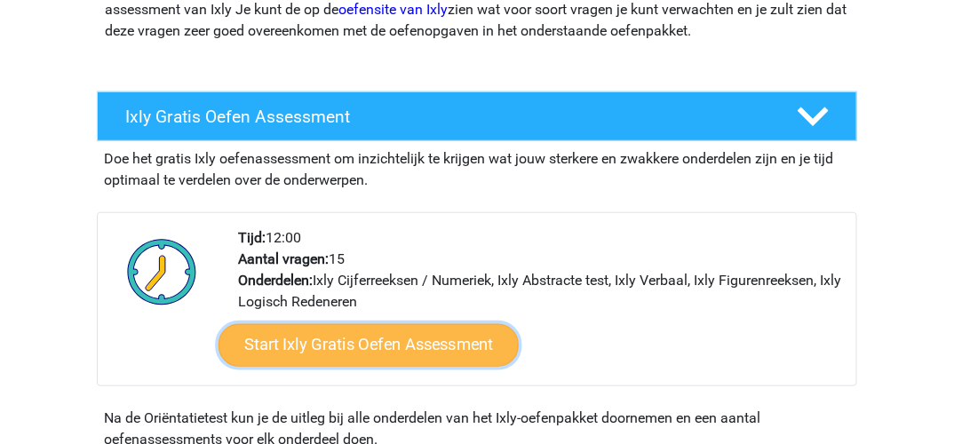
click at [370, 345] on link "Start Ixly Gratis Oefen Assessment" at bounding box center [369, 345] width 300 height 43
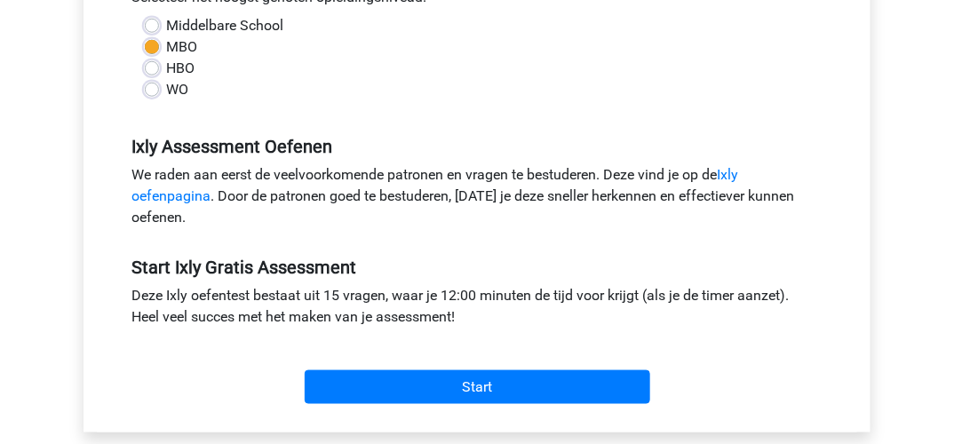
scroll to position [533, 0]
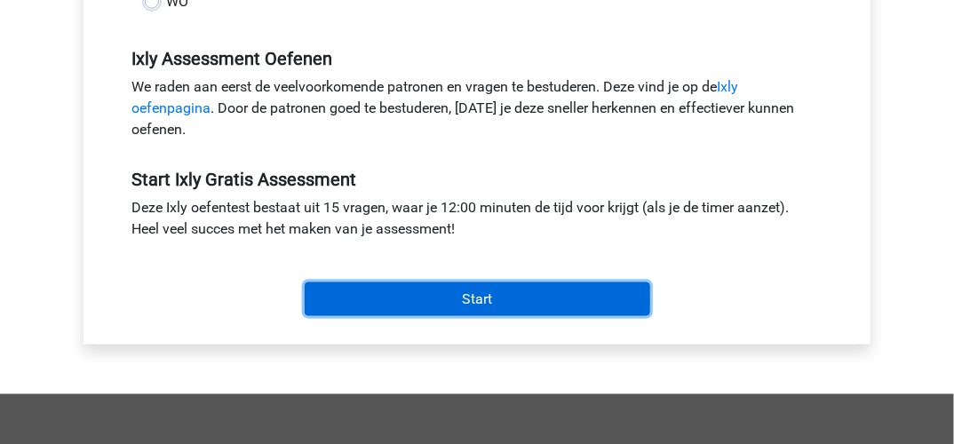
click at [466, 292] on input "Start" at bounding box center [478, 299] width 346 height 34
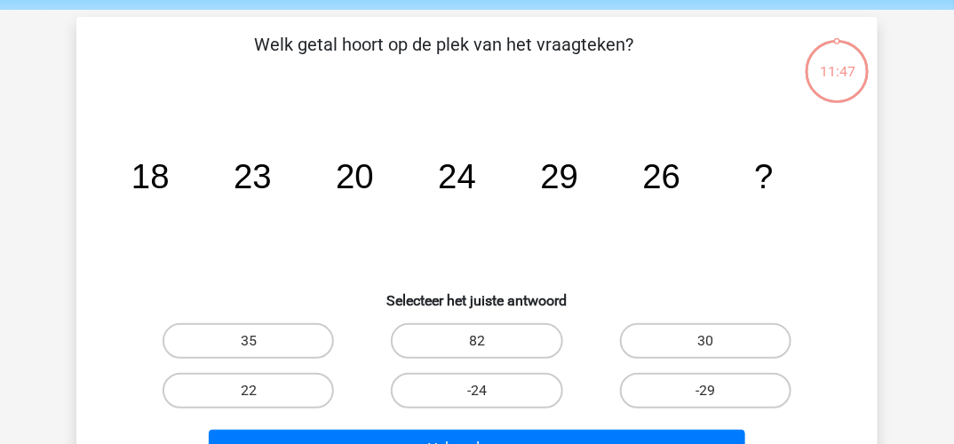
scroll to position [89, 0]
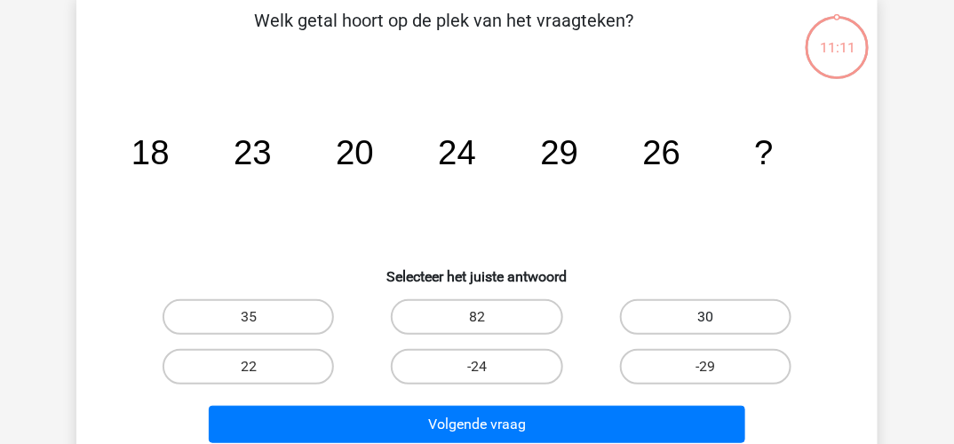
click at [725, 314] on label "30" at bounding box center [705, 317] width 171 height 36
click at [717, 317] on input "30" at bounding box center [711, 323] width 12 height 12
radio input "true"
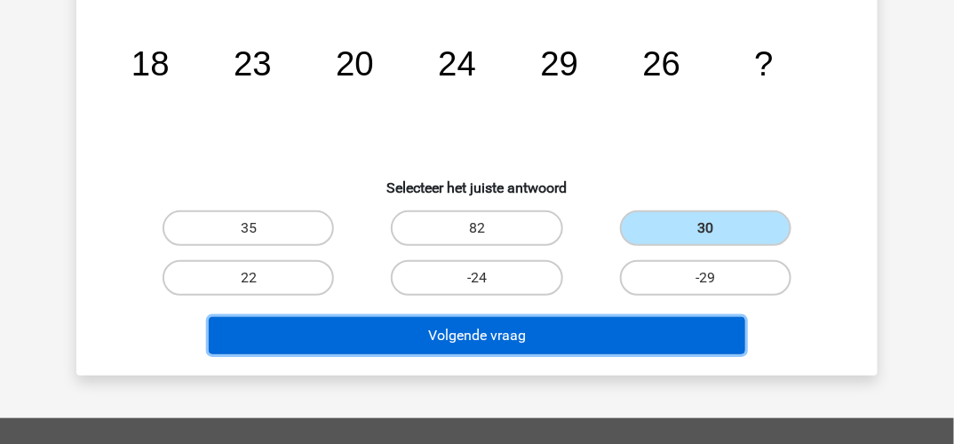
click at [479, 331] on button "Volgende vraag" at bounding box center [477, 335] width 537 height 37
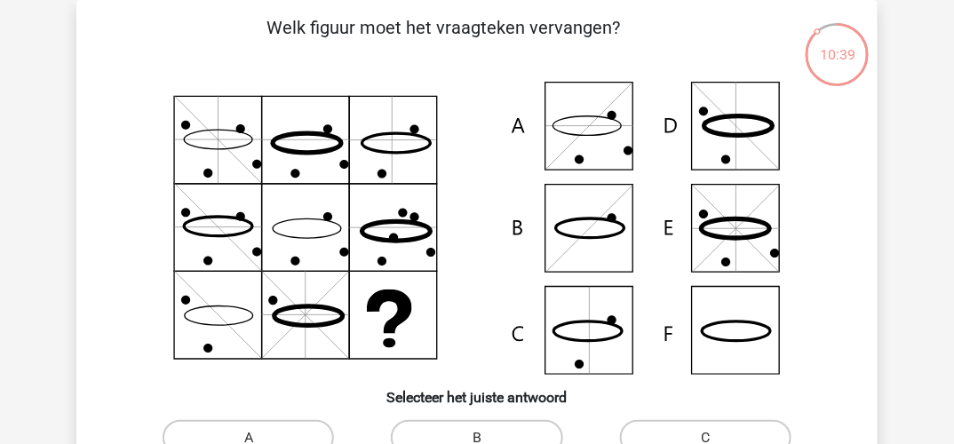
scroll to position [171, 0]
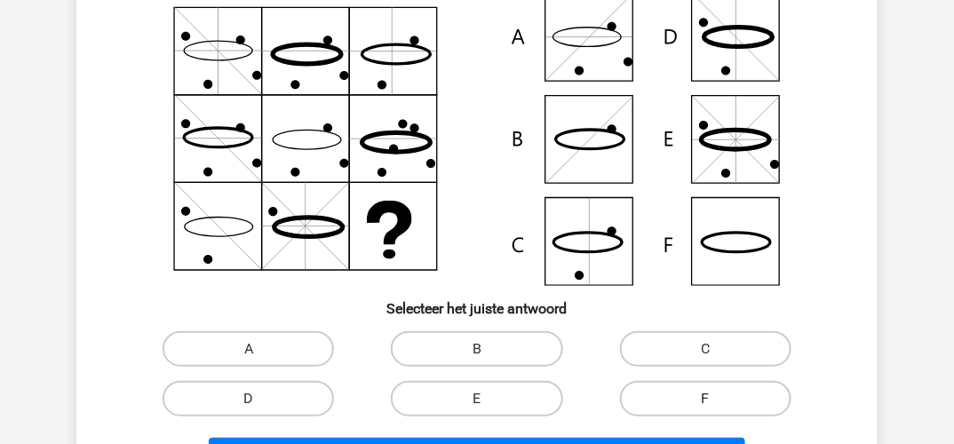
click at [682, 400] on label "F" at bounding box center [705, 399] width 171 height 36
click at [705, 400] on input "F" at bounding box center [711, 405] width 12 height 12
radio input "true"
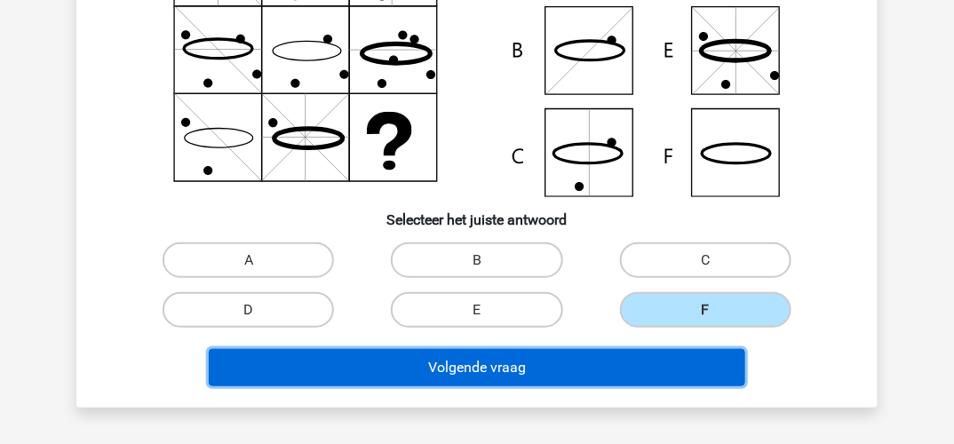
click at [528, 369] on button "Volgende vraag" at bounding box center [477, 367] width 537 height 37
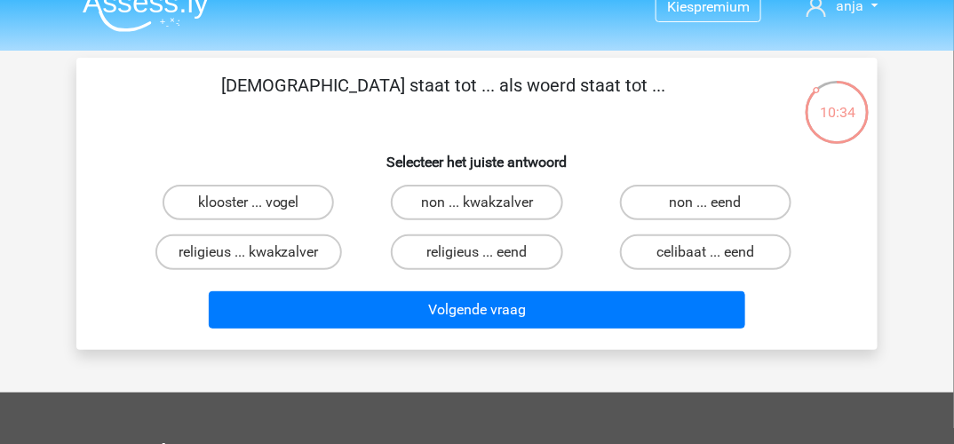
scroll to position [0, 0]
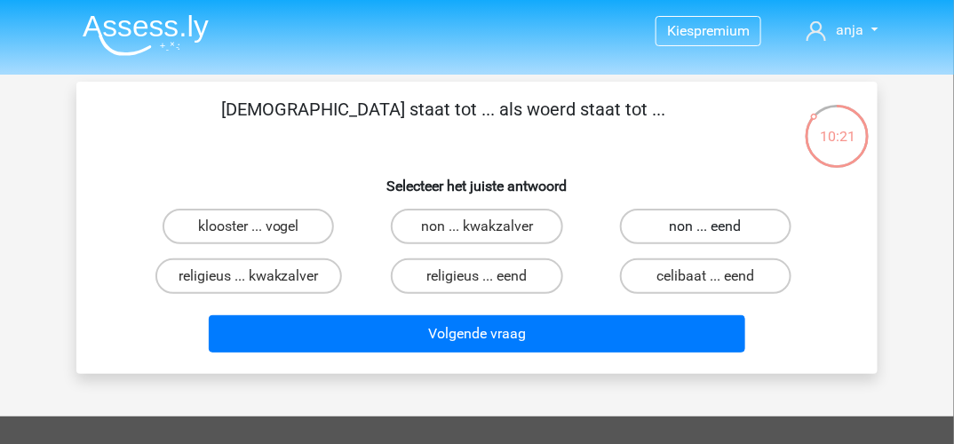
click at [743, 223] on label "non ... eend" at bounding box center [705, 227] width 171 height 36
click at [717, 227] on input "non ... eend" at bounding box center [711, 233] width 12 height 12
radio input "true"
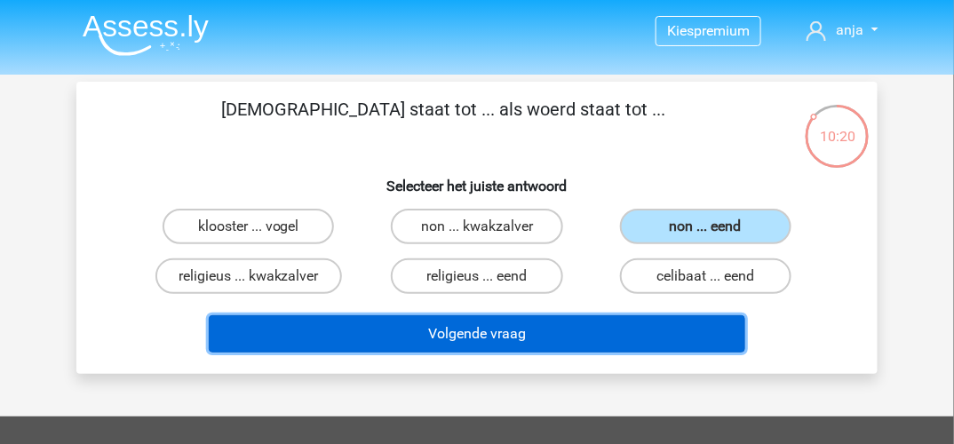
click at [531, 328] on button "Volgende vraag" at bounding box center [477, 333] width 537 height 37
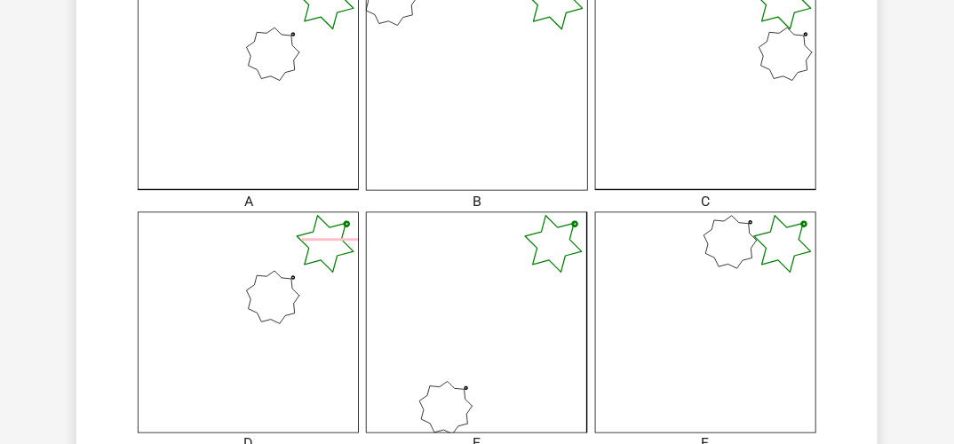
scroll to position [711, 0]
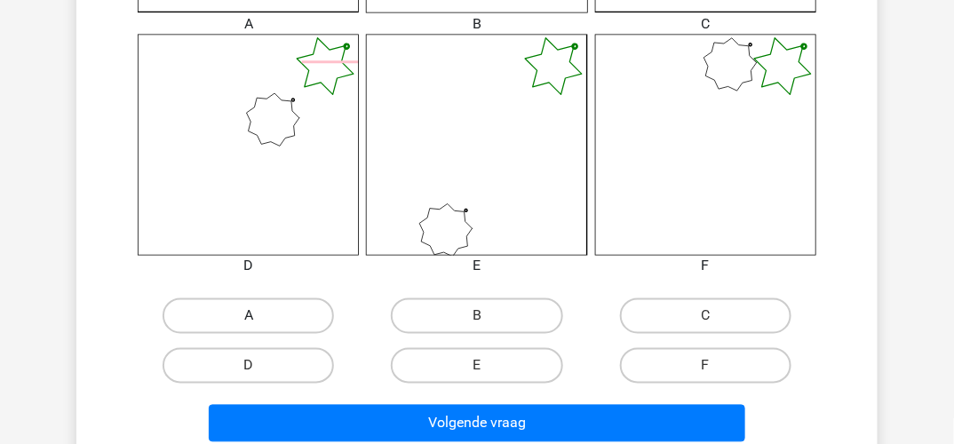
click at [254, 314] on label "A" at bounding box center [248, 316] width 171 height 36
click at [254, 316] on input "A" at bounding box center [255, 322] width 12 height 12
radio input "true"
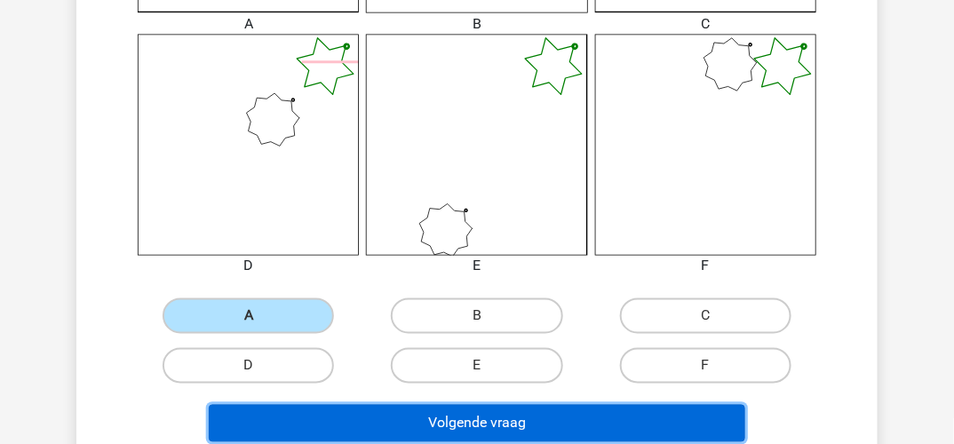
click at [453, 416] on button "Volgende vraag" at bounding box center [477, 423] width 537 height 37
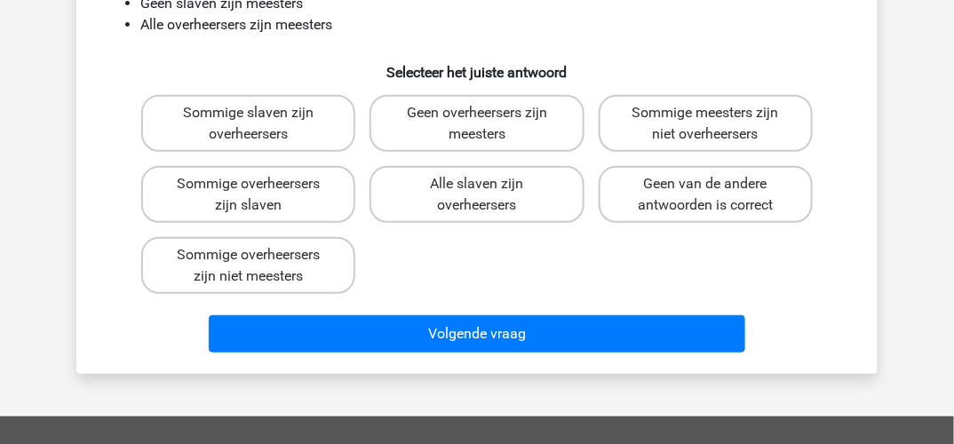
scroll to position [82, 0]
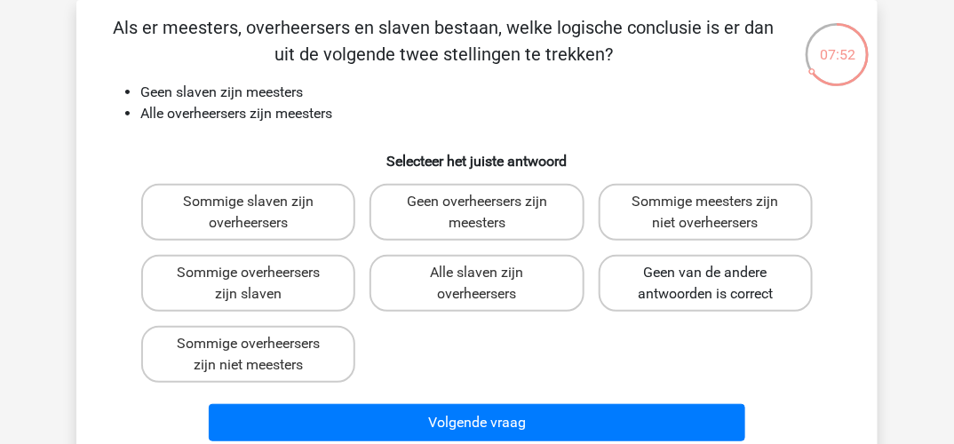
click at [646, 276] on label "Geen van de andere antwoorden is correct" at bounding box center [706, 283] width 214 height 57
click at [705, 276] on input "Geen van de andere antwoorden is correct" at bounding box center [711, 279] width 12 height 12
radio input "true"
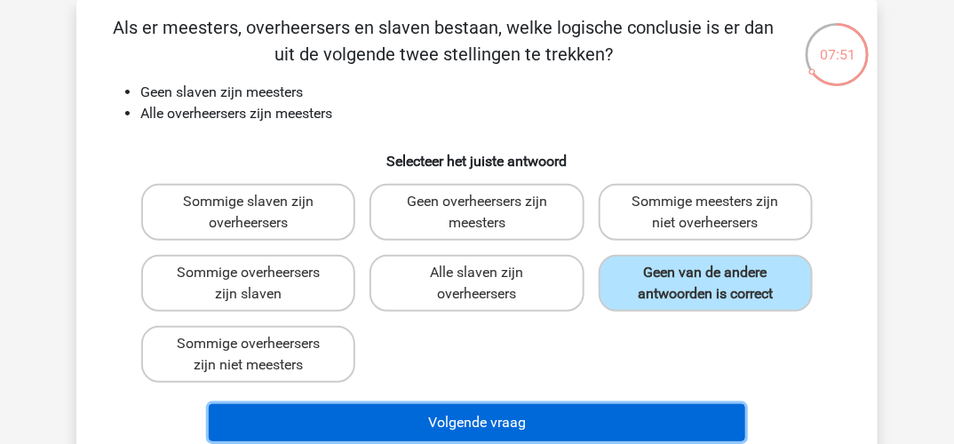
click at [481, 419] on button "Volgende vraag" at bounding box center [477, 422] width 537 height 37
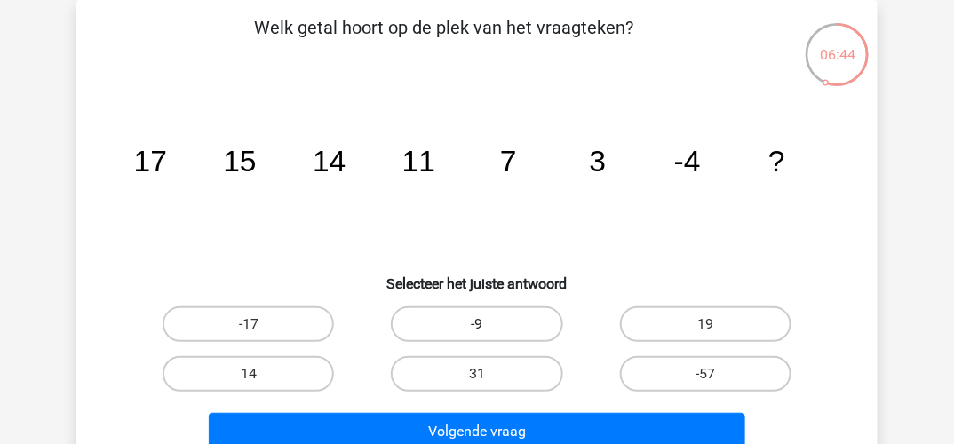
click at [525, 319] on label "-9" at bounding box center [476, 324] width 171 height 36
click at [489, 324] on input "-9" at bounding box center [483, 330] width 12 height 12
radio input "true"
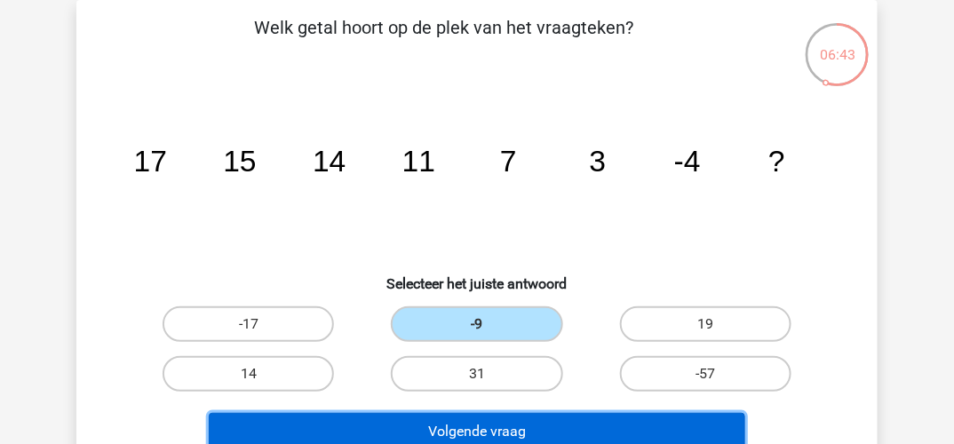
click at [513, 419] on button "Volgende vraag" at bounding box center [477, 431] width 537 height 37
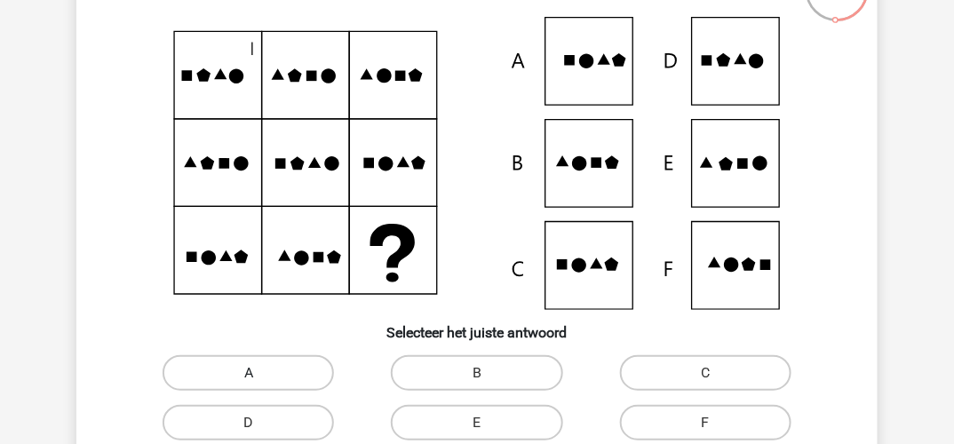
scroll to position [171, 0]
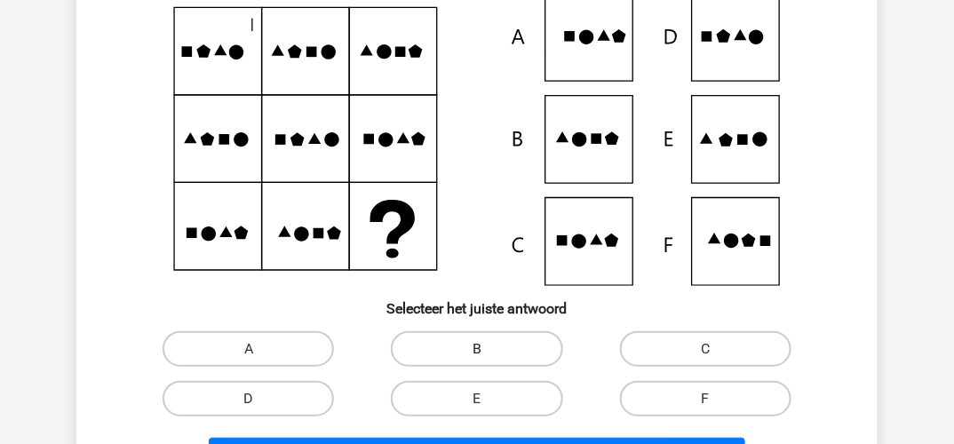
click at [472, 343] on label "B" at bounding box center [476, 349] width 171 height 36
click at [477, 349] on input "B" at bounding box center [483, 355] width 12 height 12
radio input "true"
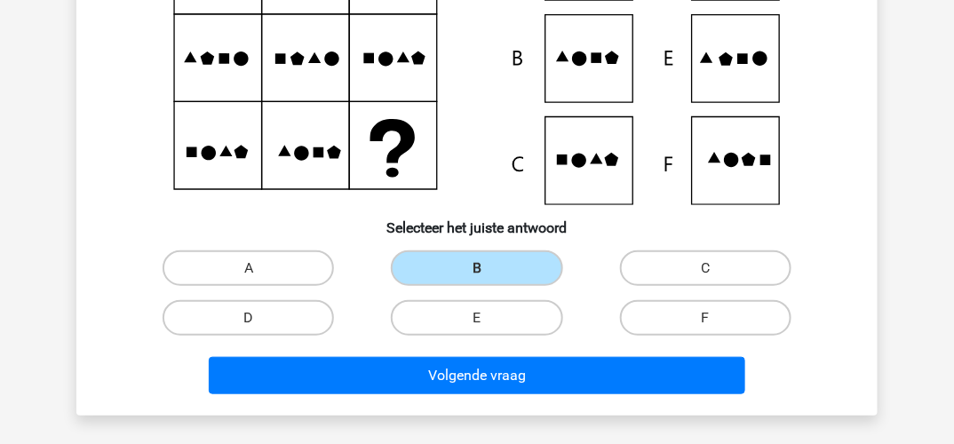
scroll to position [347, 0]
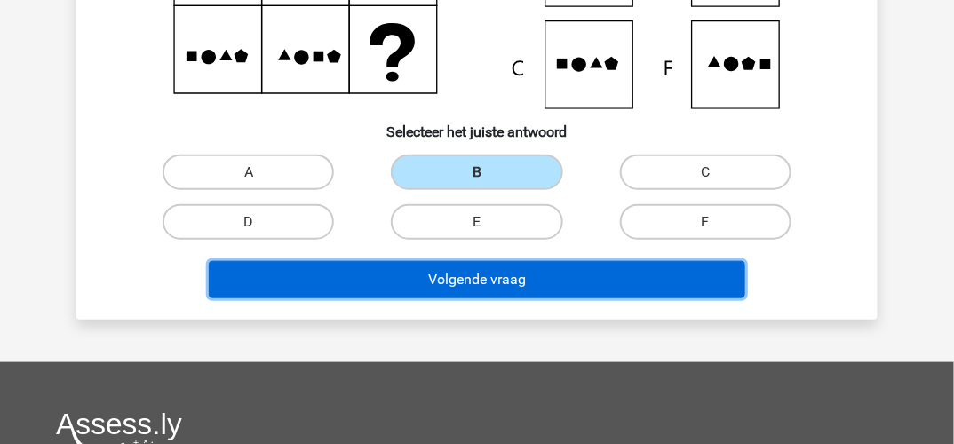
click at [523, 272] on button "Volgende vraag" at bounding box center [477, 279] width 537 height 37
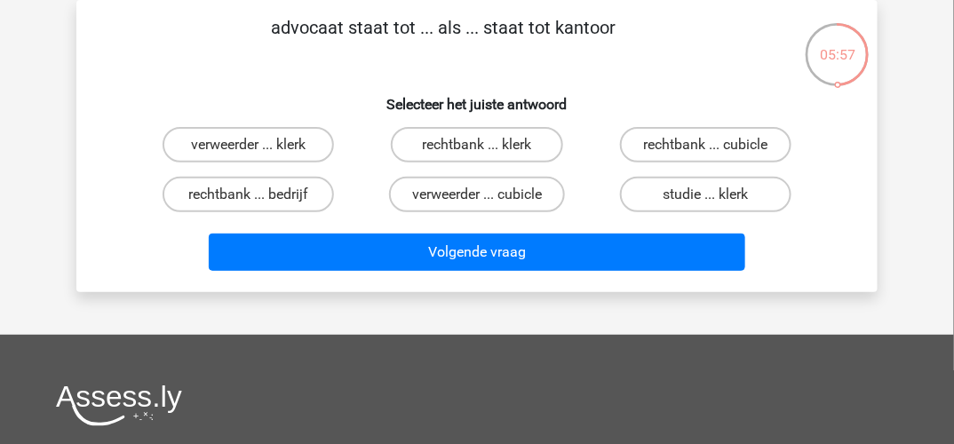
scroll to position [0, 0]
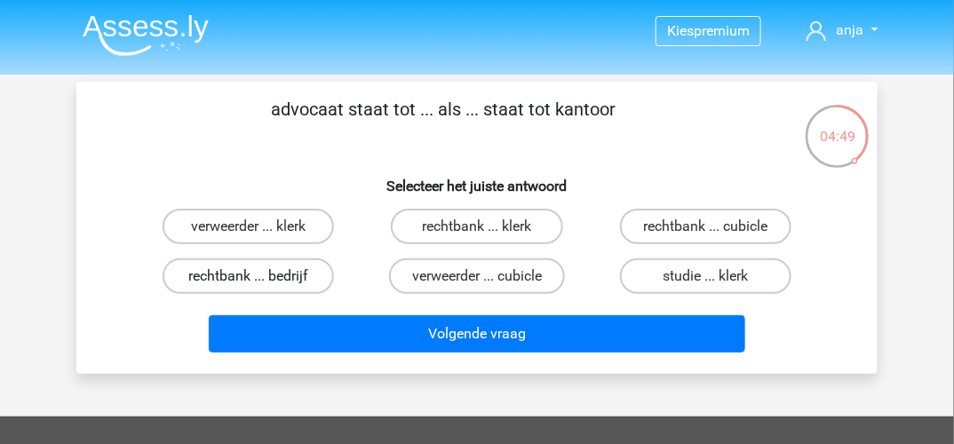
click at [206, 274] on label "rechtbank ... bedrijf" at bounding box center [248, 276] width 171 height 36
click at [249, 276] on input "rechtbank ... bedrijf" at bounding box center [255, 282] width 12 height 12
radio input "true"
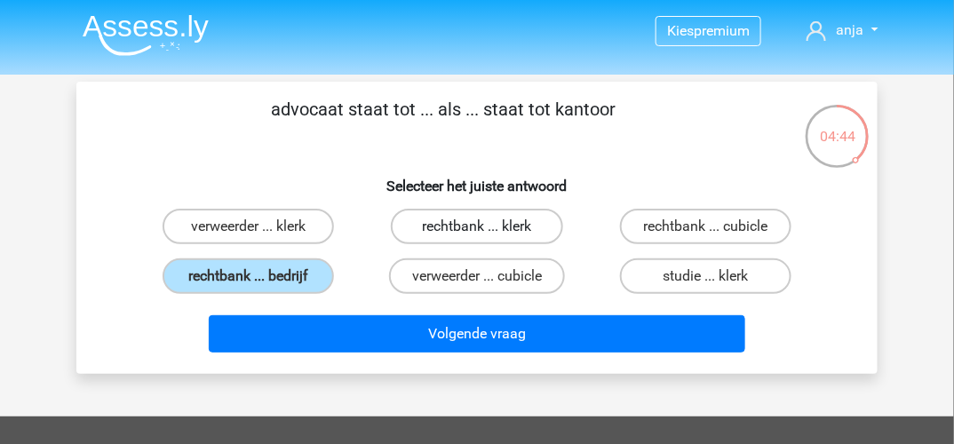
click at [489, 214] on label "rechtbank ... klerk" at bounding box center [476, 227] width 171 height 36
click at [489, 227] on input "rechtbank ... klerk" at bounding box center [483, 233] width 12 height 12
radio input "true"
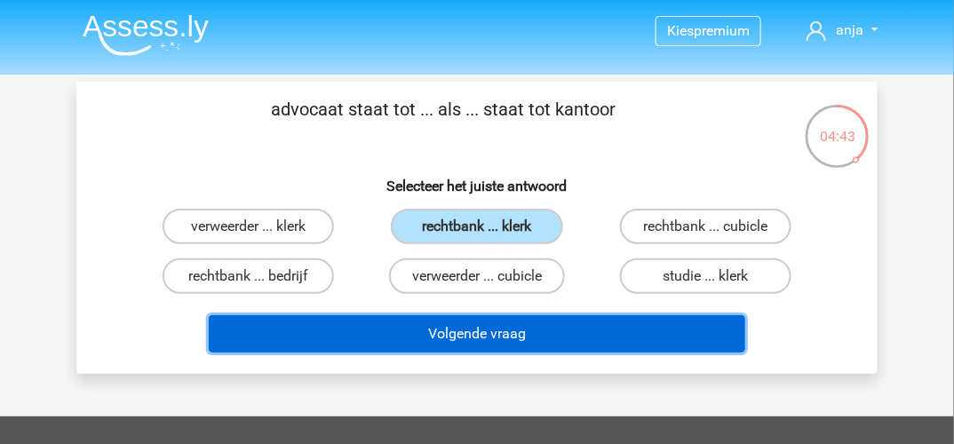
click at [502, 330] on button "Volgende vraag" at bounding box center [477, 333] width 537 height 37
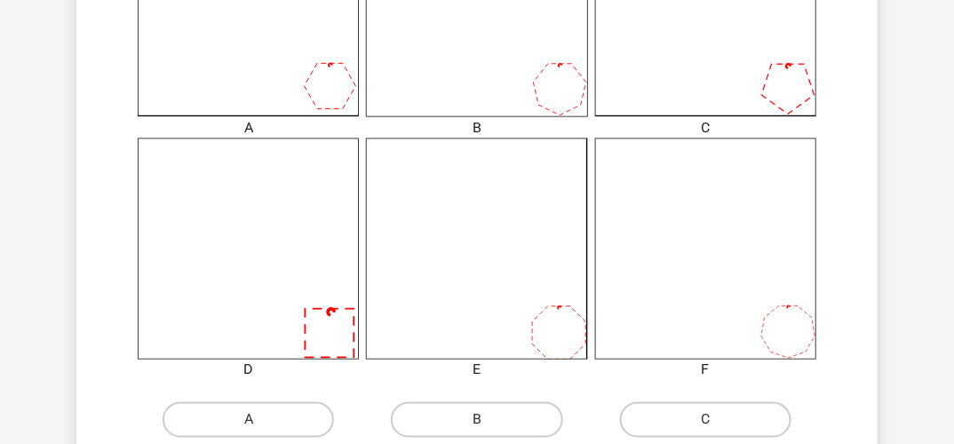
scroll to position [703, 0]
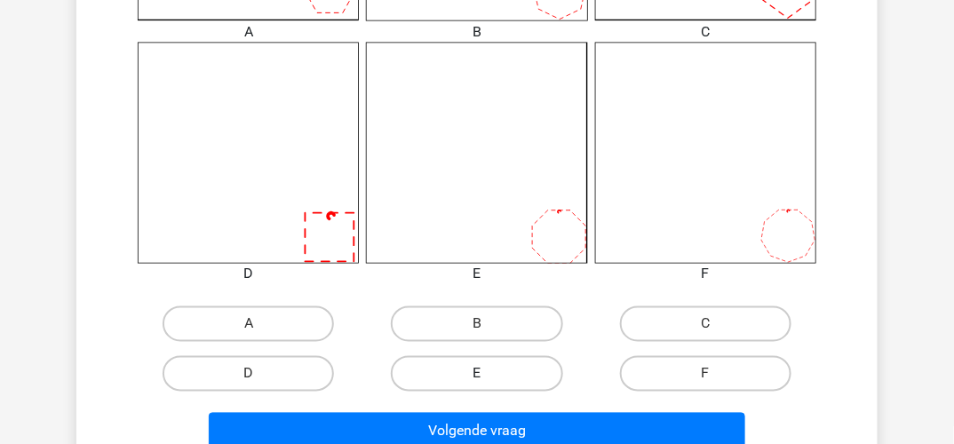
click at [495, 367] on label "E" at bounding box center [476, 374] width 171 height 36
click at [489, 374] on input "E" at bounding box center [483, 380] width 12 height 12
radio input "true"
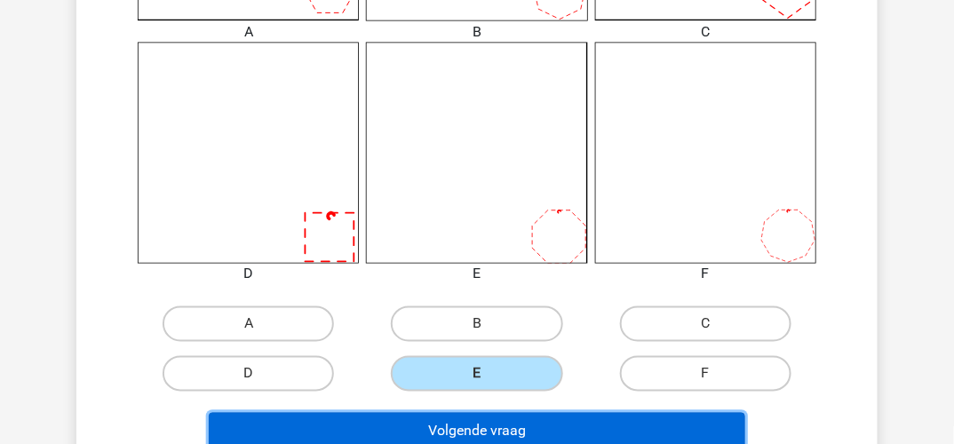
click at [486, 427] on button "Volgende vraag" at bounding box center [477, 431] width 537 height 37
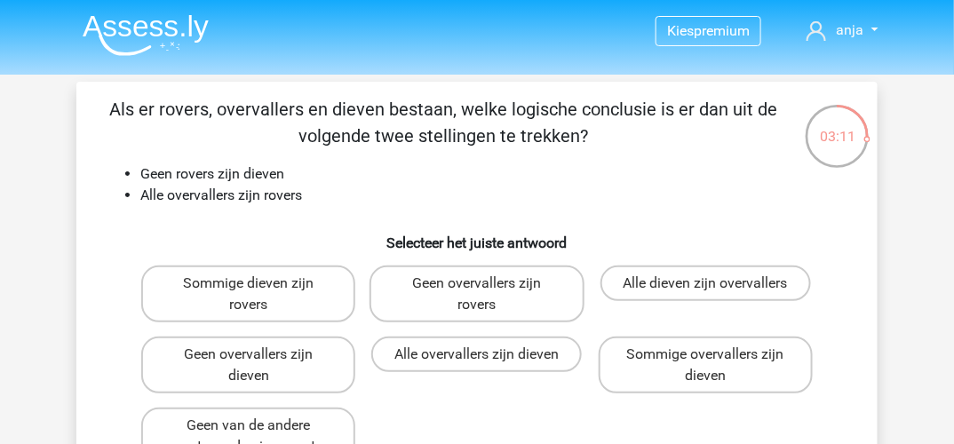
scroll to position [89, 0]
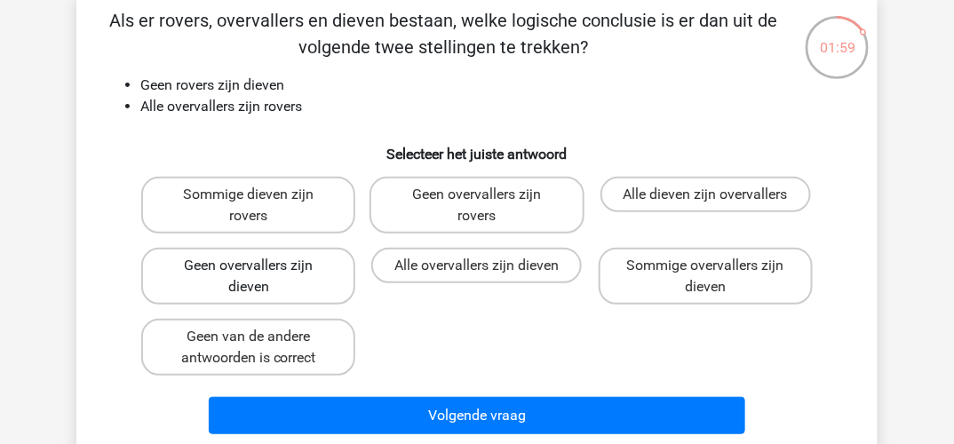
click at [308, 288] on label "Geen overvallers zijn dieven" at bounding box center [248, 276] width 214 height 57
click at [260, 277] on input "Geen overvallers zijn dieven" at bounding box center [255, 272] width 12 height 12
radio input "true"
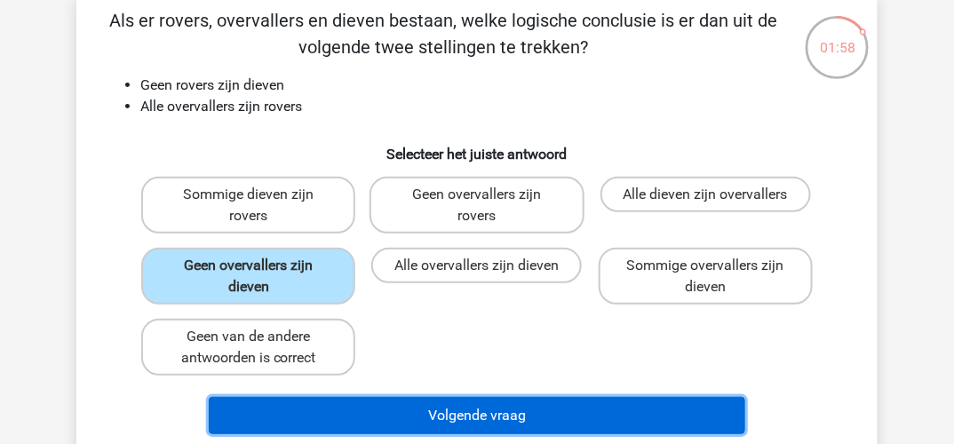
click at [449, 413] on button "Volgende vraag" at bounding box center [477, 415] width 537 height 37
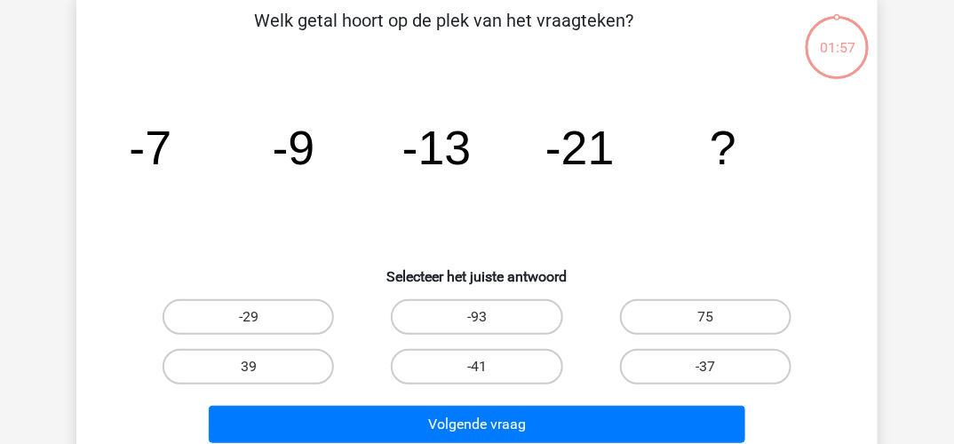
scroll to position [82, 0]
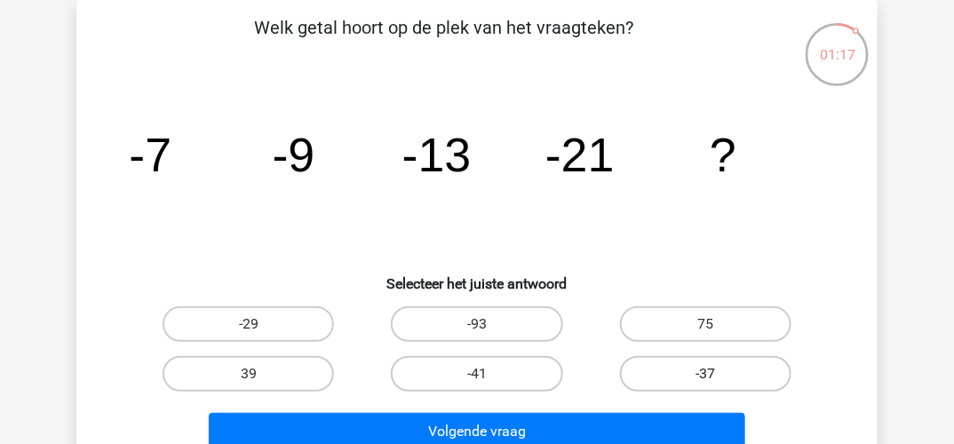
click at [701, 375] on label "-37" at bounding box center [705, 374] width 171 height 36
click at [705, 375] on input "-37" at bounding box center [711, 380] width 12 height 12
radio input "true"
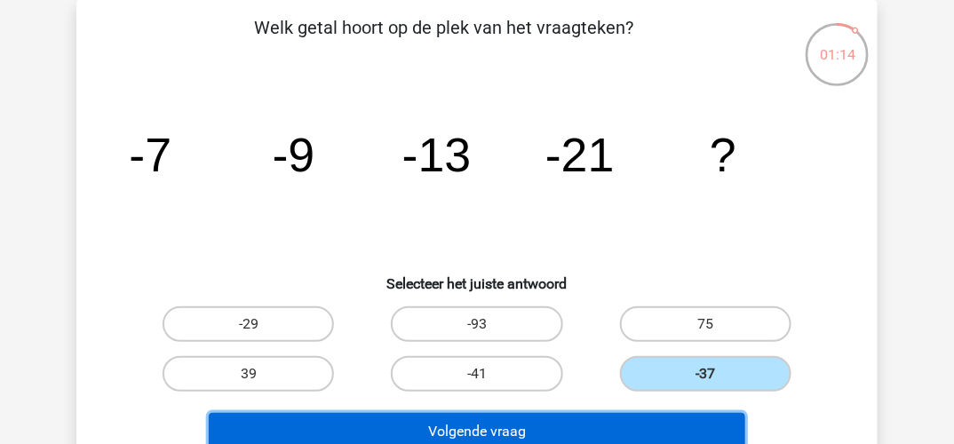
click at [544, 431] on button "Volgende vraag" at bounding box center [477, 431] width 537 height 37
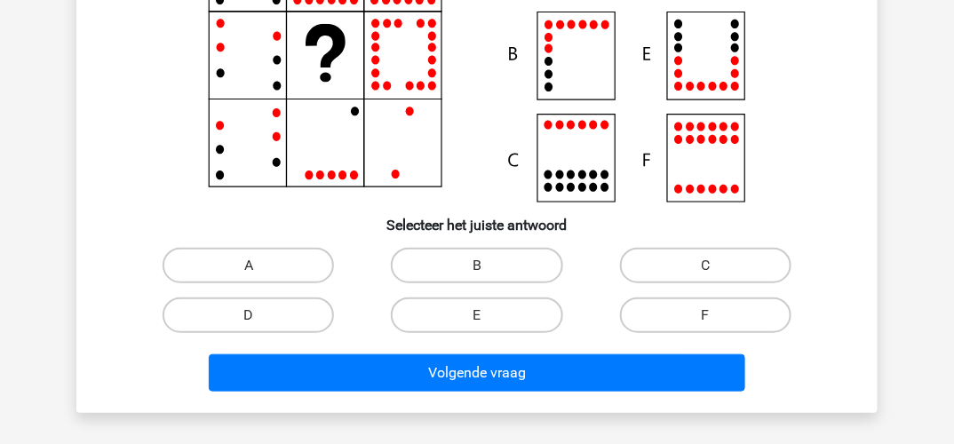
scroll to position [259, 0]
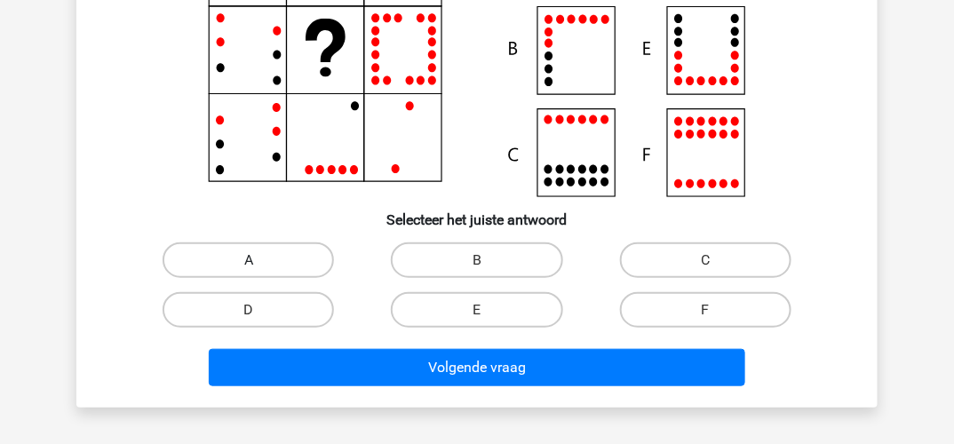
click at [227, 257] on label "A" at bounding box center [248, 260] width 171 height 36
click at [249, 260] on input "A" at bounding box center [255, 266] width 12 height 12
radio input "true"
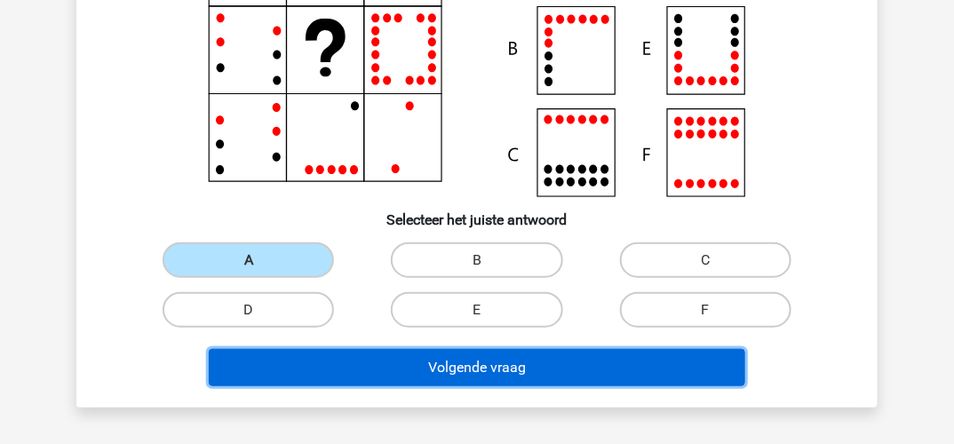
click at [421, 362] on button "Volgende vraag" at bounding box center [477, 367] width 537 height 37
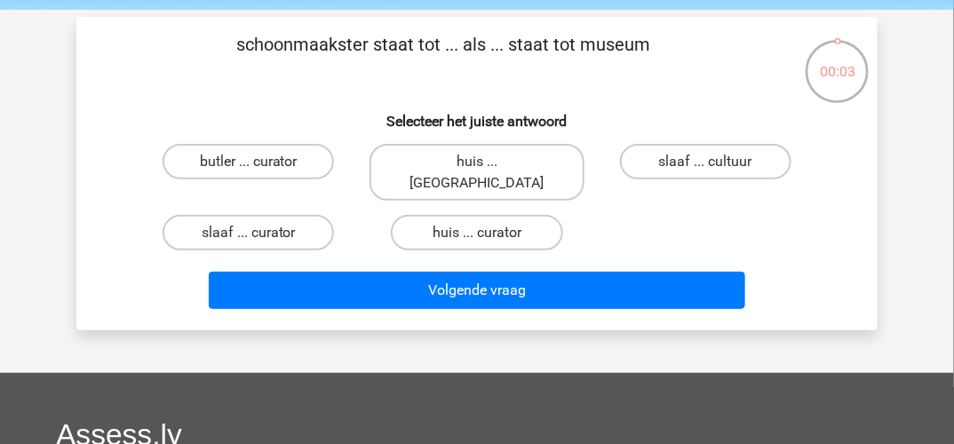
scroll to position [89, 0]
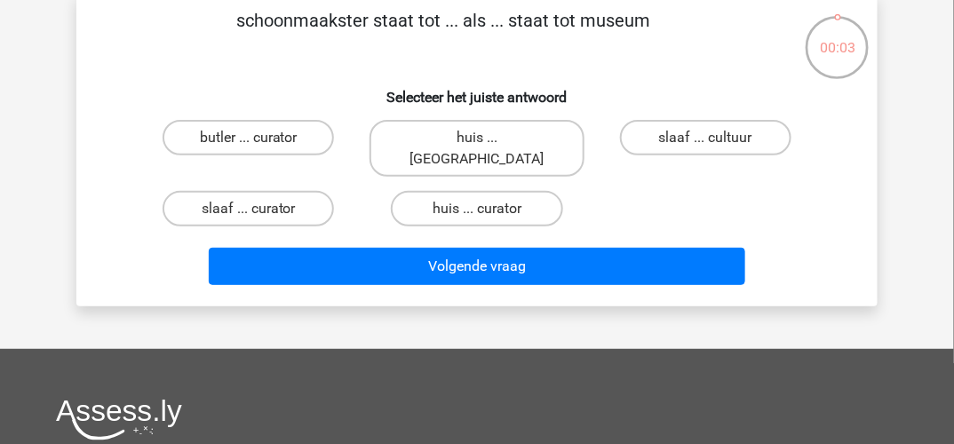
click at [538, 234] on div "Volgende vraag" at bounding box center [477, 263] width 744 height 59
click at [503, 139] on label "huis ... louvre" at bounding box center [477, 148] width 214 height 57
click at [489, 139] on input "huis ... louvre" at bounding box center [483, 144] width 12 height 12
radio input "true"
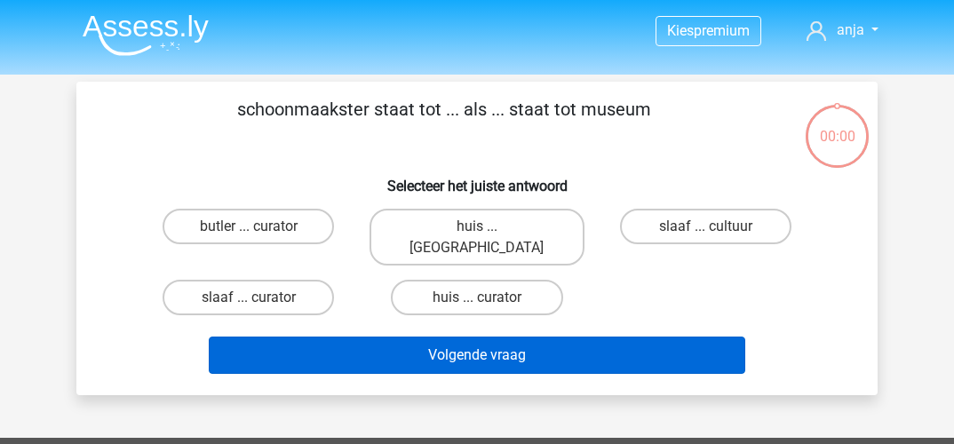
scroll to position [89, 0]
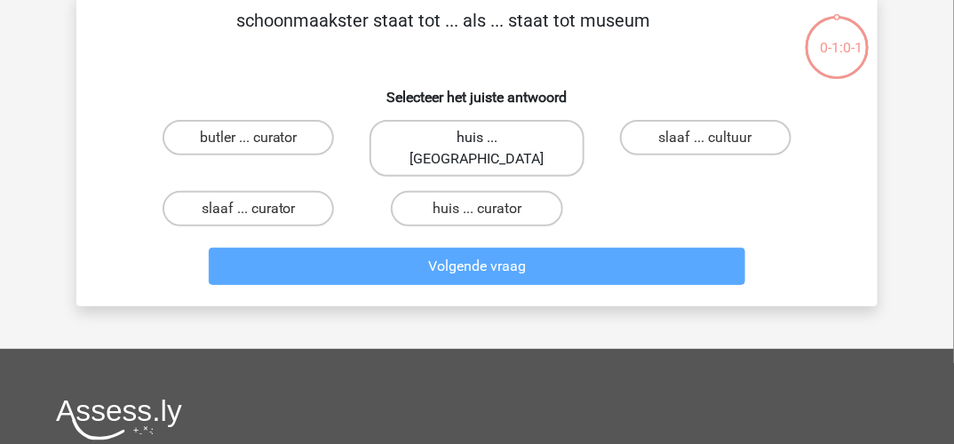
click at [501, 131] on label "huis ... [GEOGRAPHIC_DATA]" at bounding box center [477, 148] width 214 height 57
click at [489, 138] on input "huis ... [GEOGRAPHIC_DATA]" at bounding box center [483, 144] width 12 height 12
radio input "true"
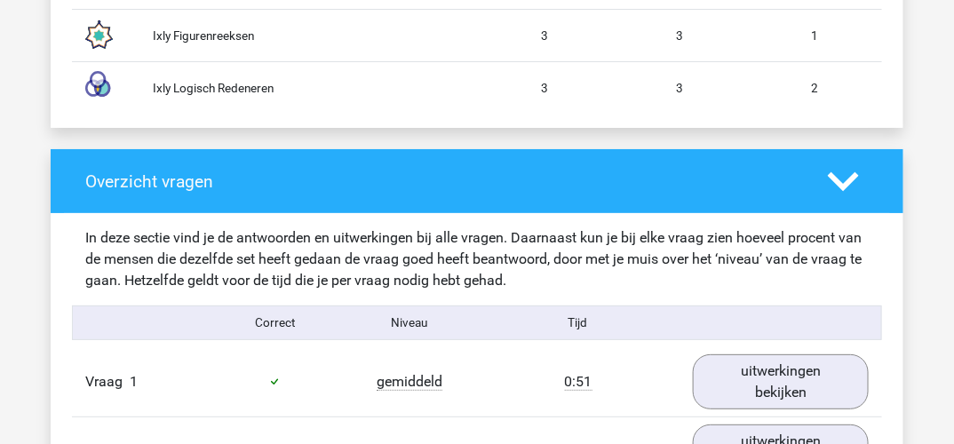
scroll to position [1865, 0]
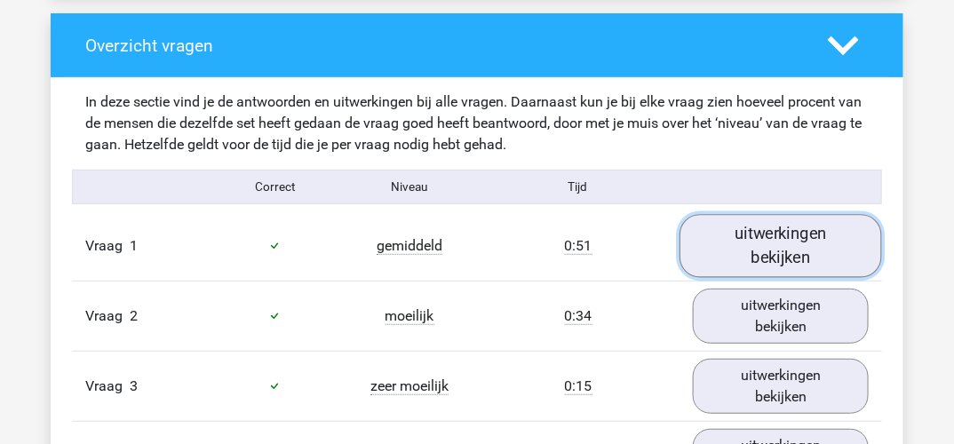
click at [774, 240] on link "uitwerkingen bekijken" at bounding box center [781, 245] width 203 height 63
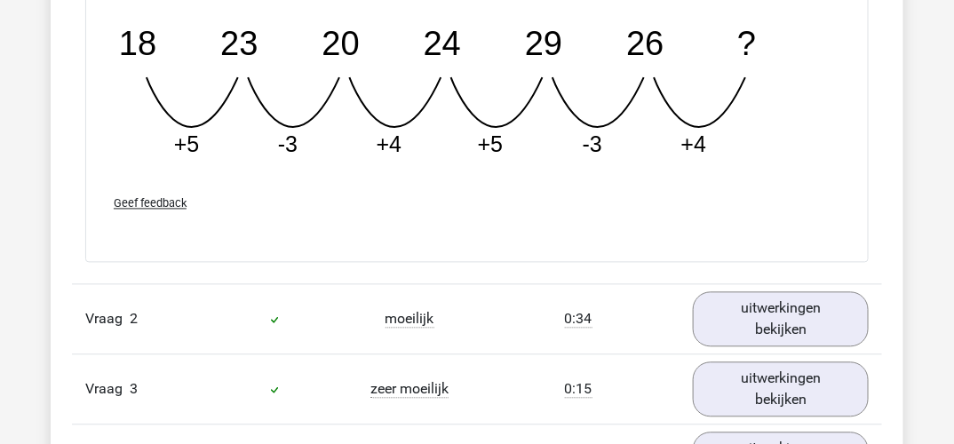
scroll to position [2665, 0]
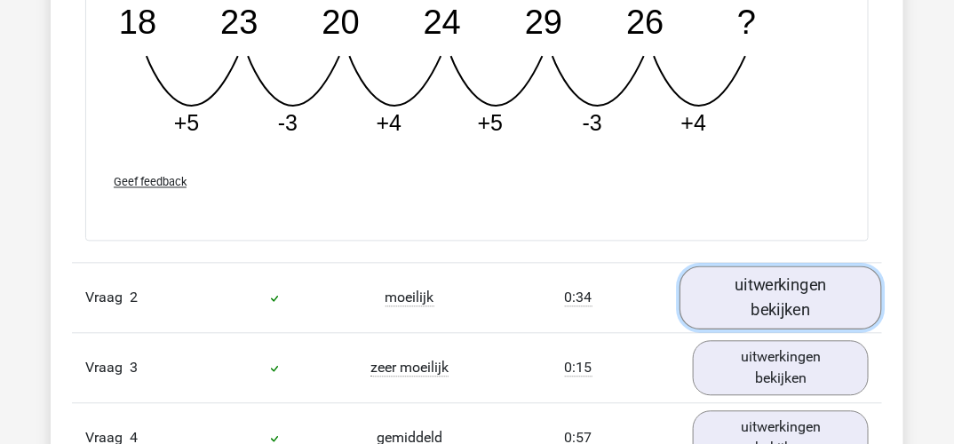
click at [763, 299] on link "uitwerkingen bekijken" at bounding box center [781, 298] width 203 height 63
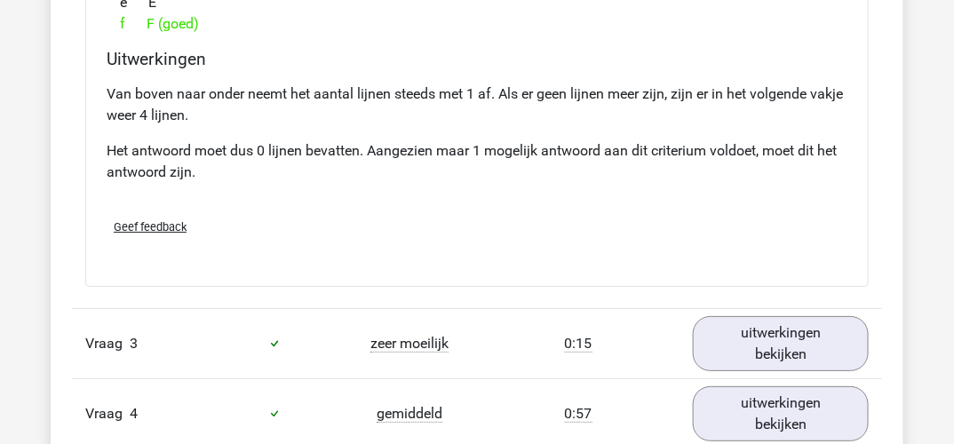
scroll to position [3642, 0]
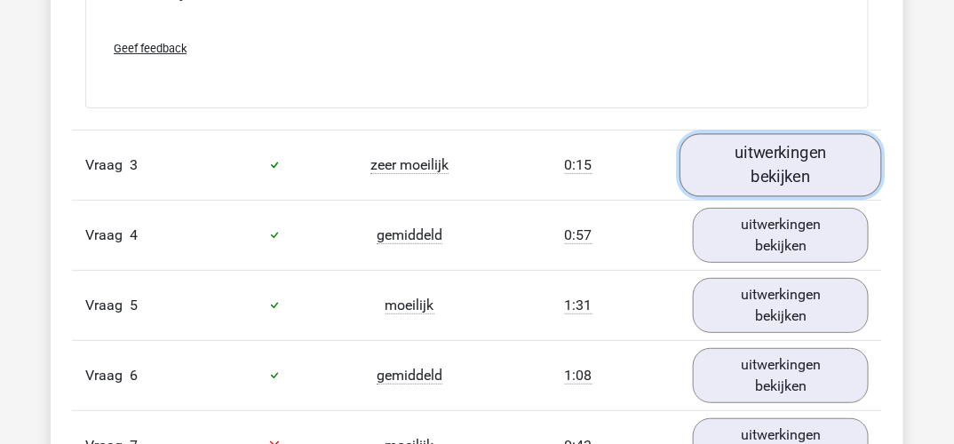
click at [785, 155] on link "uitwerkingen bekijken" at bounding box center [781, 164] width 203 height 63
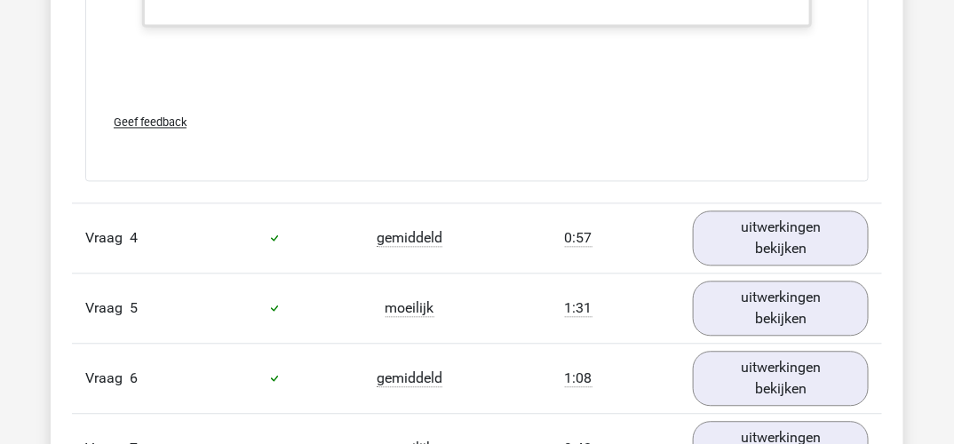
scroll to position [4529, 0]
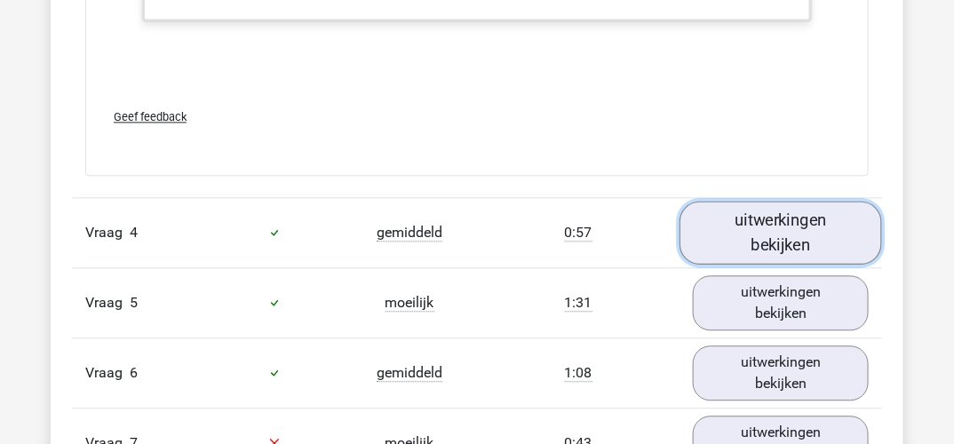
click at [806, 209] on link "uitwerkingen bekijken" at bounding box center [781, 232] width 203 height 63
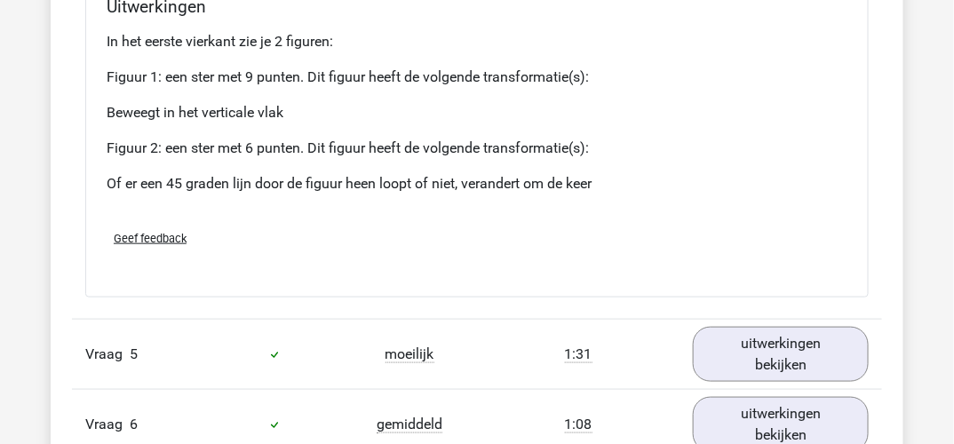
scroll to position [5774, 0]
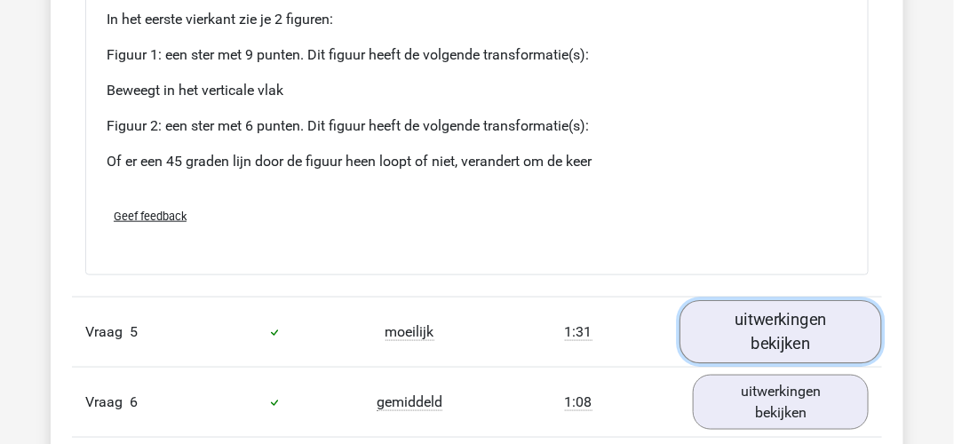
click at [768, 321] on link "uitwerkingen bekijken" at bounding box center [781, 331] width 203 height 63
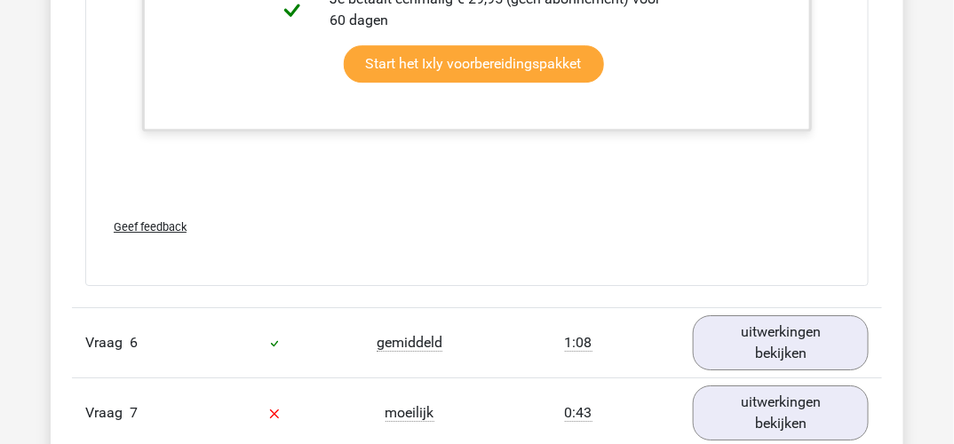
scroll to position [6840, 0]
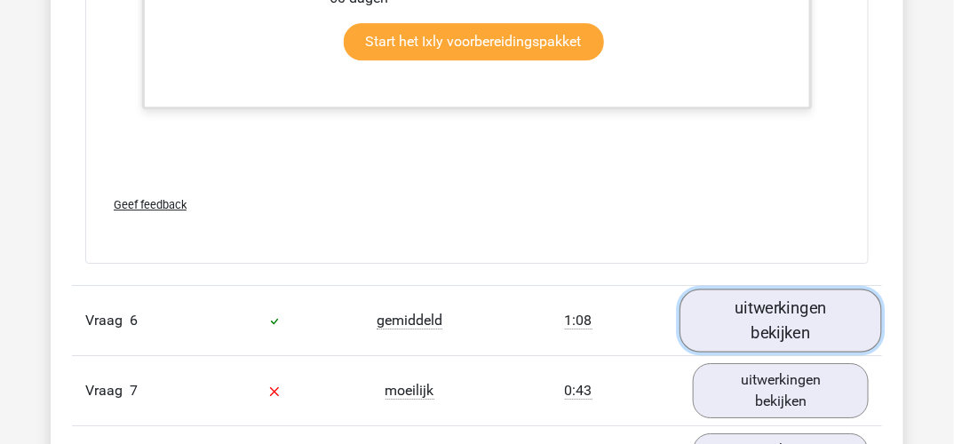
click at [782, 301] on link "uitwerkingen bekijken" at bounding box center [781, 320] width 203 height 63
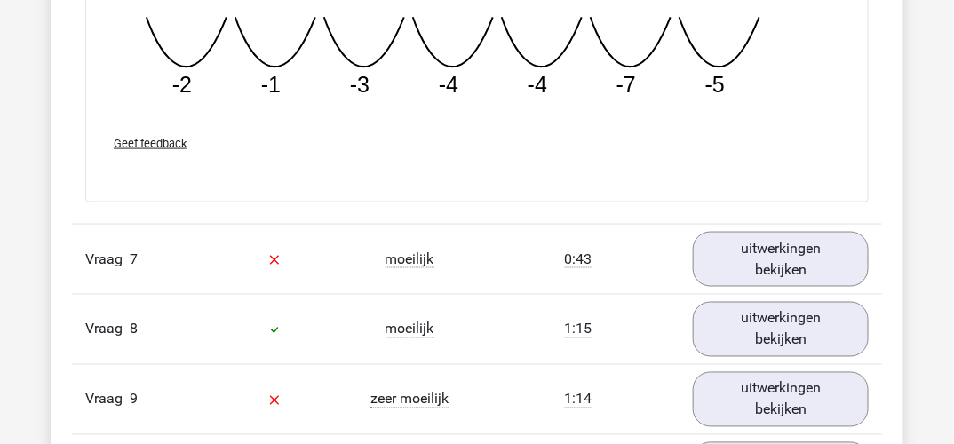
scroll to position [7906, 0]
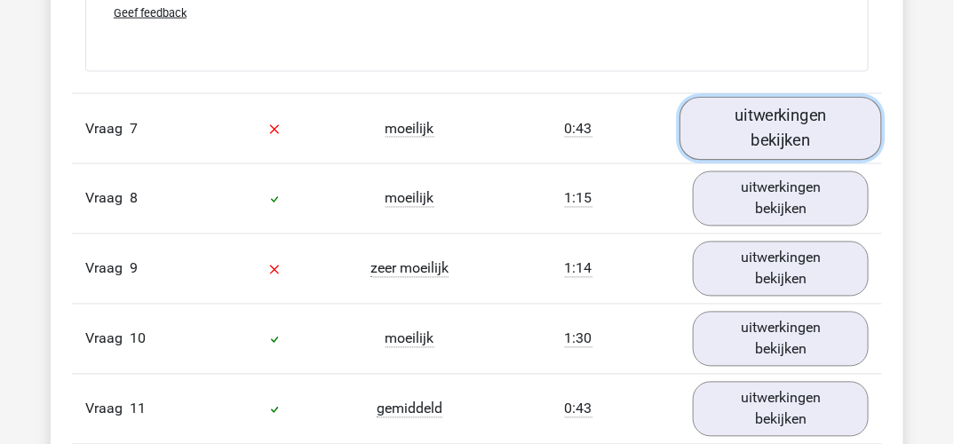
click at [783, 107] on link "uitwerkingen bekijken" at bounding box center [781, 128] width 203 height 63
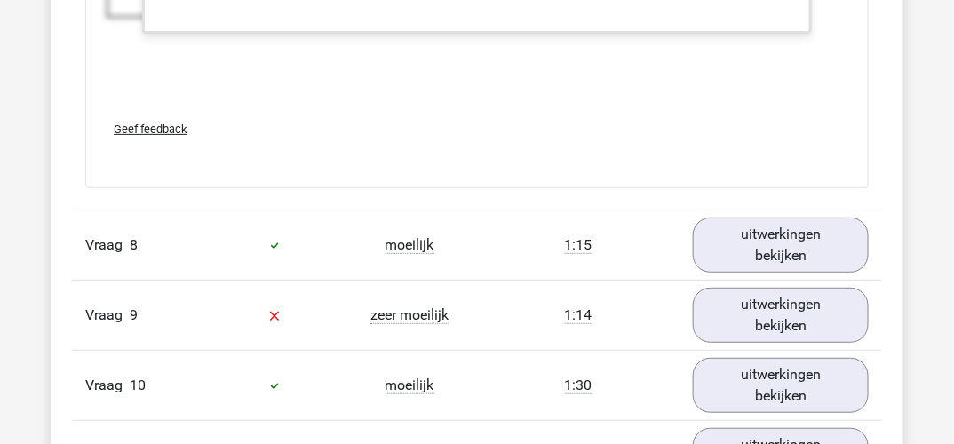
scroll to position [9060, 0]
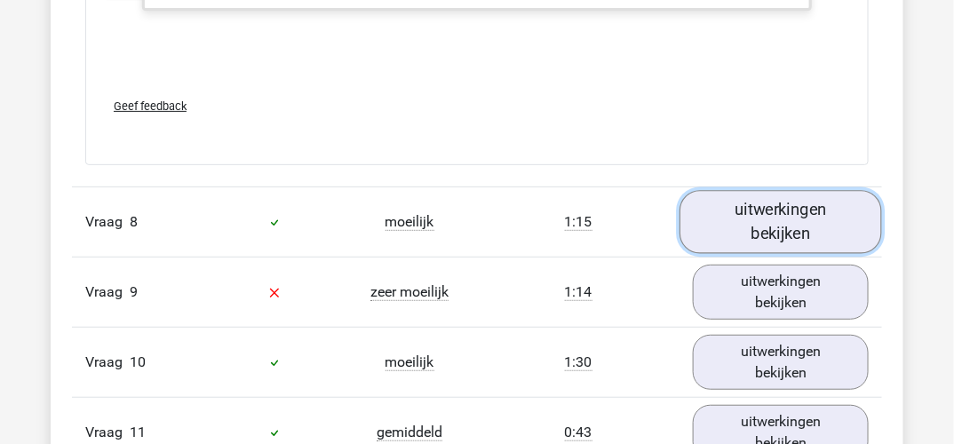
click at [771, 203] on link "uitwerkingen bekijken" at bounding box center [781, 221] width 203 height 63
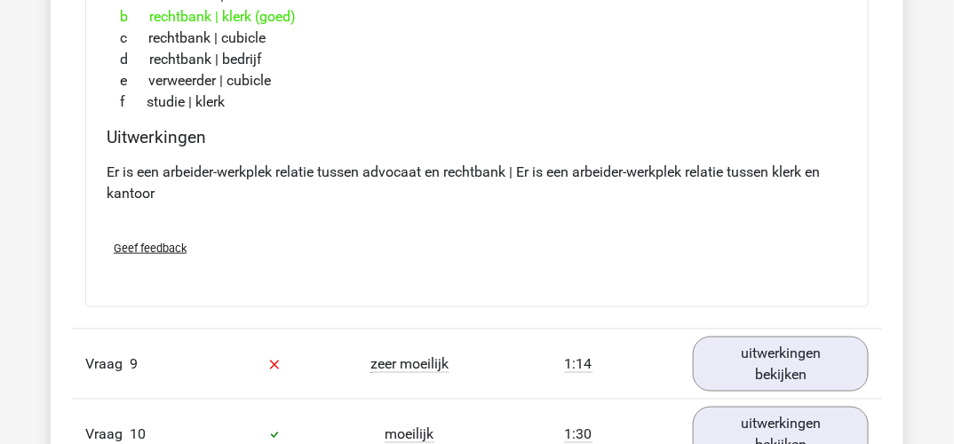
scroll to position [9416, 0]
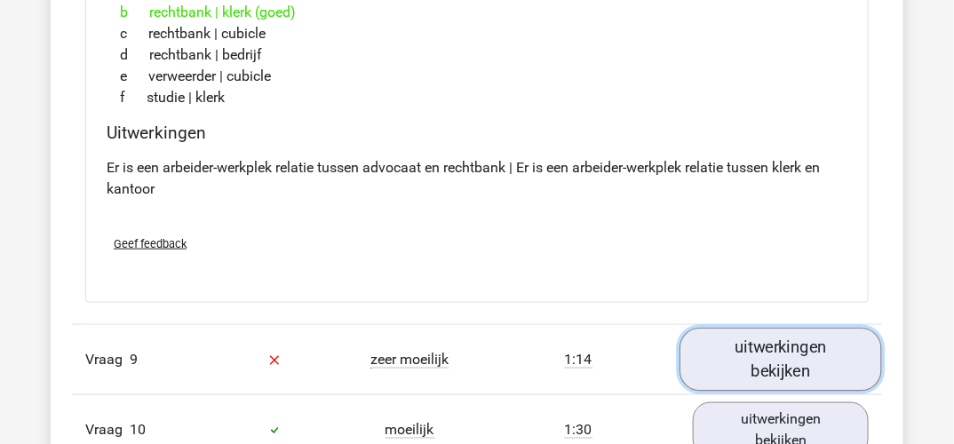
click at [775, 357] on link "uitwerkingen bekijken" at bounding box center [781, 360] width 203 height 63
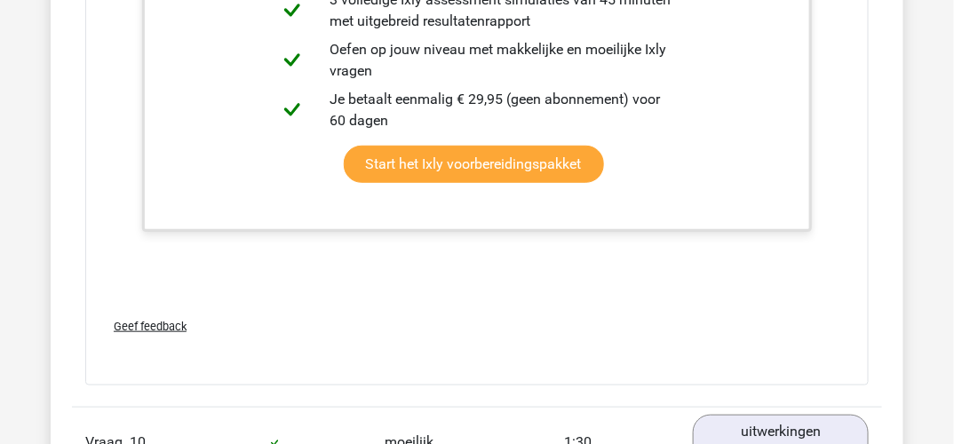
scroll to position [11192, 0]
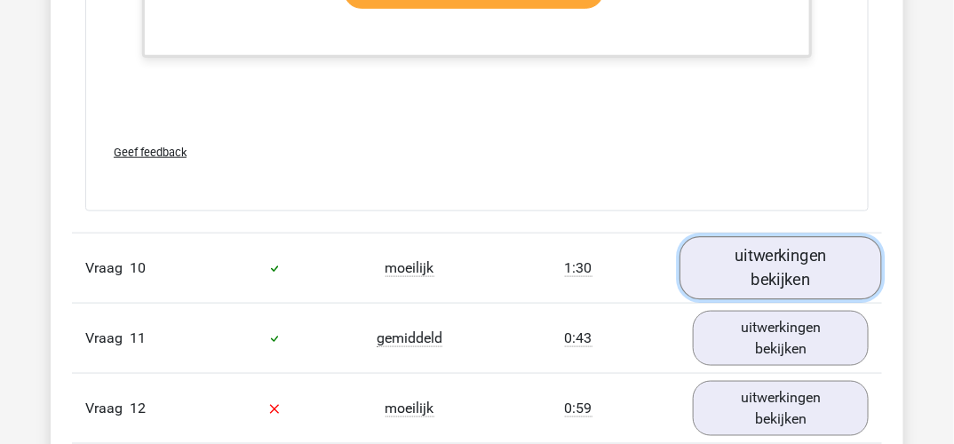
click at [789, 255] on link "uitwerkingen bekijken" at bounding box center [781, 268] width 203 height 63
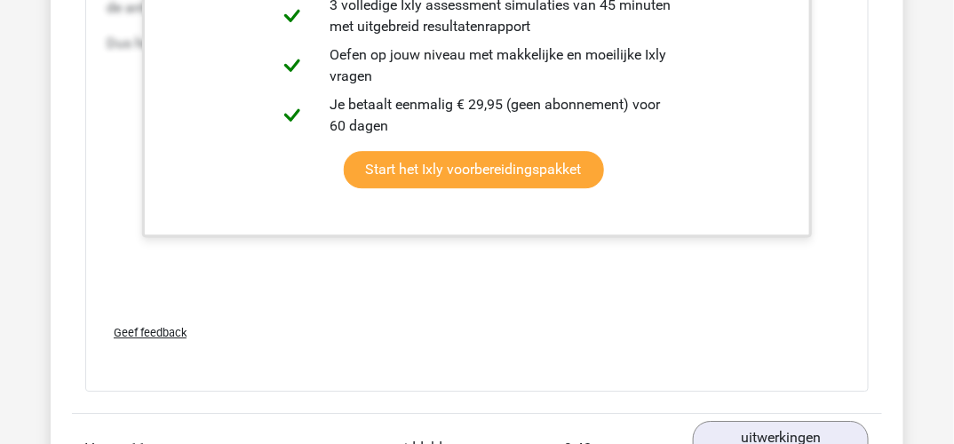
scroll to position [12169, 0]
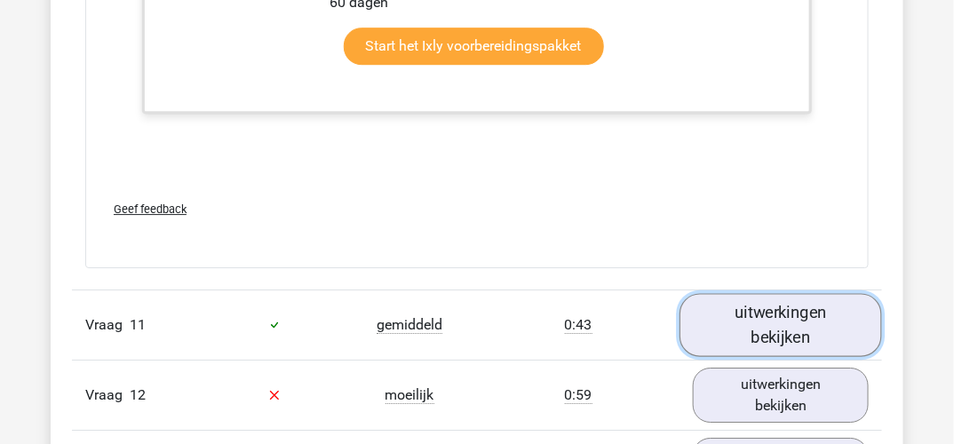
click at [804, 319] on link "uitwerkingen bekijken" at bounding box center [781, 324] width 203 height 63
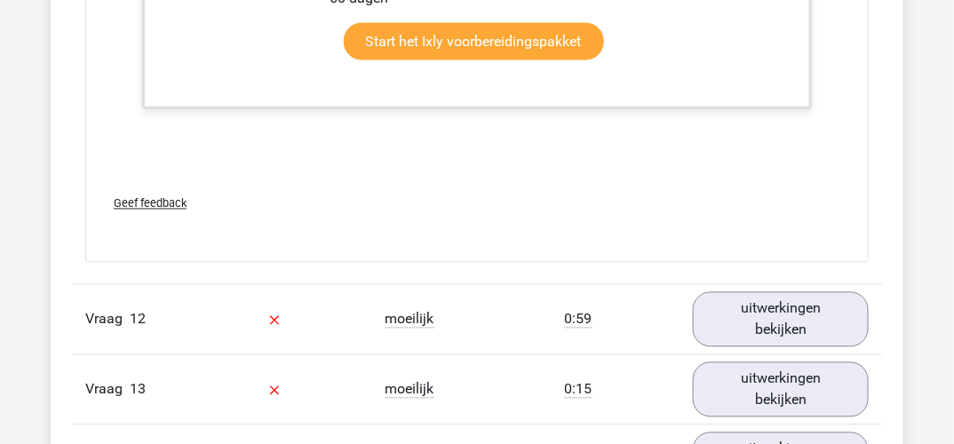
scroll to position [13324, 0]
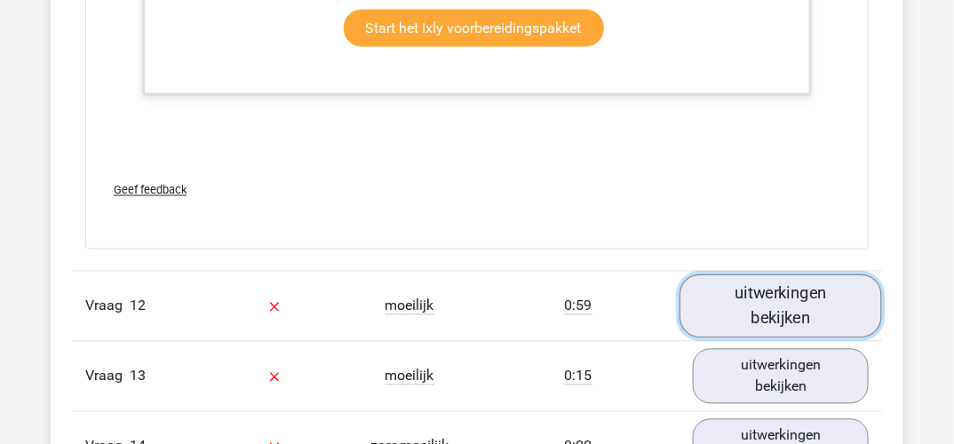
click at [806, 315] on link "uitwerkingen bekijken" at bounding box center [781, 306] width 203 height 63
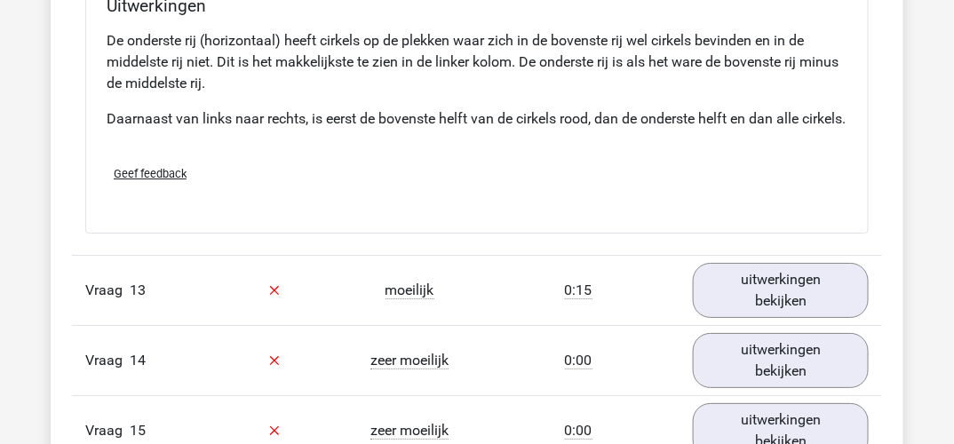
scroll to position [14212, 0]
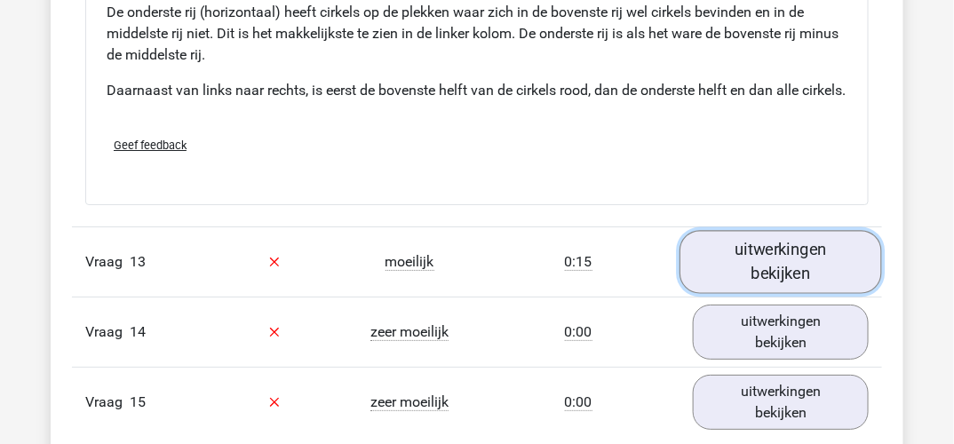
click at [785, 290] on link "uitwerkingen bekijken" at bounding box center [781, 261] width 203 height 63
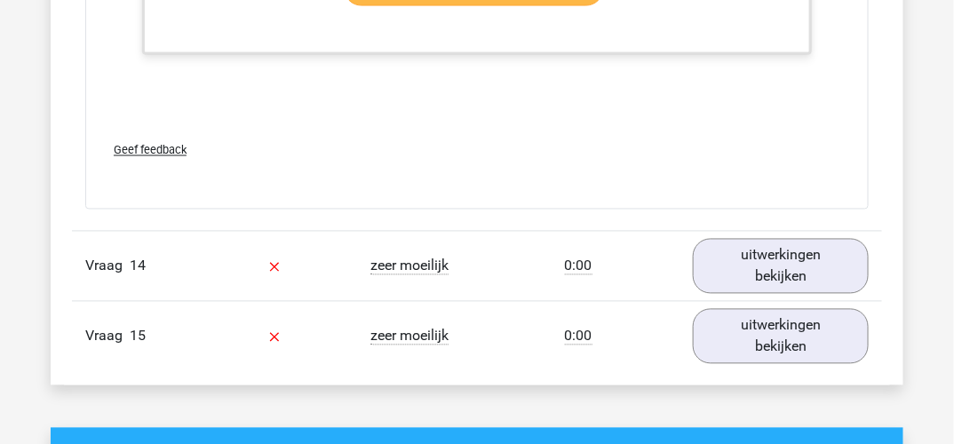
scroll to position [15189, 0]
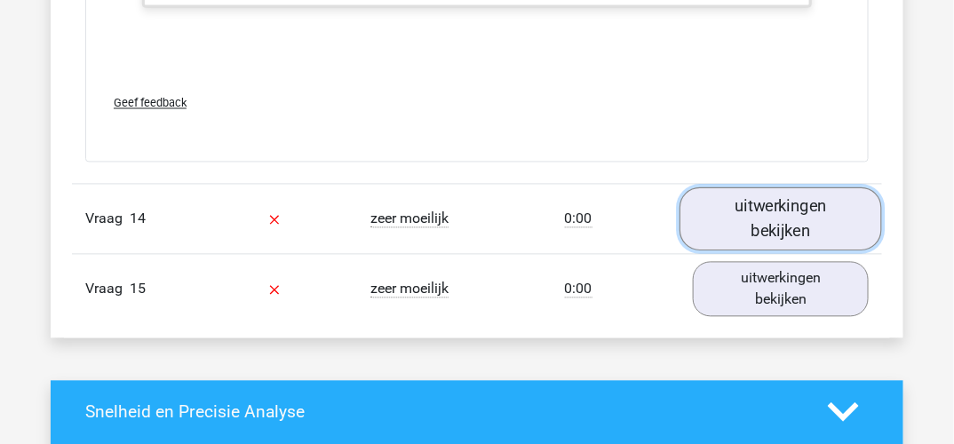
click at [791, 242] on link "uitwerkingen bekijken" at bounding box center [781, 218] width 203 height 63
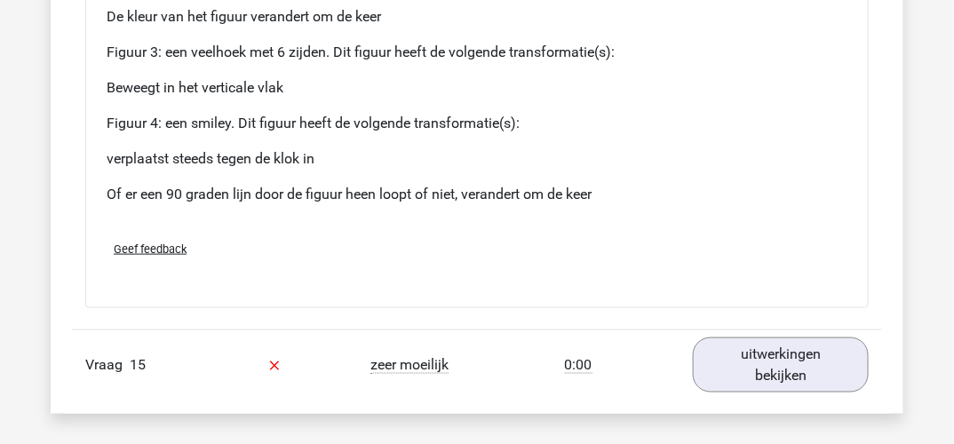
scroll to position [16610, 0]
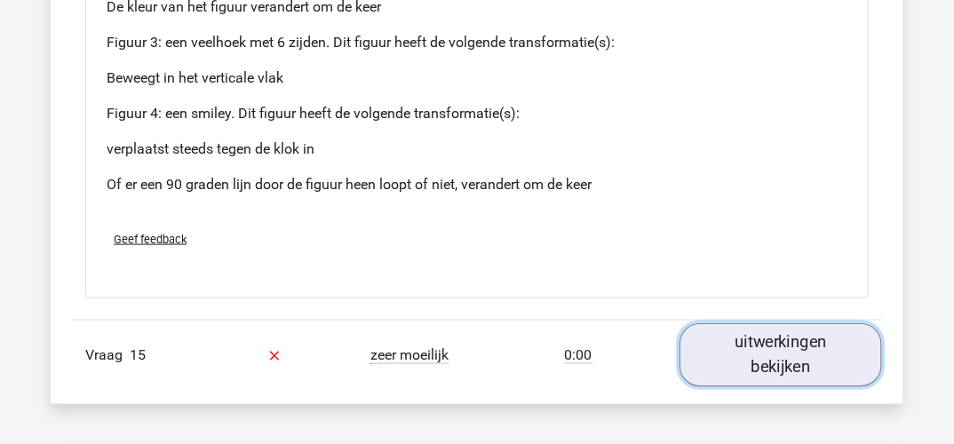
click at [770, 362] on link "uitwerkingen bekijken" at bounding box center [781, 354] width 203 height 63
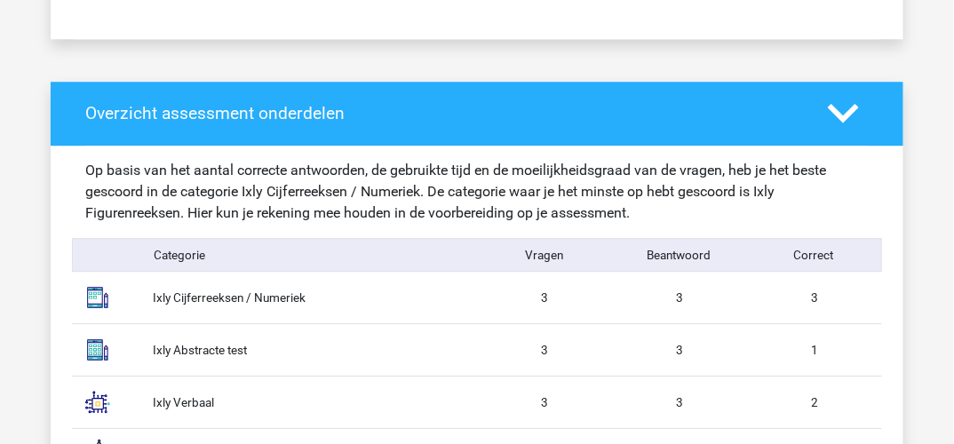
scroll to position [0, 0]
